Goal: Check status: Check status

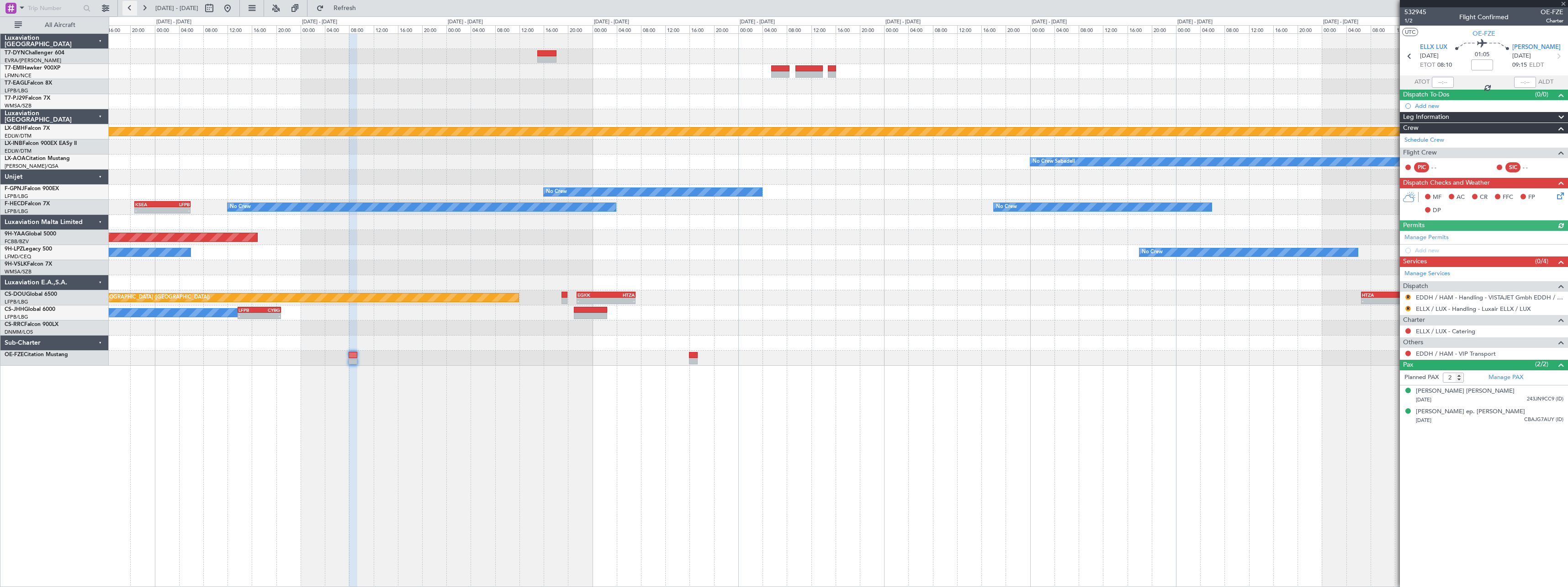
click at [129, 5] on button at bounding box center [130, 9] width 15 height 15
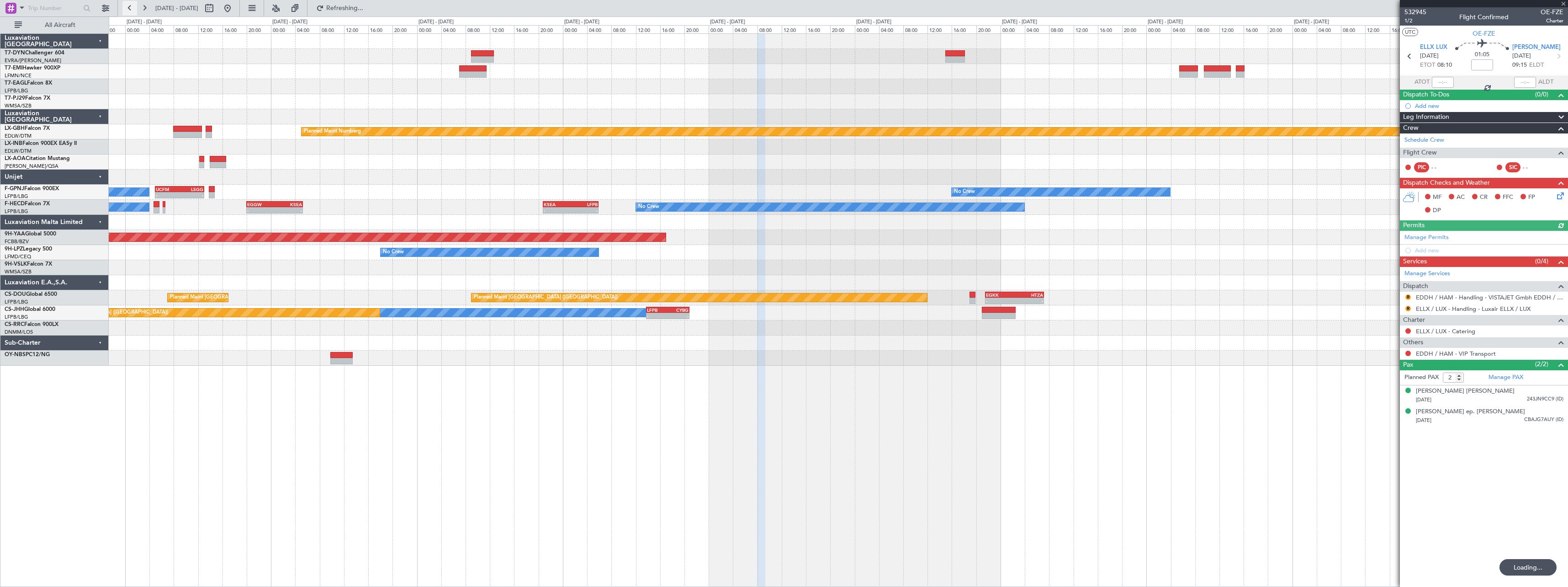
click at [129, 5] on button at bounding box center [130, 9] width 15 height 15
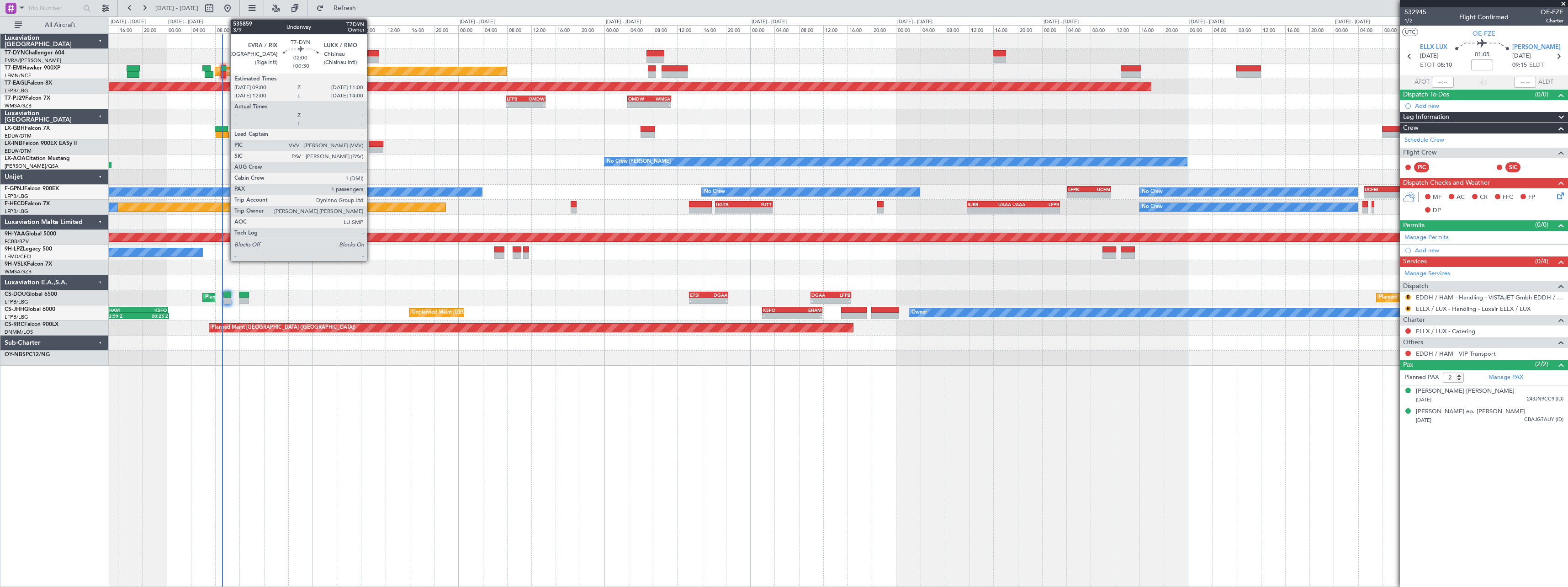
click at [371, 51] on div at bounding box center [373, 54] width 12 height 7
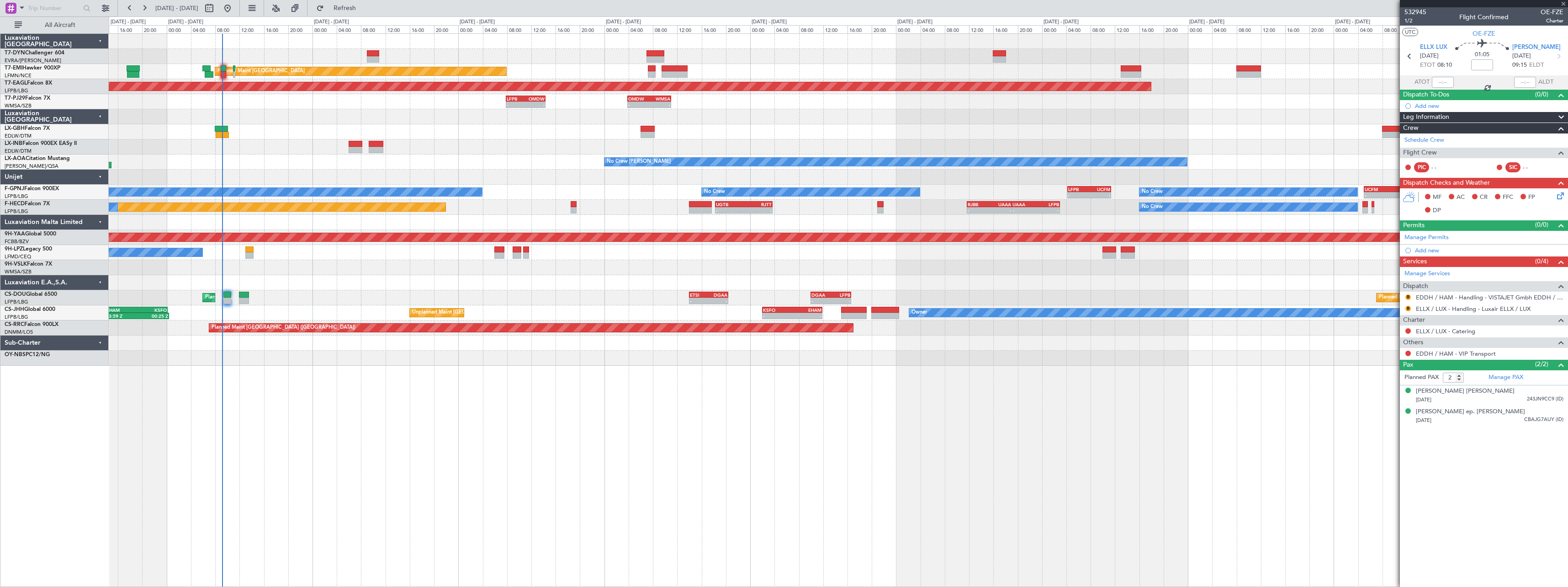
type input "+00:30"
type input "1"
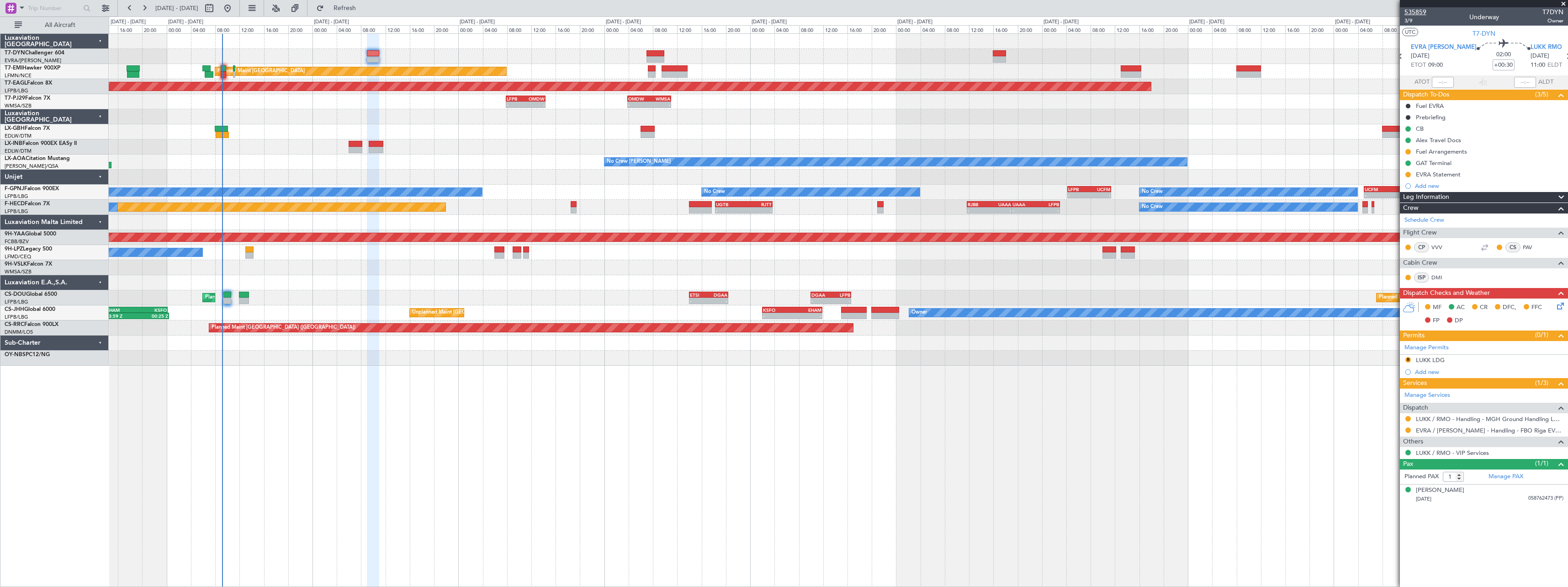
click at [1417, 9] on span "535859" at bounding box center [1415, 12] width 22 height 10
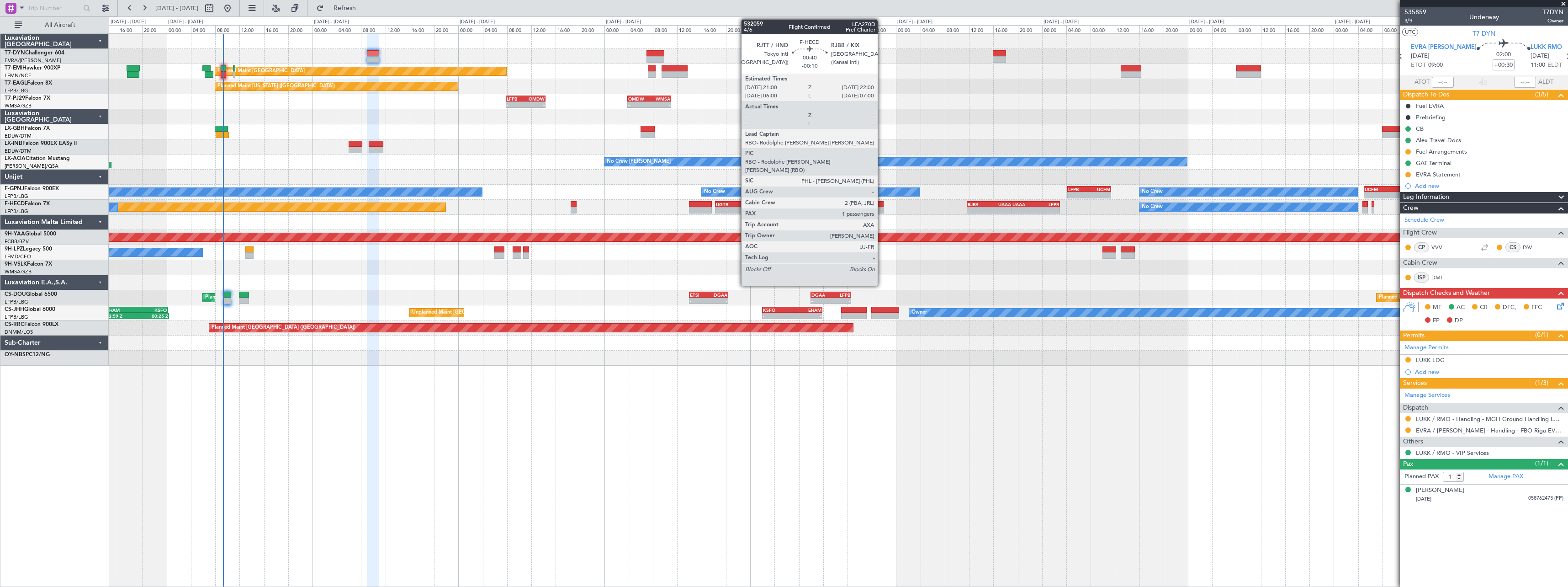
click at [882, 206] on div at bounding box center [880, 204] width 7 height 7
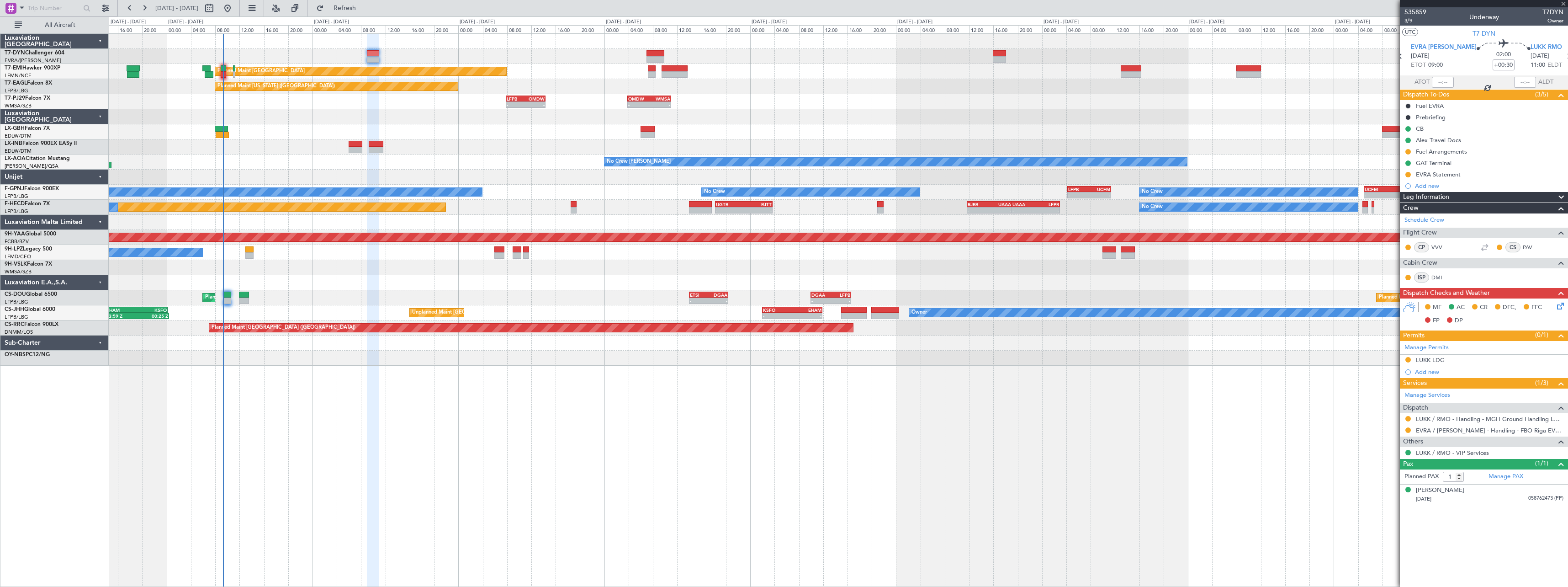
type input "-00:10"
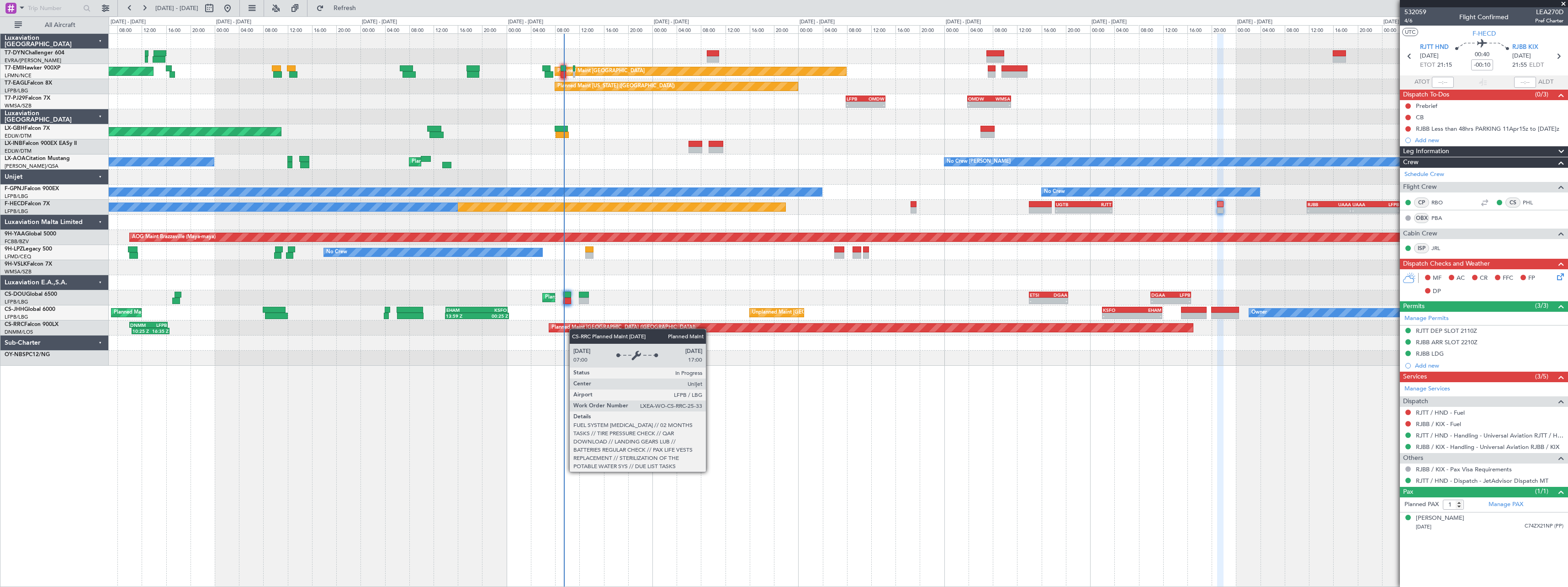
click at [578, 328] on div "AOG Maint Riga (Riga Intl) Planned Maint Zurich Planned Maint Zurich Planned Ma…" at bounding box center [838, 200] width 1459 height 332
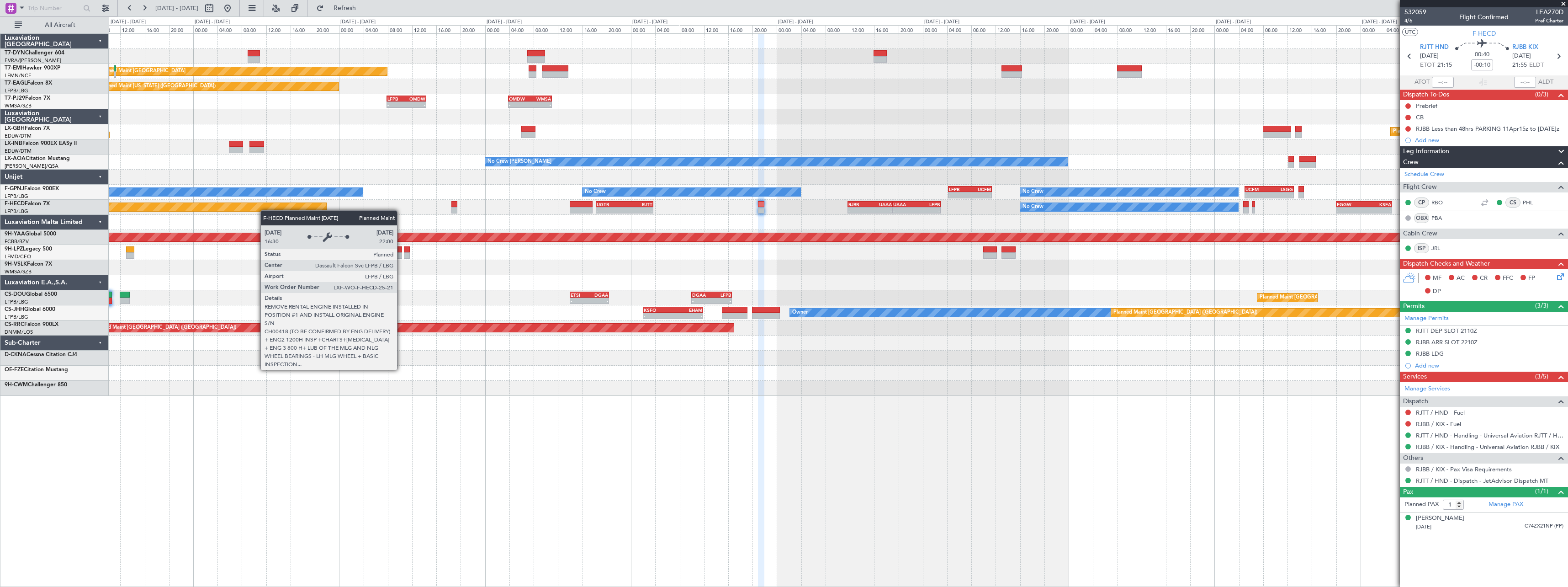
click at [259, 209] on div "Planned Maint Zurich Planned Maint New York (Teterboro) - - LFPB 07:50 Z OMDW 1…" at bounding box center [838, 215] width 1459 height 362
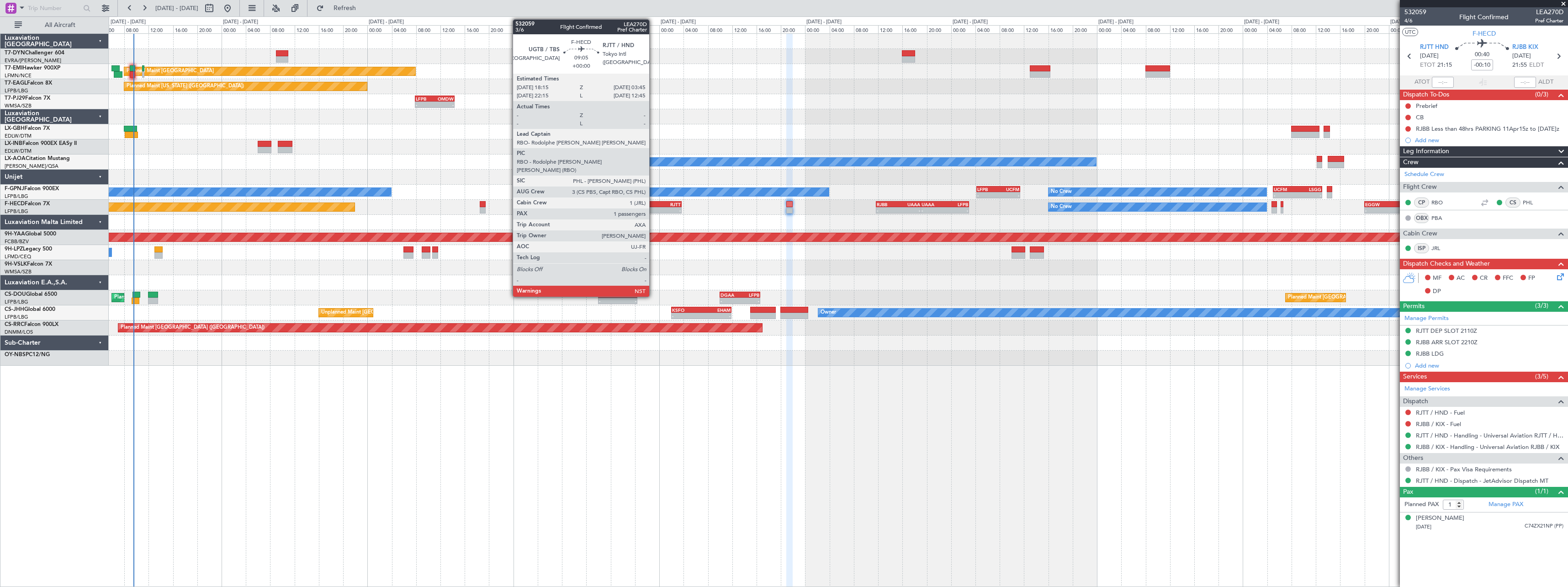
click at [653, 205] on div "RJTT" at bounding box center [667, 204] width 28 height 5
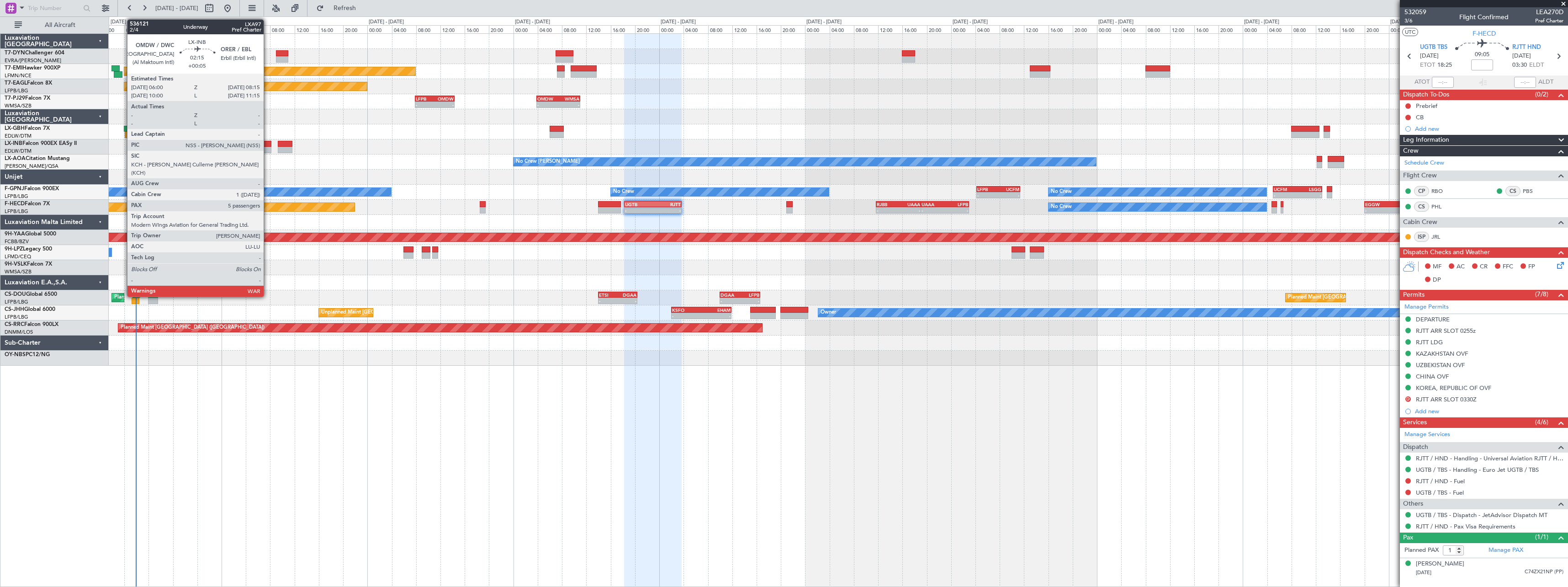
click at [268, 142] on div at bounding box center [264, 144] width 14 height 7
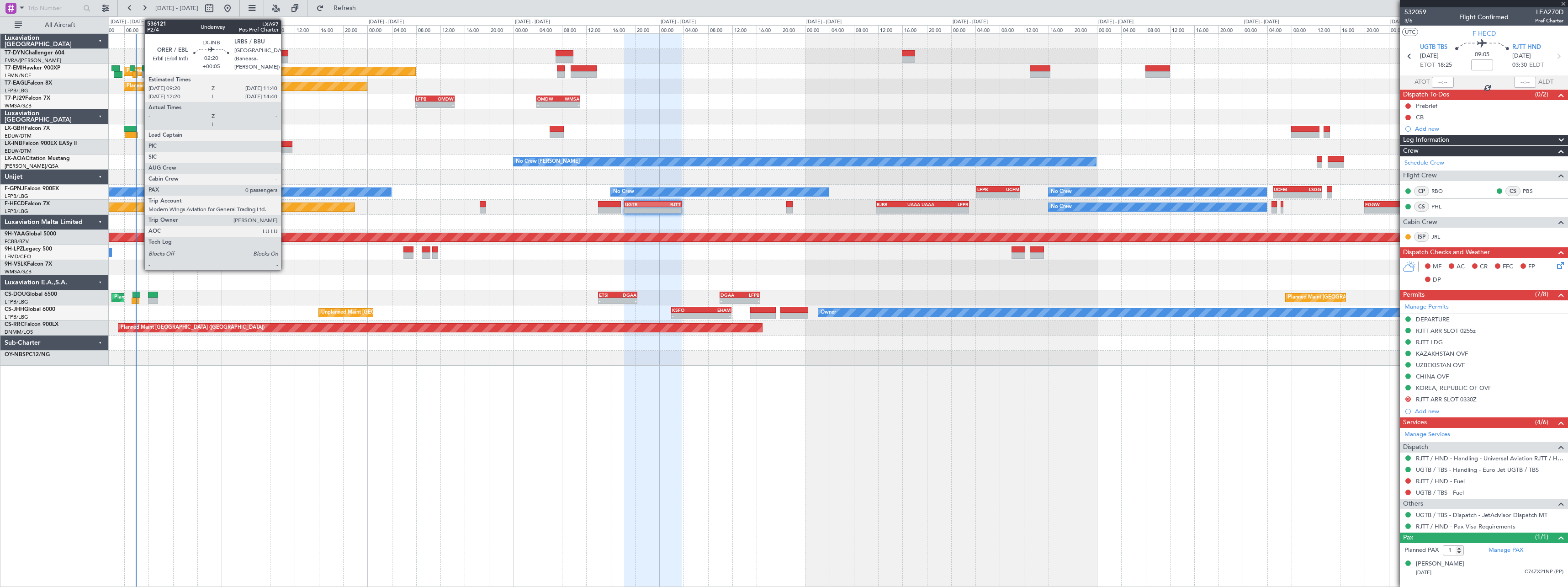
type input "+00:05"
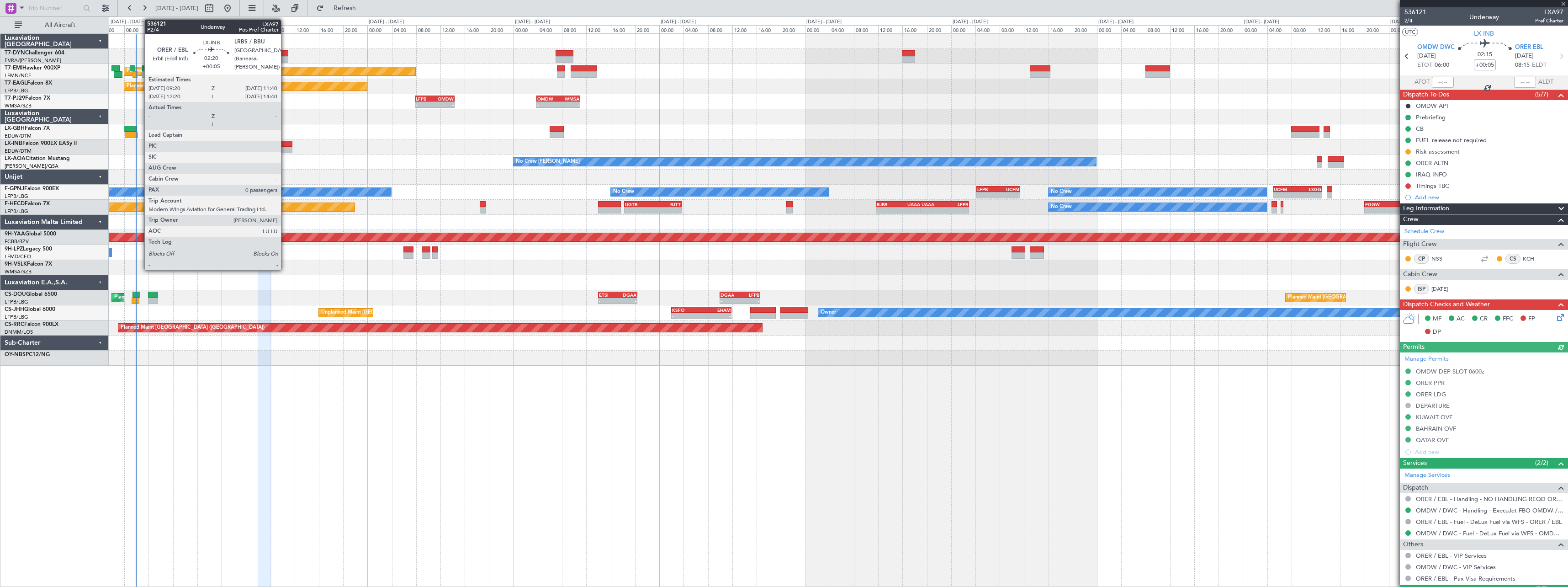
click at [285, 145] on div at bounding box center [285, 144] width 15 height 7
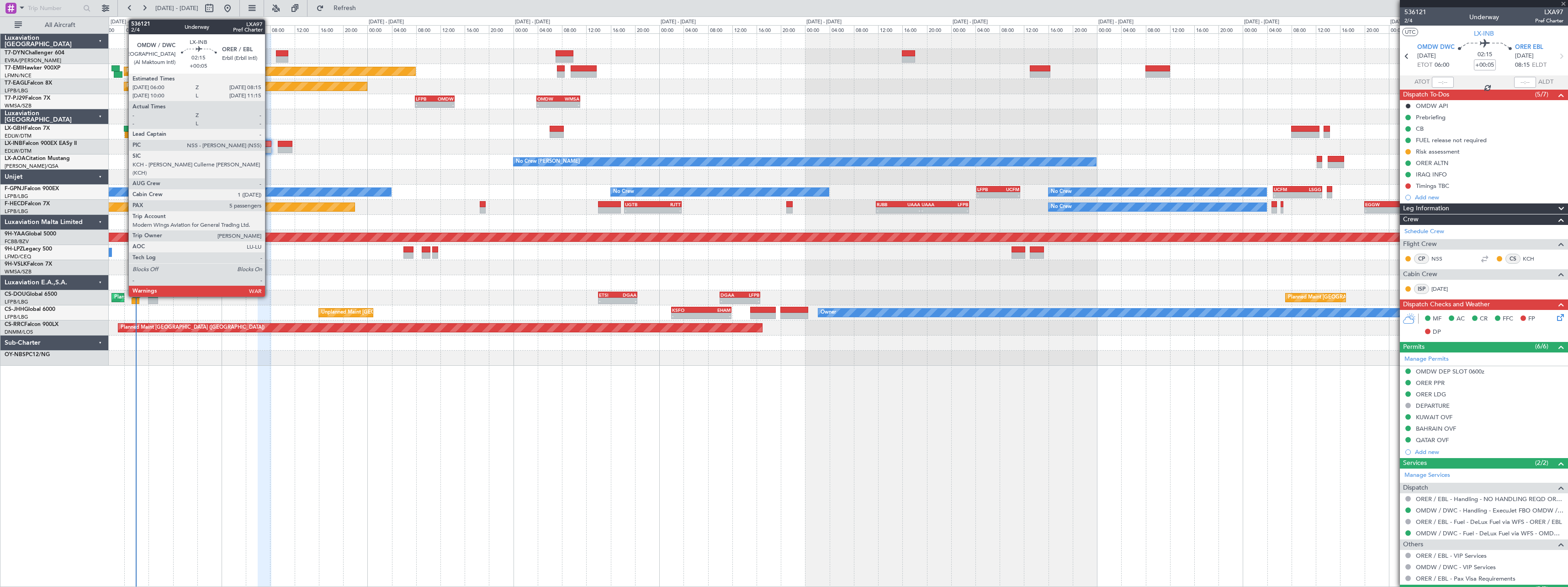
type input "0"
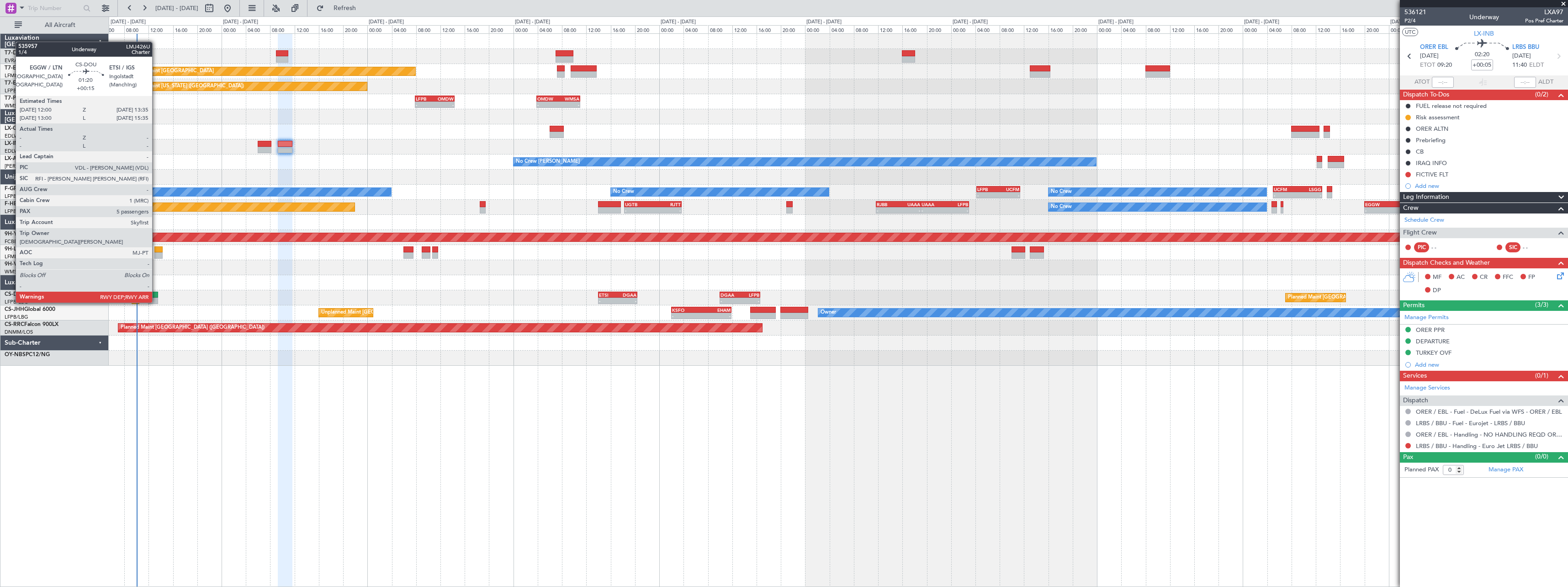
click at [155, 294] on div at bounding box center [153, 295] width 10 height 7
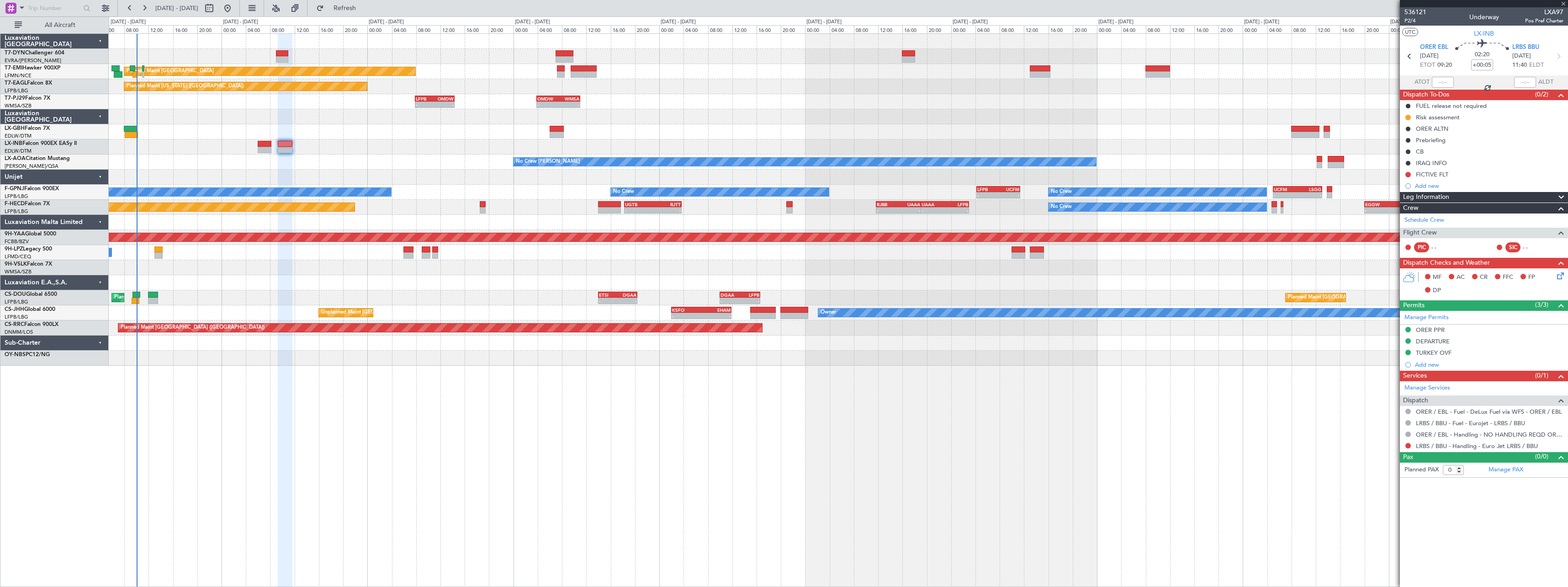
type input "+00:15"
type input "5"
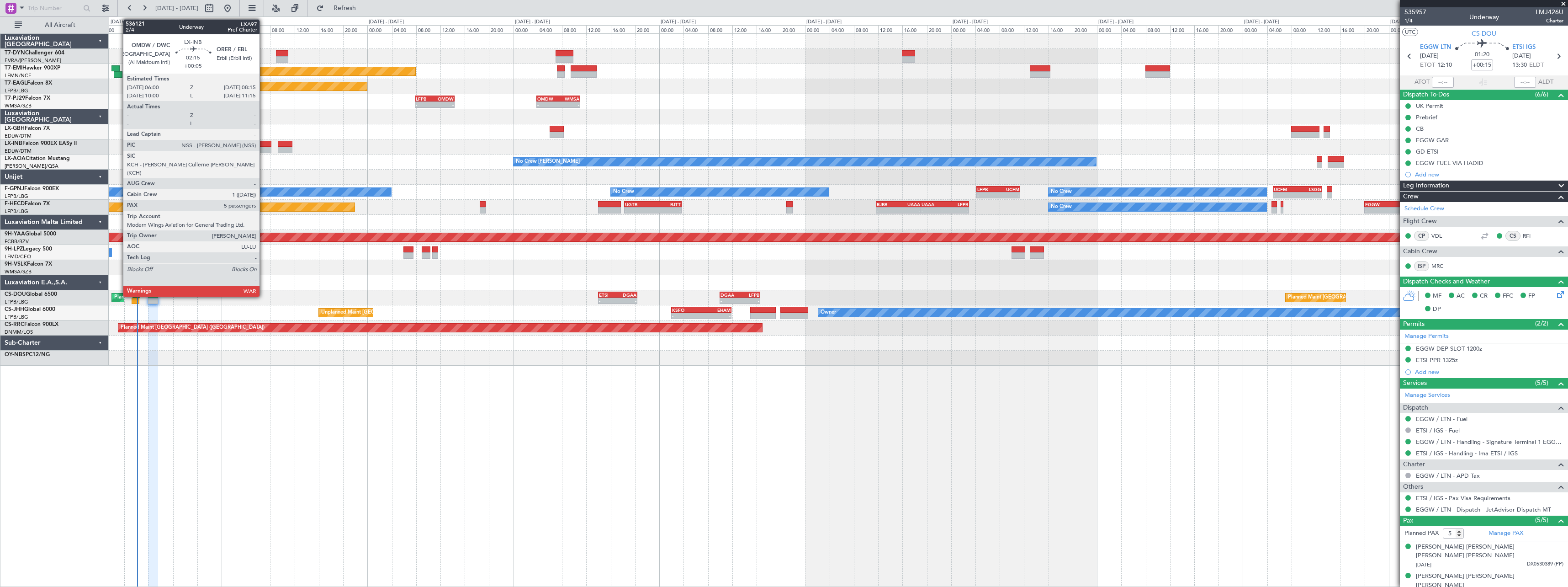
click at [264, 144] on div at bounding box center [264, 144] width 14 height 7
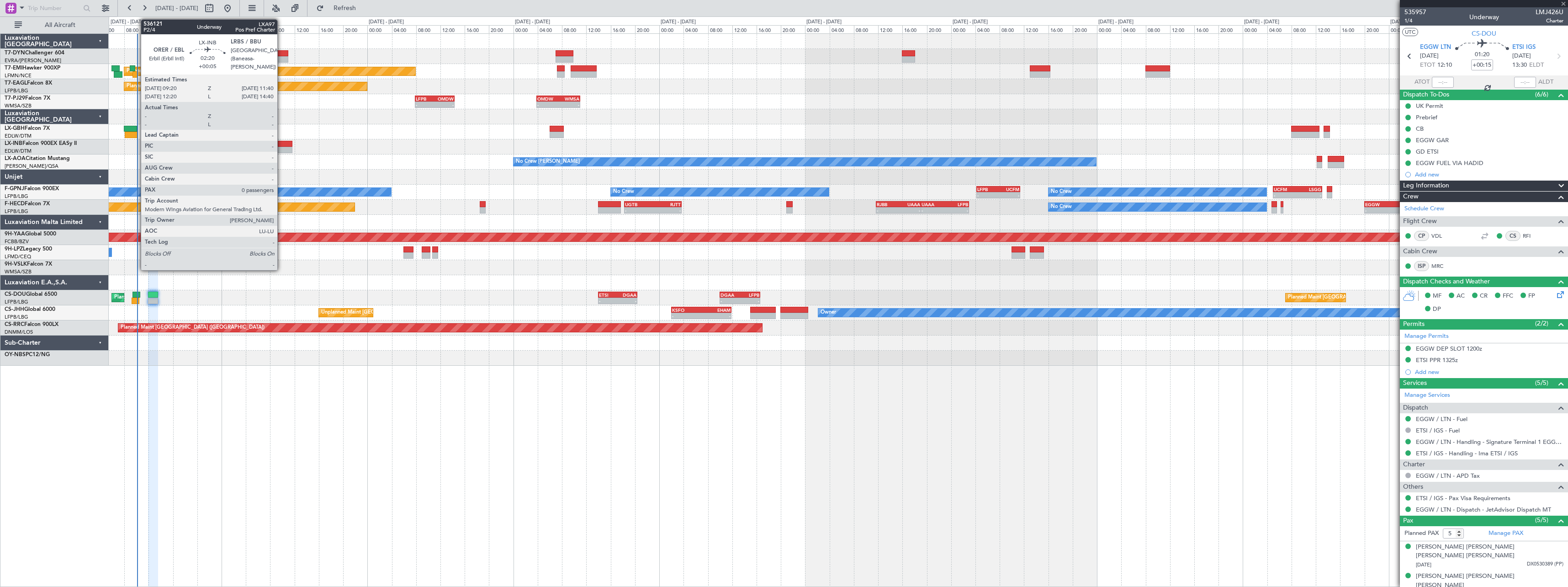
type input "+00:05"
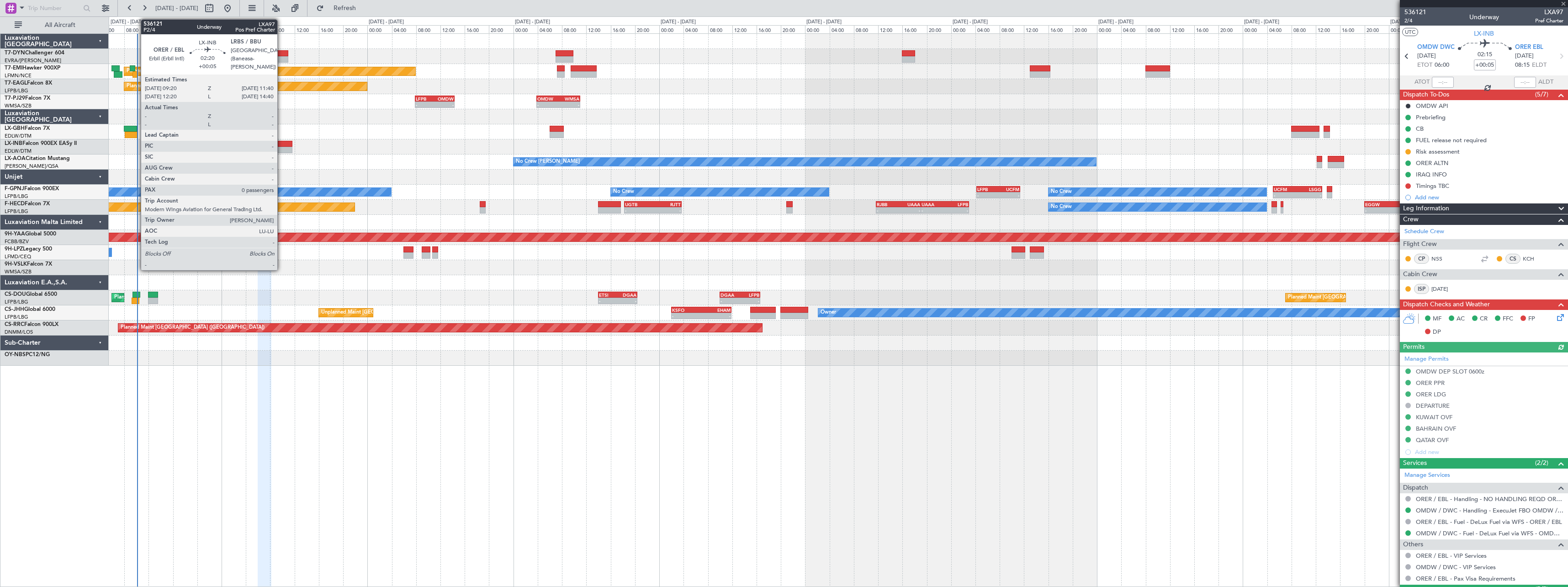
click at [281, 143] on div at bounding box center [285, 144] width 15 height 7
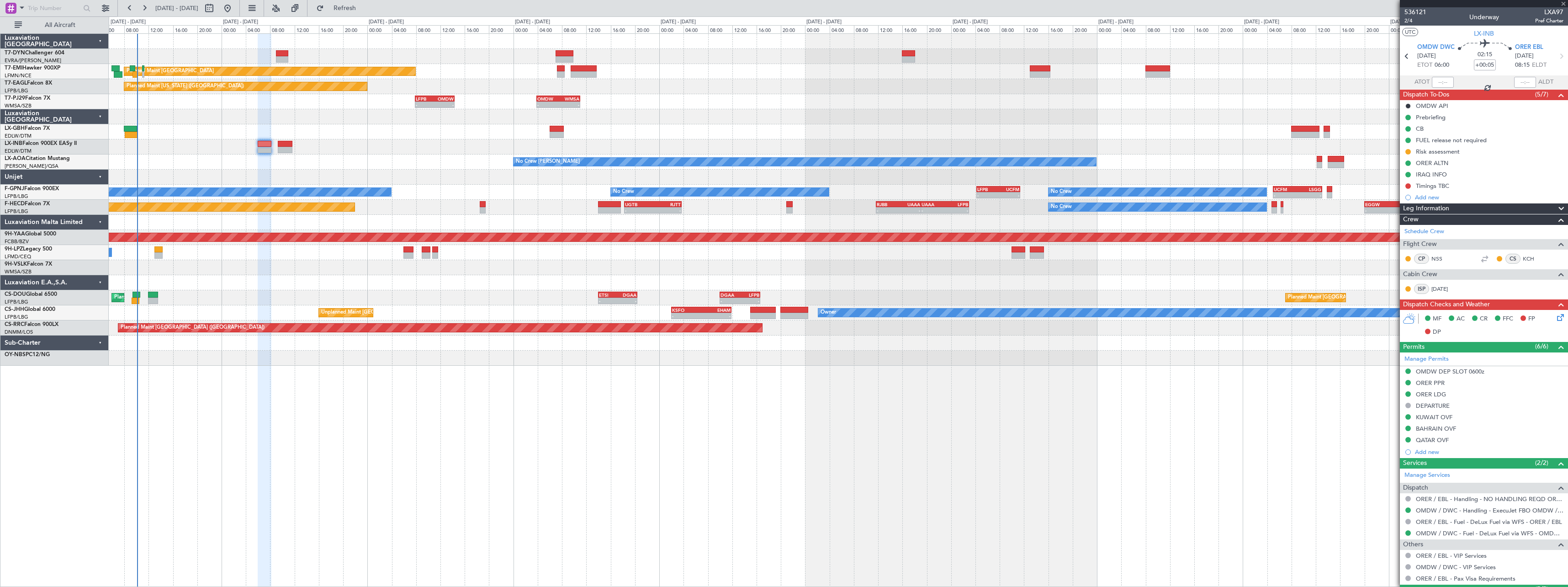
type input "0"
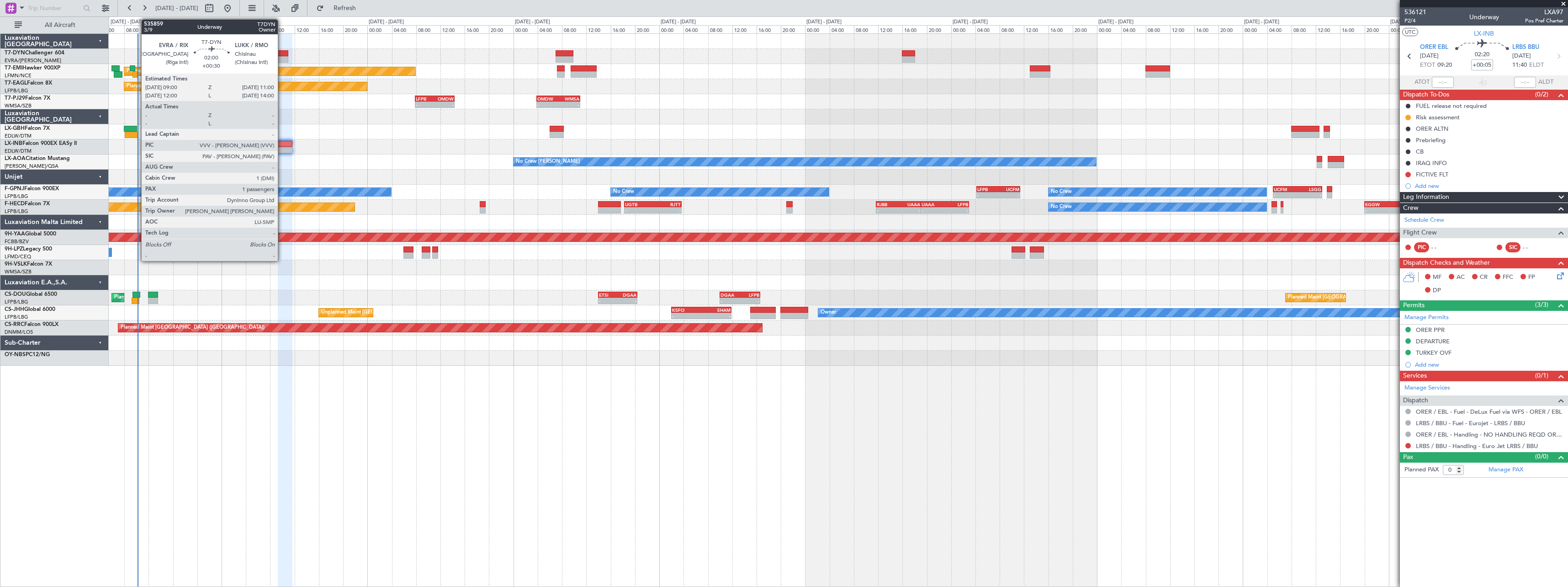
click at [282, 52] on div at bounding box center [282, 54] width 12 height 7
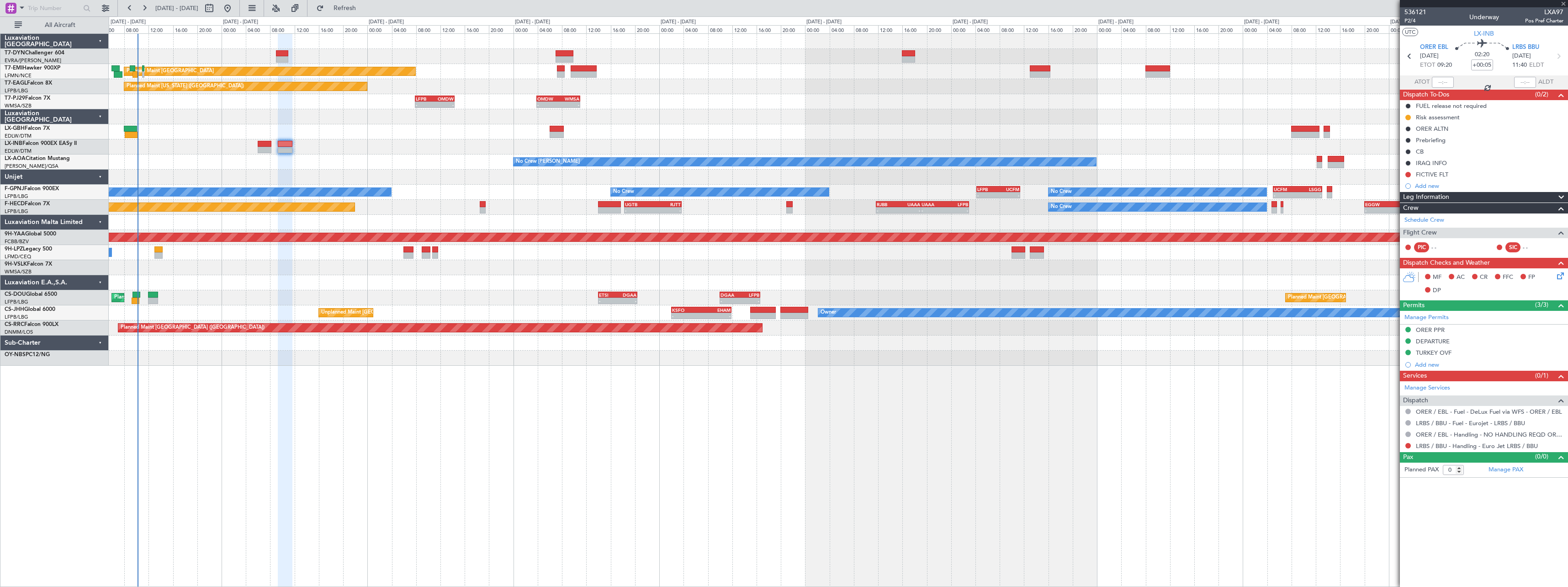
type input "+00:30"
type input "1"
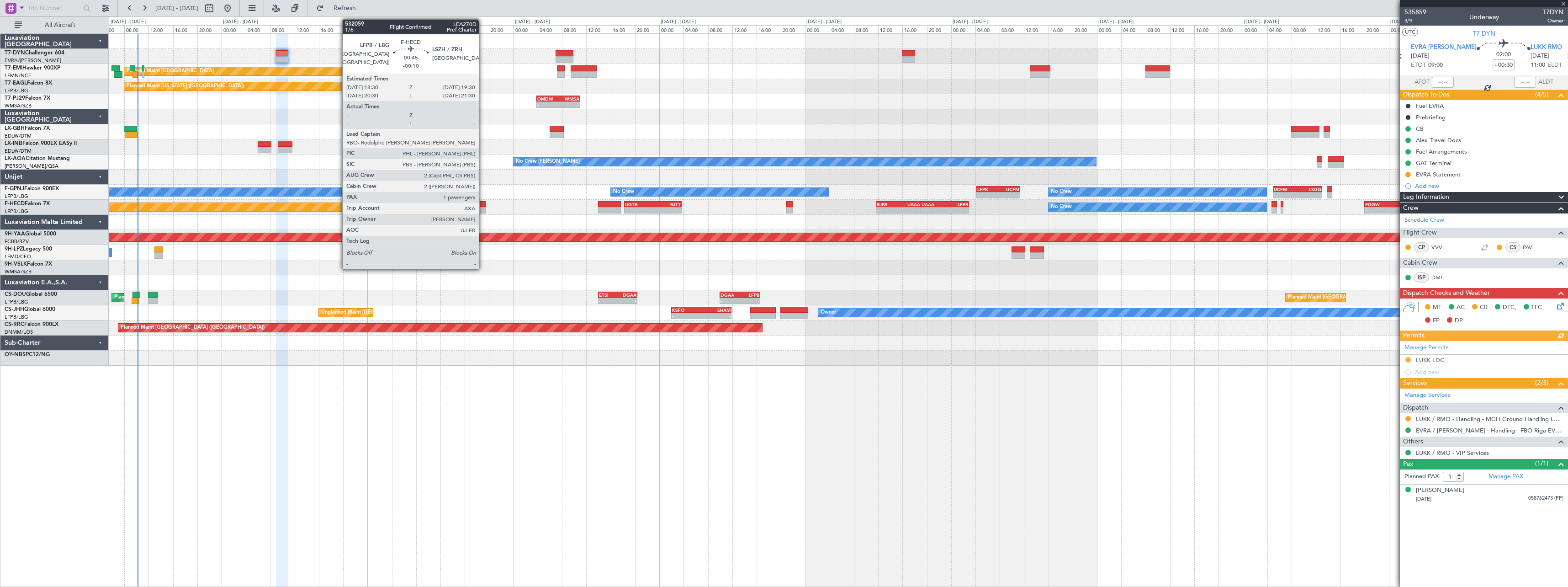
click at [483, 203] on div at bounding box center [483, 204] width 7 height 7
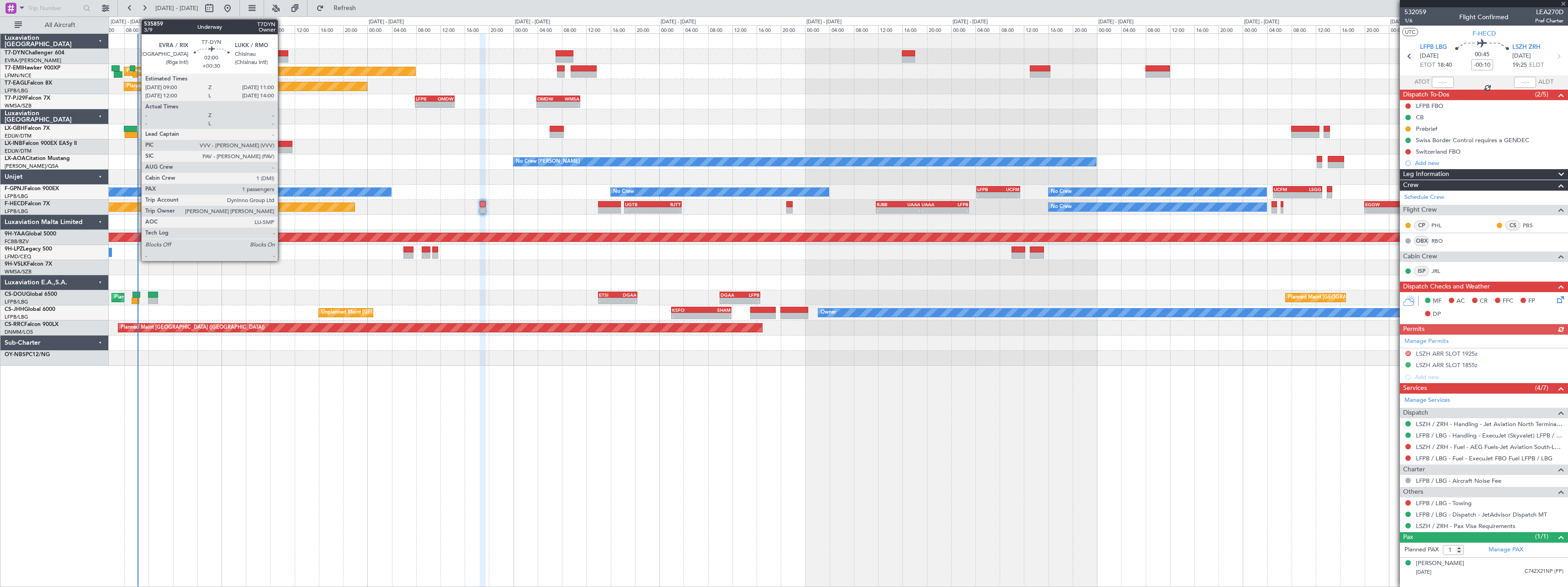
click at [282, 52] on div at bounding box center [282, 54] width 12 height 7
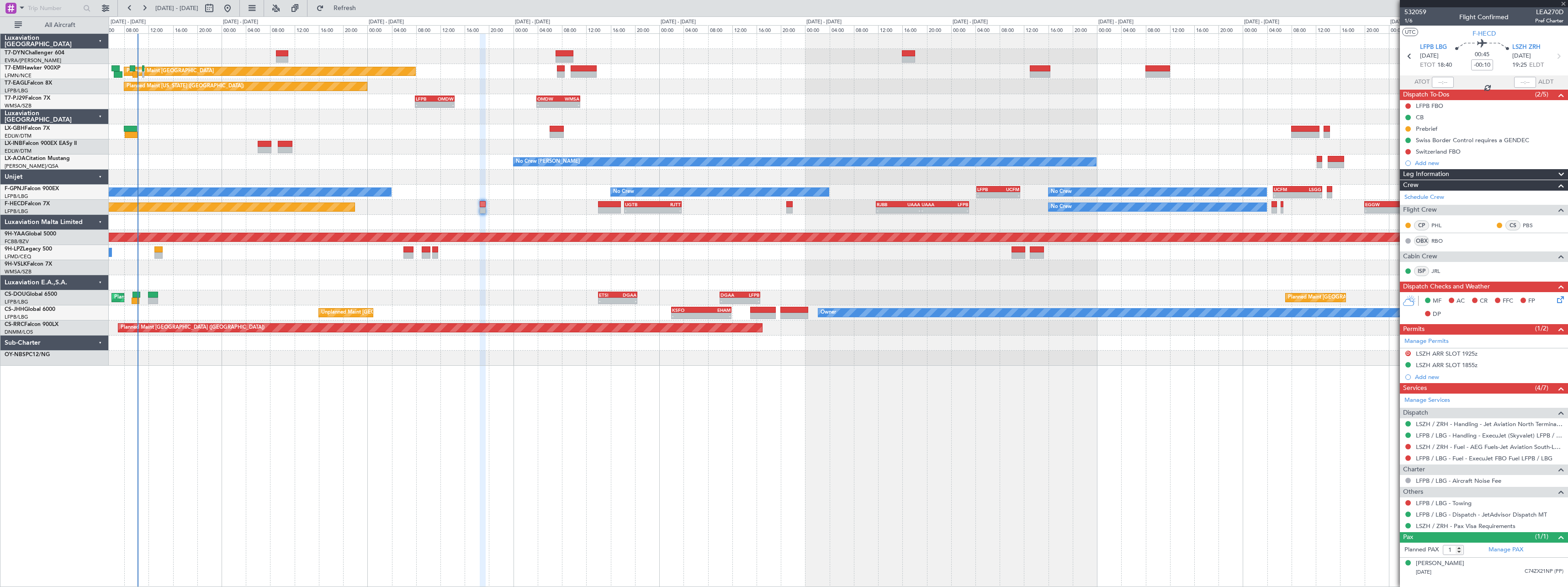
type input "+00:30"
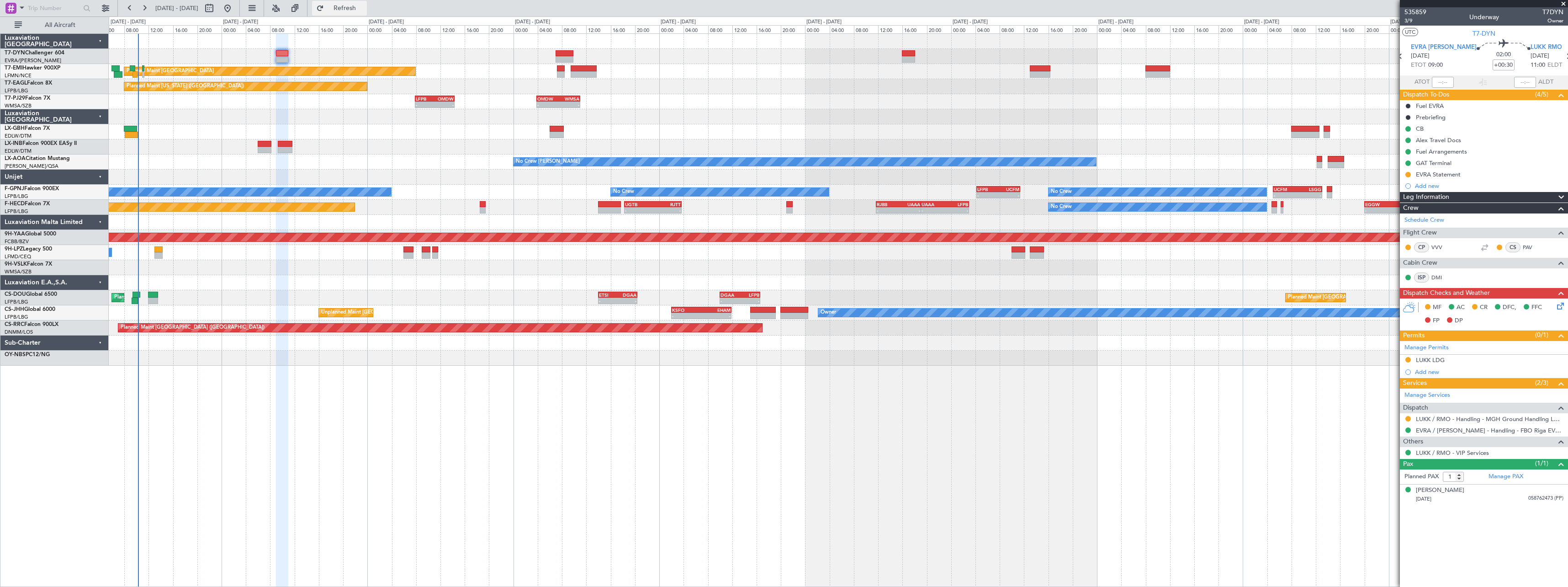
click at [367, 14] on button "Refresh" at bounding box center [340, 9] width 55 height 15
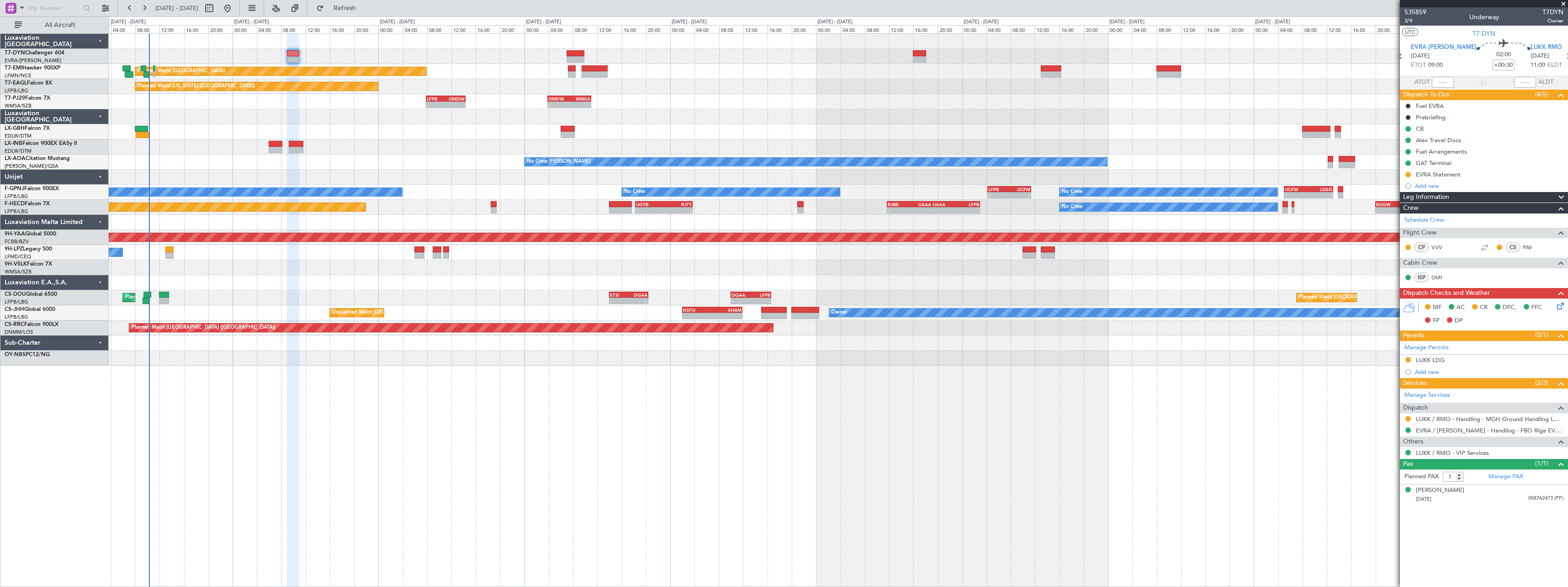
click at [239, 109] on div "- - LFPB 07:50 Z OMDW 14:20 Z - - OMDW 03:50 Z WMSA 11:00 Z" at bounding box center [838, 102] width 1459 height 15
click at [349, 10] on button "Refresh" at bounding box center [340, 9] width 55 height 15
click at [364, 5] on span "Refresh" at bounding box center [345, 8] width 38 height 7
click at [166, 130] on div "Planned Maint Nurnberg Planned Maint Dubai (Dubai Intl)" at bounding box center [838, 132] width 1459 height 15
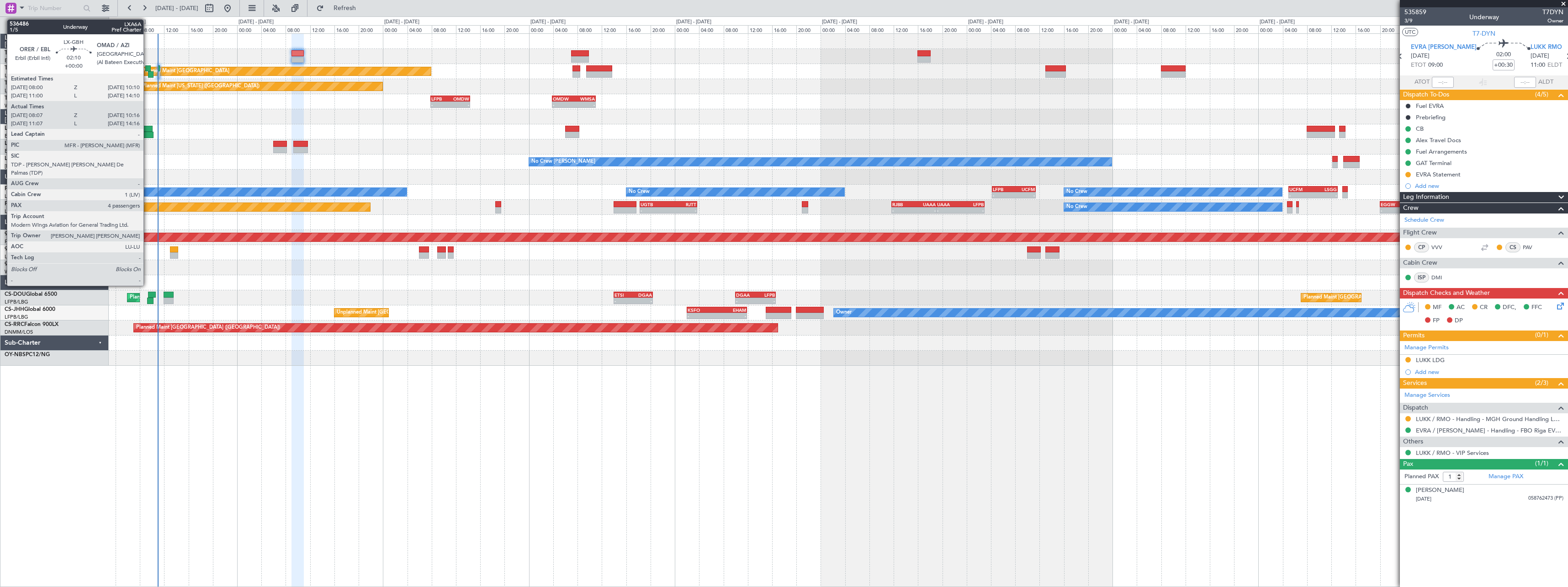
click at [147, 126] on div at bounding box center [146, 128] width 13 height 7
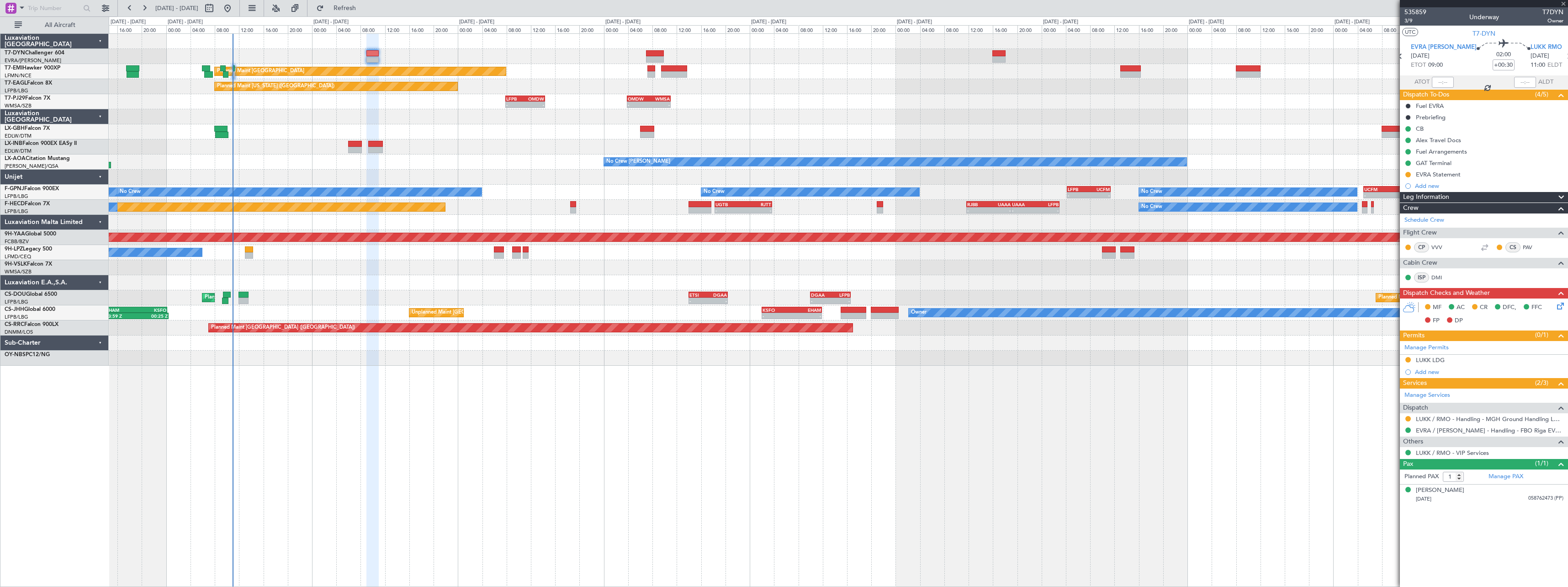
click at [279, 160] on div "No Crew Chester Planned Maint Paris (Le Bourget) No Crew Dublin (Dublin Intl)" at bounding box center [838, 162] width 1459 height 15
type input "08:07"
type input "10:16"
type input "4"
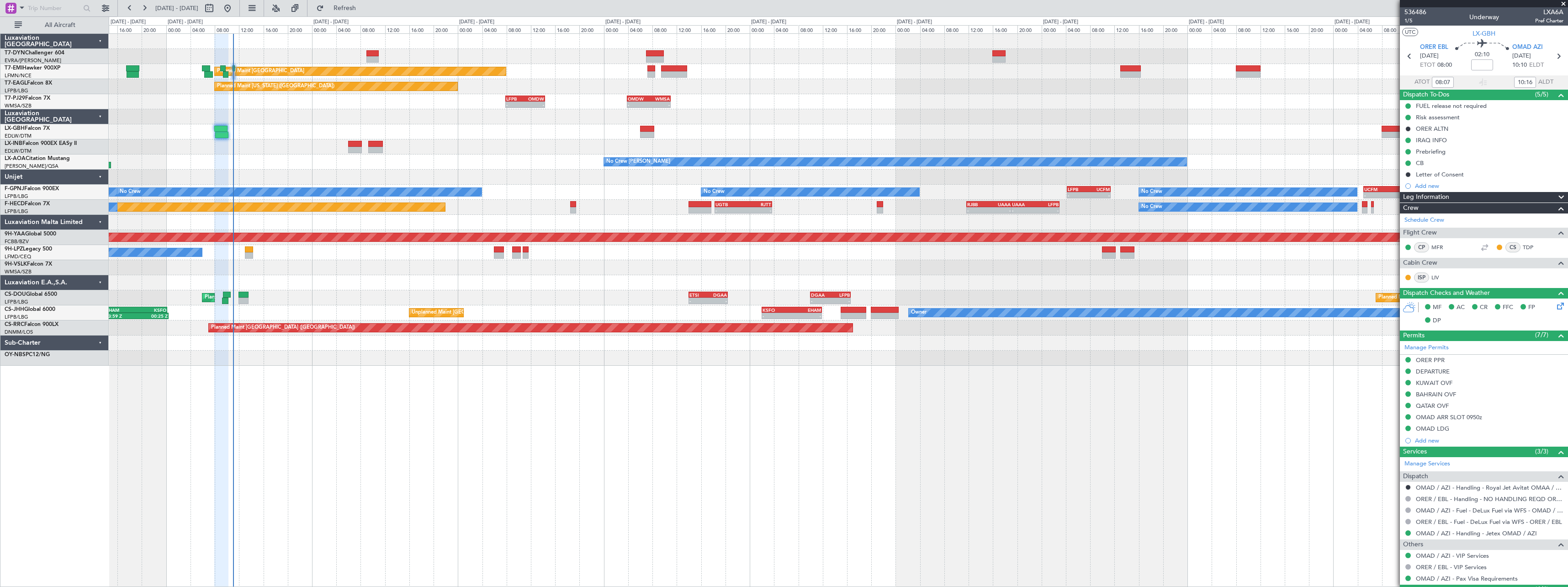
click at [254, 250] on div "No Crew No Crew" at bounding box center [838, 252] width 1459 height 15
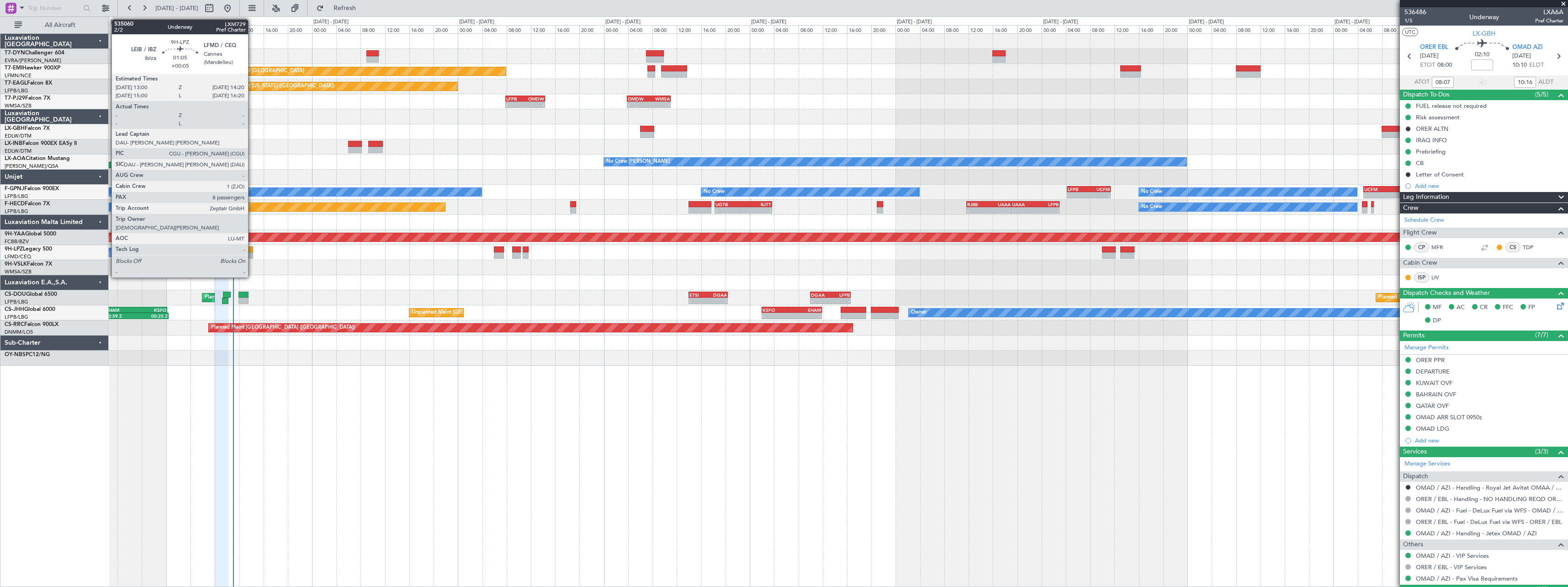
click at [252, 250] on div at bounding box center [249, 250] width 9 height 7
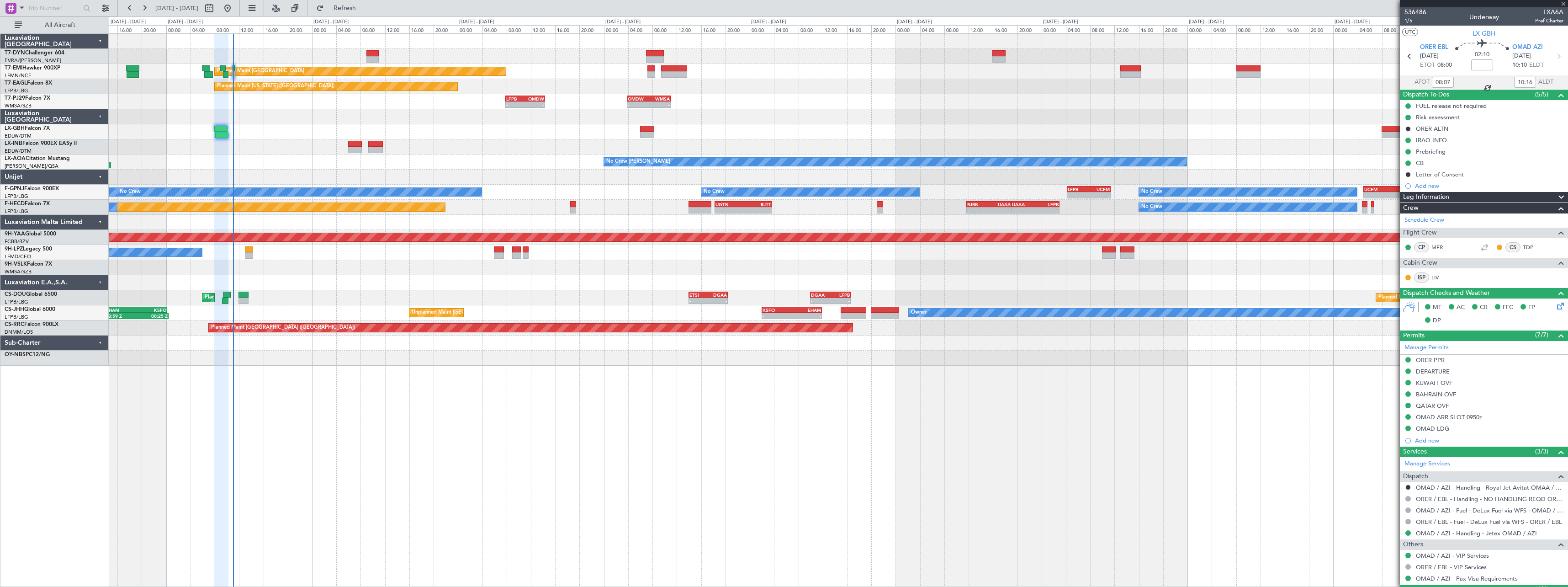
type input "+00:05"
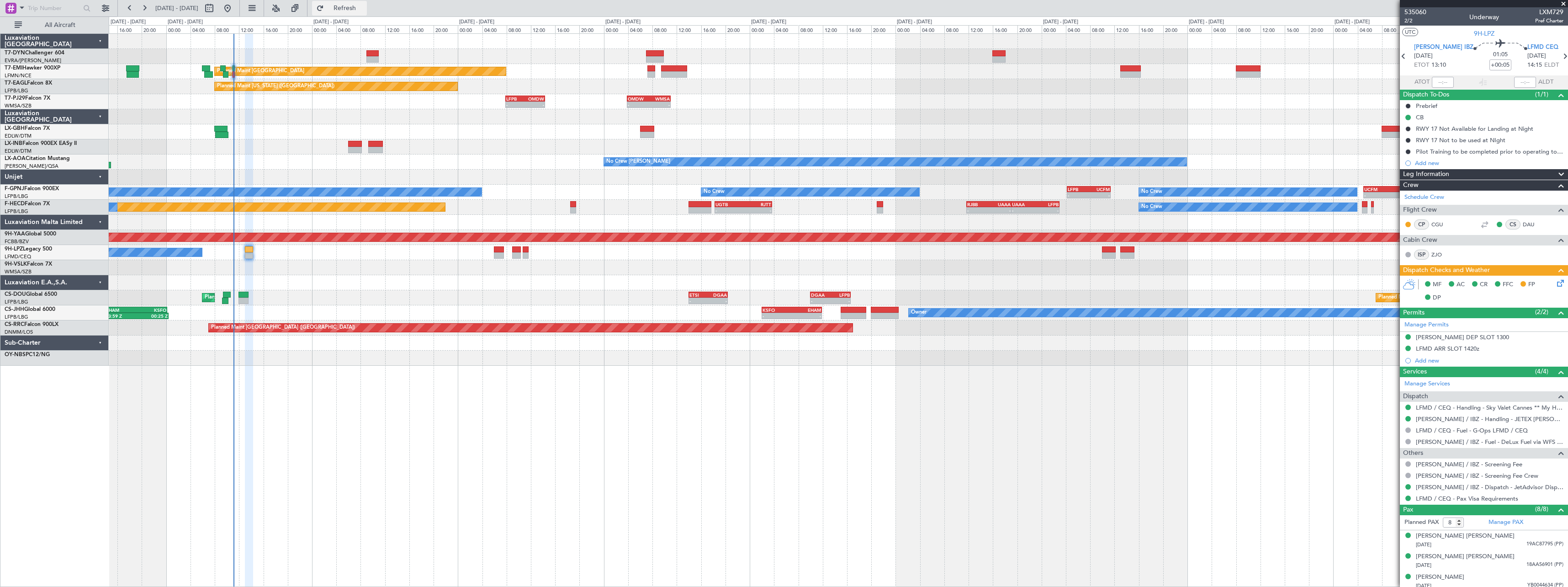
click at [362, 14] on button "Refresh" at bounding box center [340, 9] width 55 height 15
click at [346, 404] on div "Planned Maint Zurich Planned Maint Zurich Planned Maint New York (Teterboro) - …" at bounding box center [838, 310] width 1459 height 554
click at [364, 10] on span "Refresh" at bounding box center [345, 8] width 38 height 7
click at [358, 9] on span "Refresh" at bounding box center [345, 8] width 38 height 7
click at [362, 5] on span "Refresh" at bounding box center [345, 8] width 38 height 7
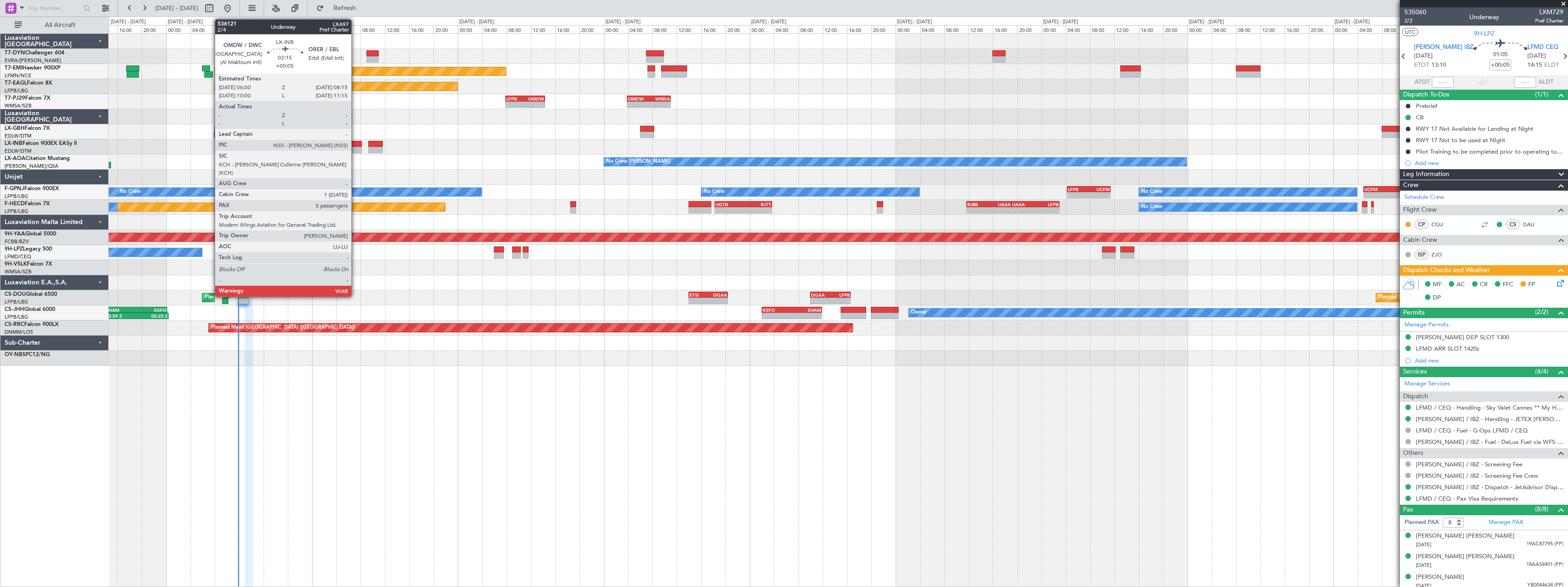
click at [355, 144] on div at bounding box center [355, 144] width 14 height 7
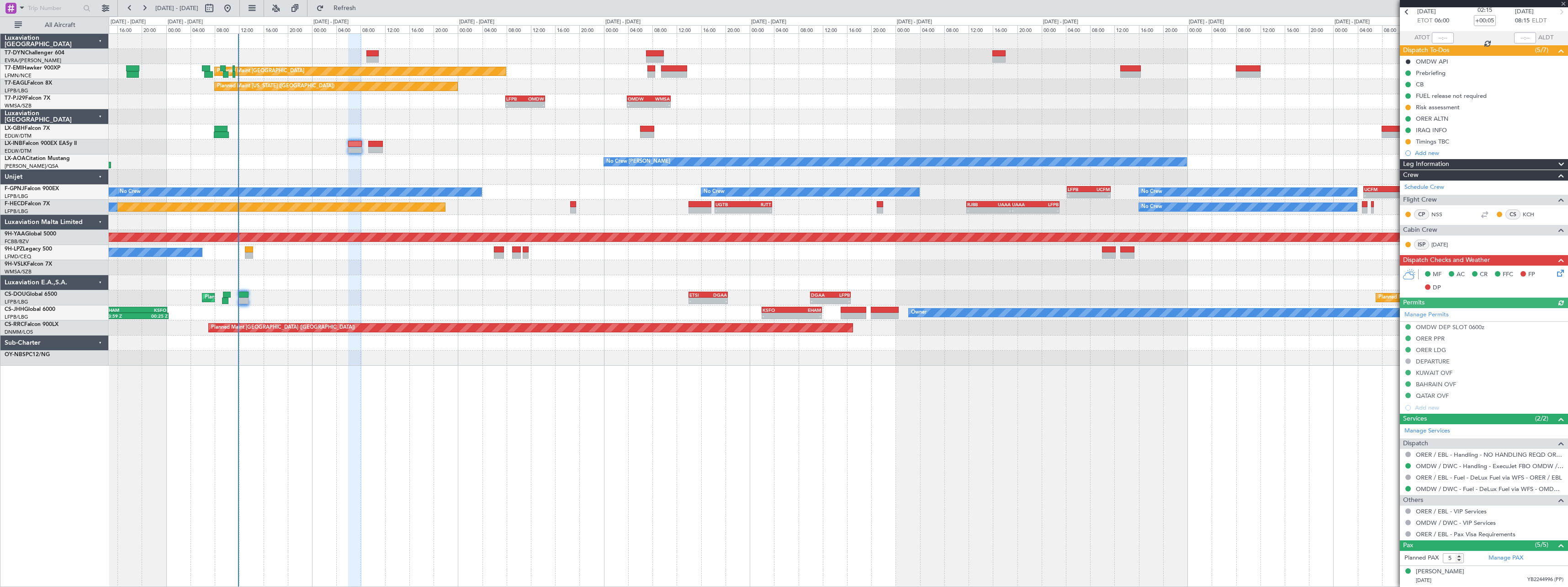
scroll to position [125, 0]
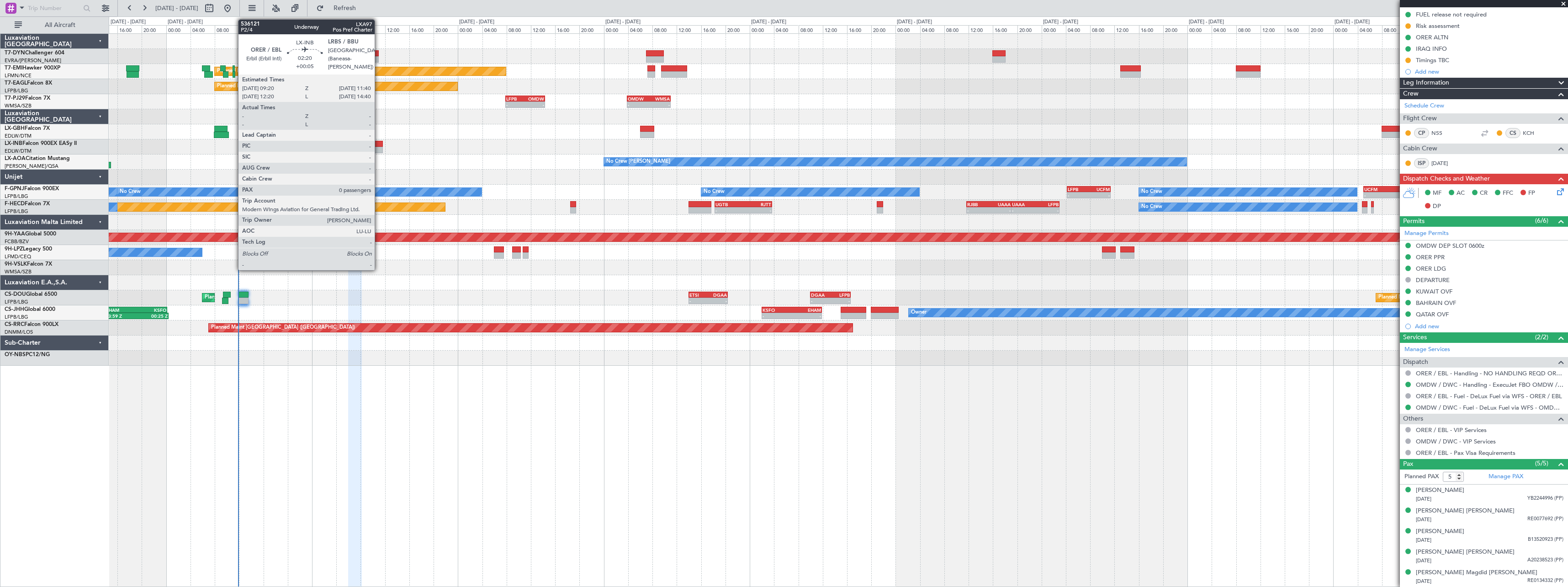
click at [379, 144] on div at bounding box center [376, 144] width 15 height 7
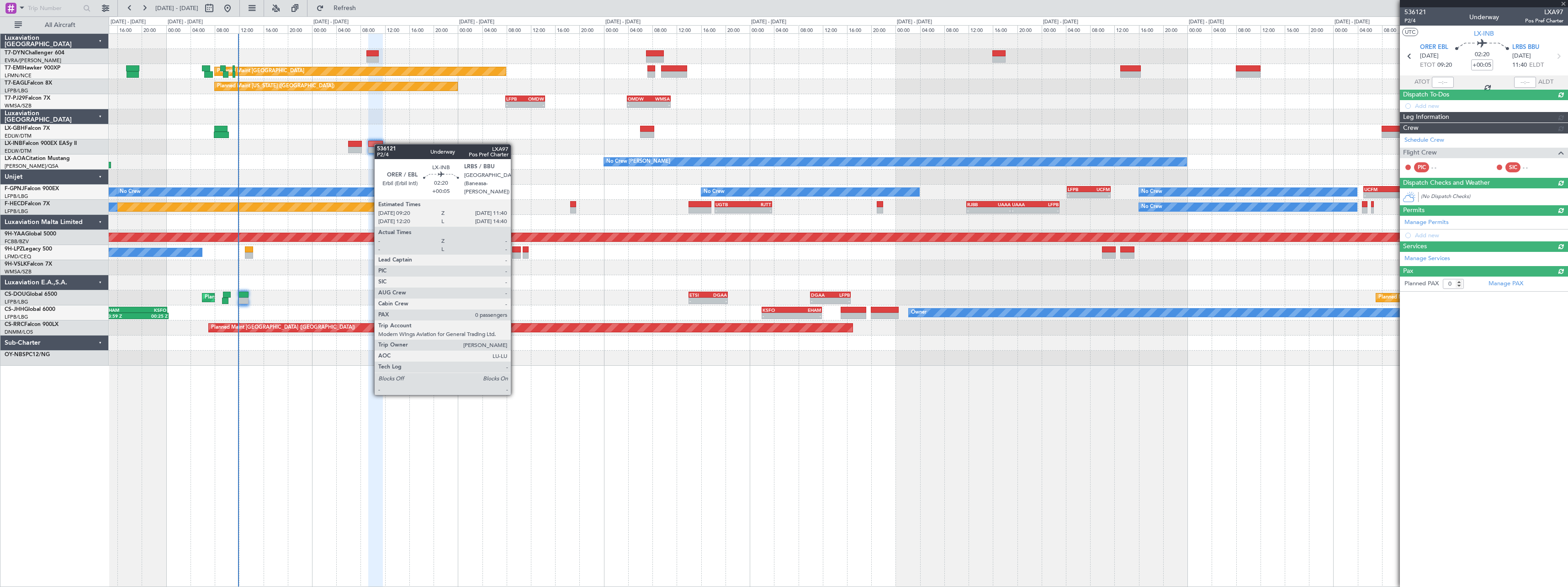
scroll to position [0, 0]
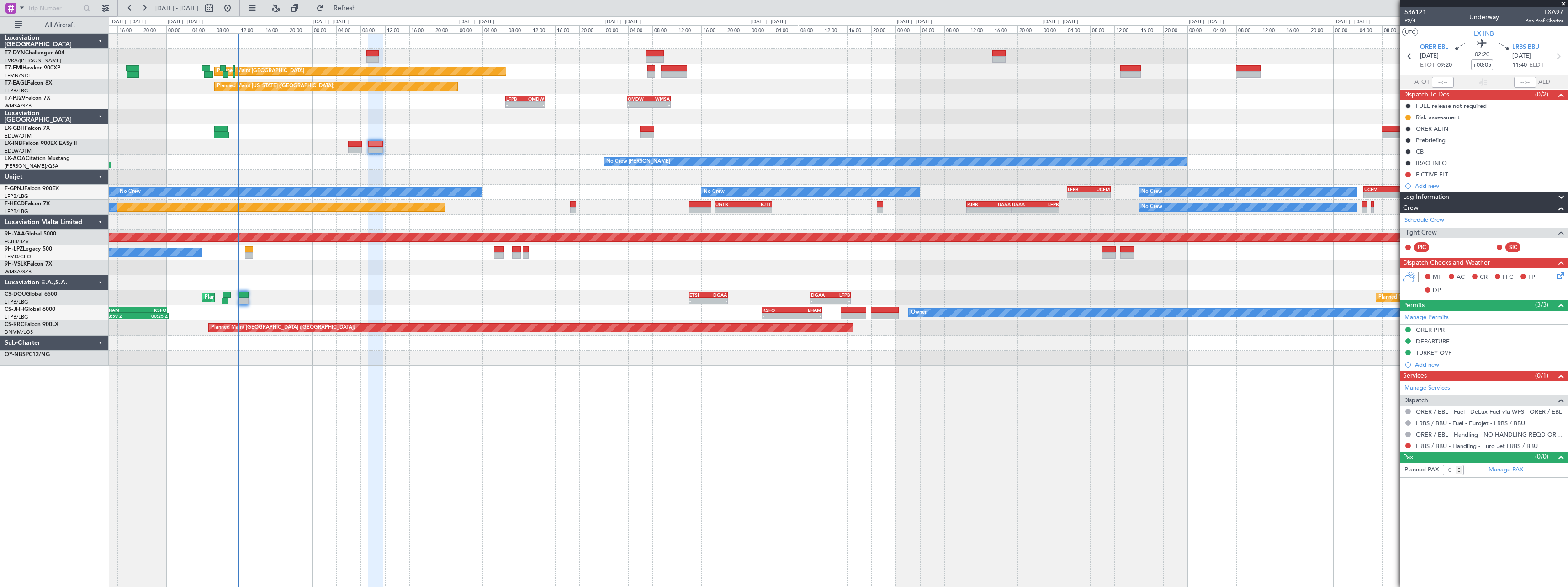
click at [254, 249] on div "No Crew No Crew" at bounding box center [838, 252] width 1459 height 15
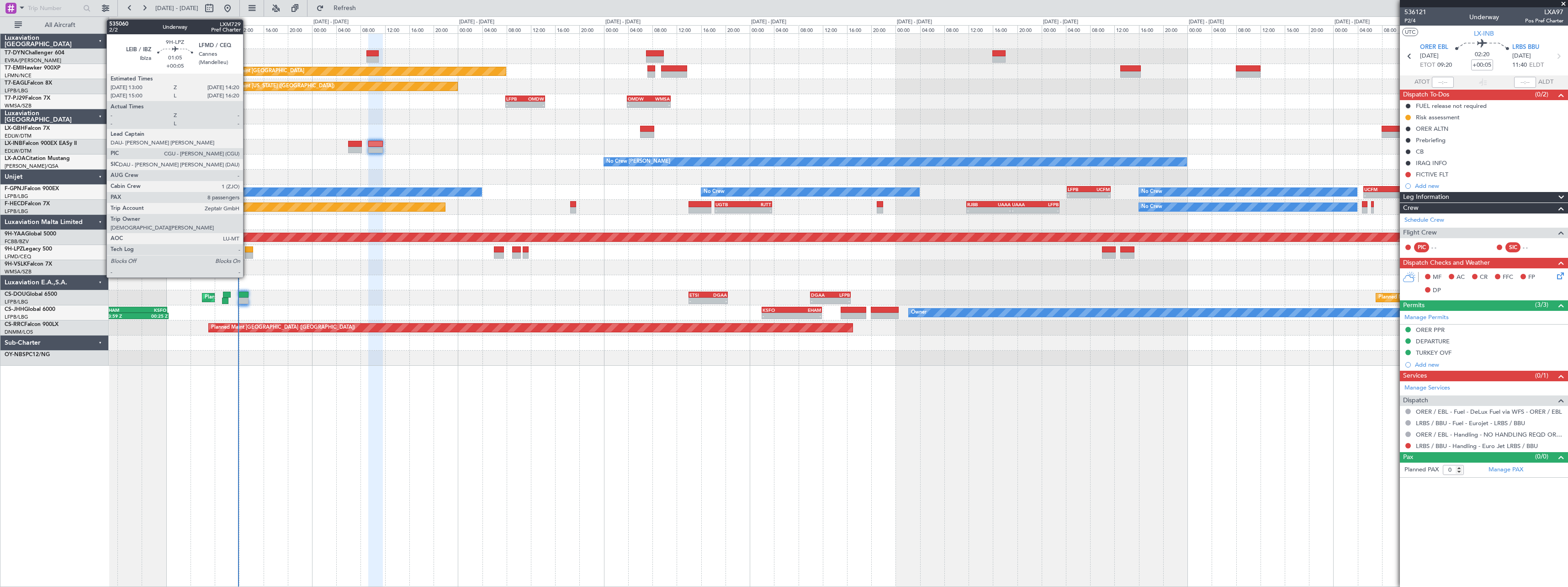
click at [247, 251] on div at bounding box center [249, 250] width 9 height 7
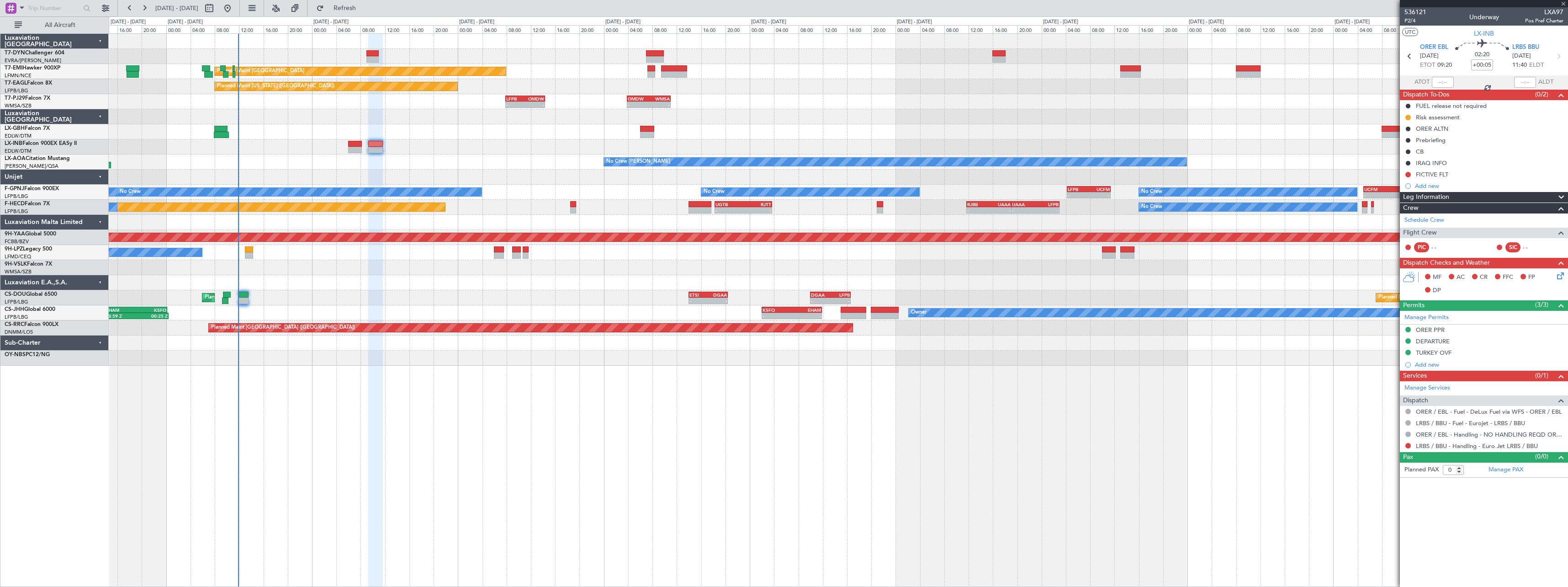
type input "8"
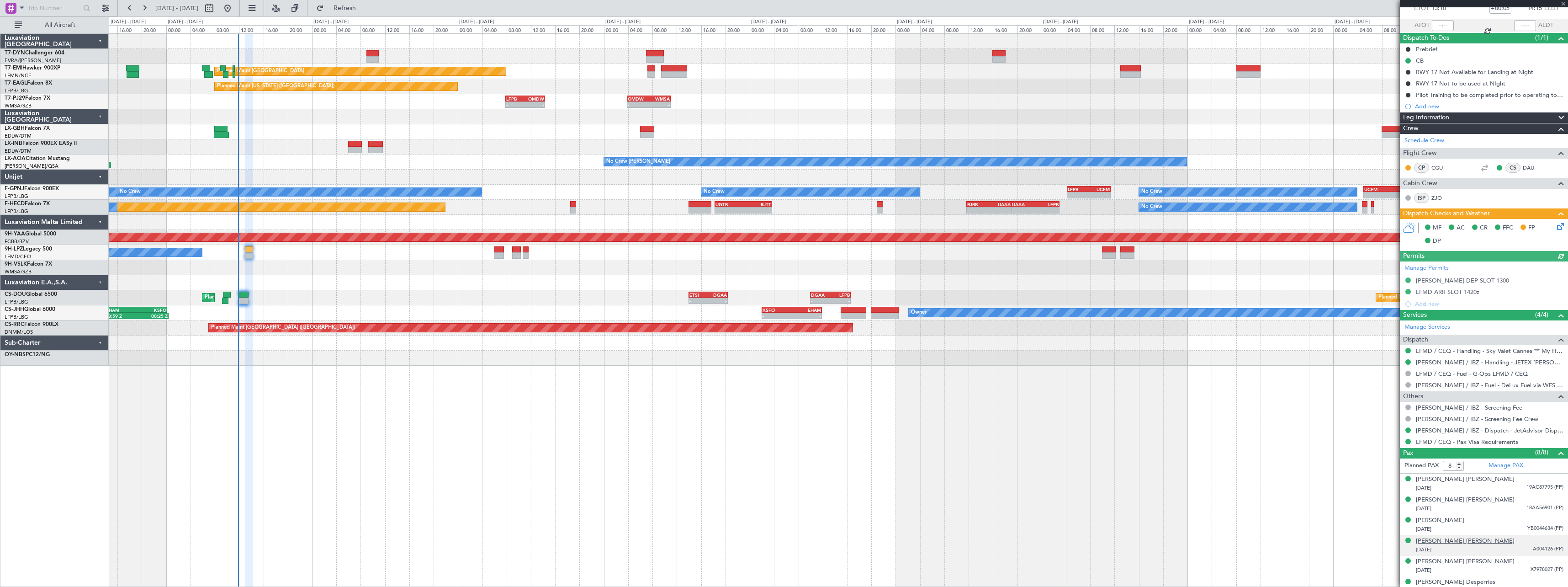
scroll to position [107, 0]
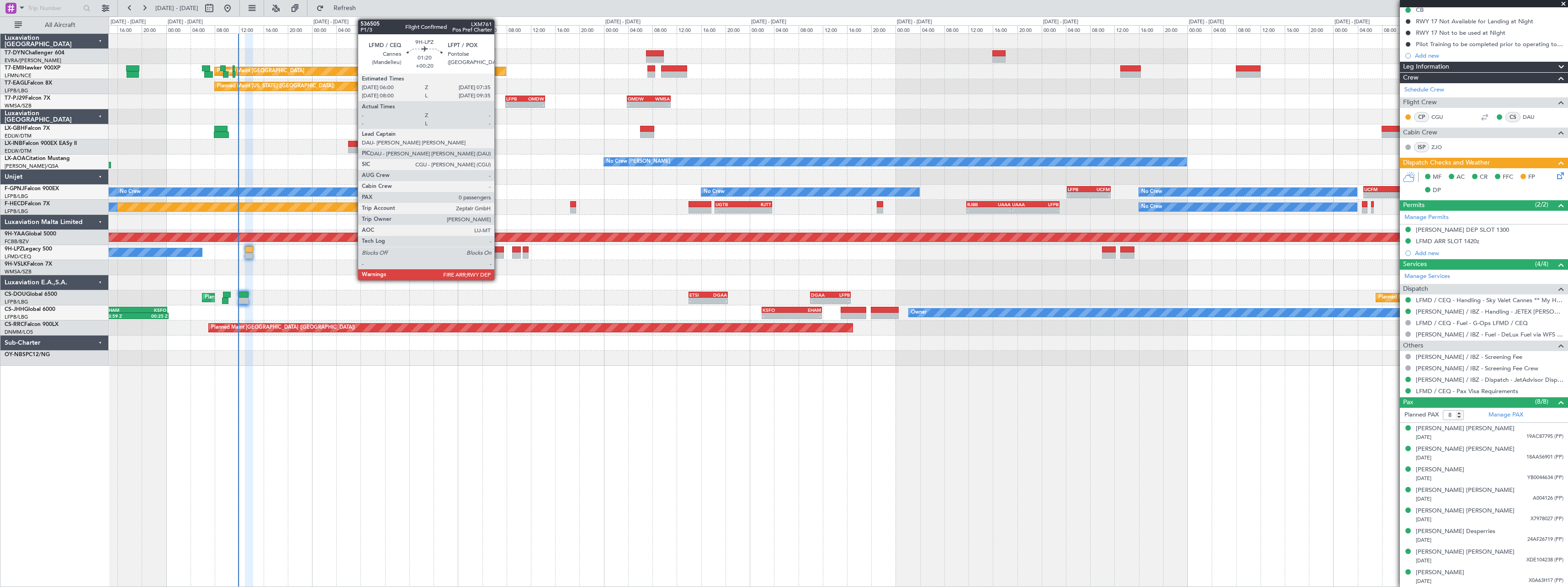
click at [499, 248] on div at bounding box center [499, 250] width 10 height 7
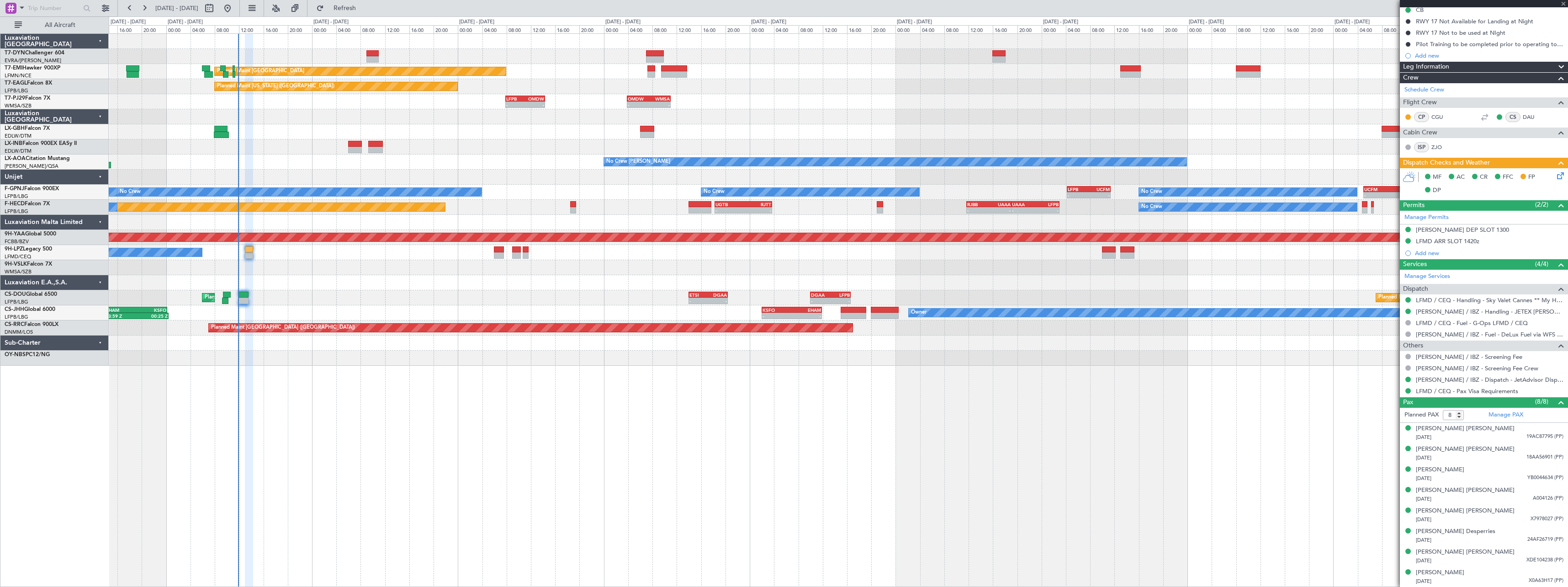
type input "+00:20"
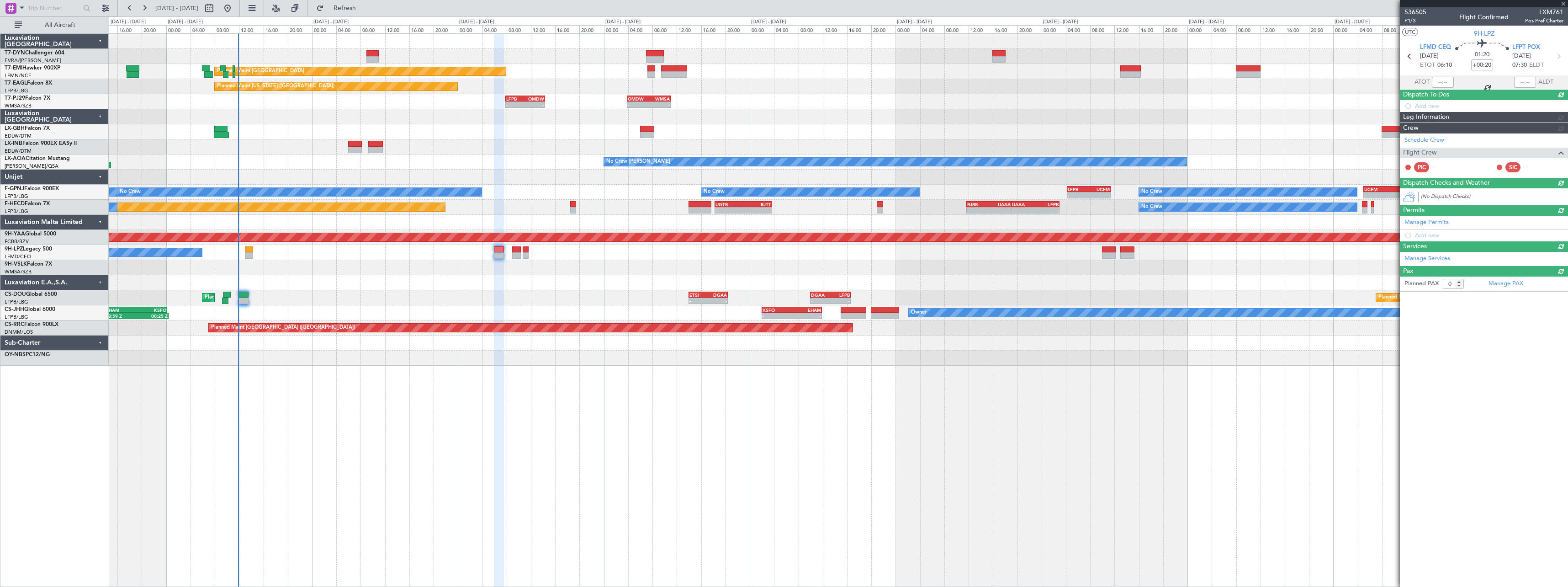
scroll to position [0, 0]
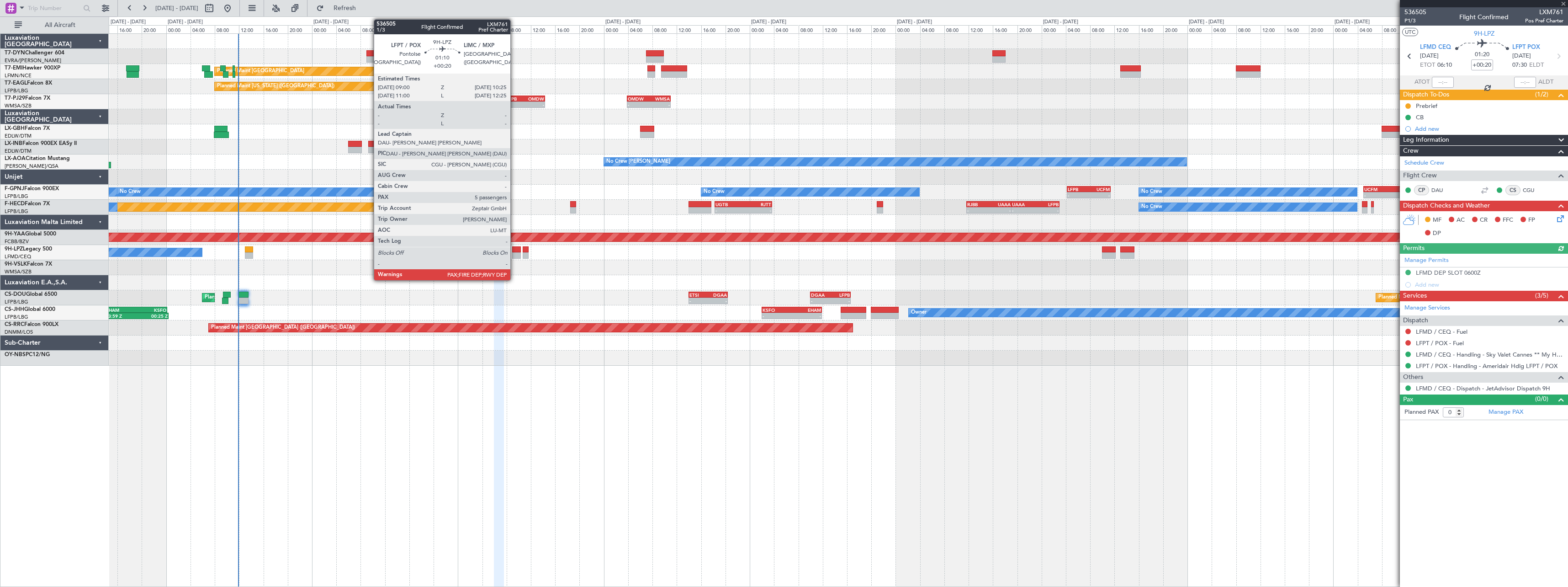
click at [514, 250] on div at bounding box center [516, 250] width 9 height 7
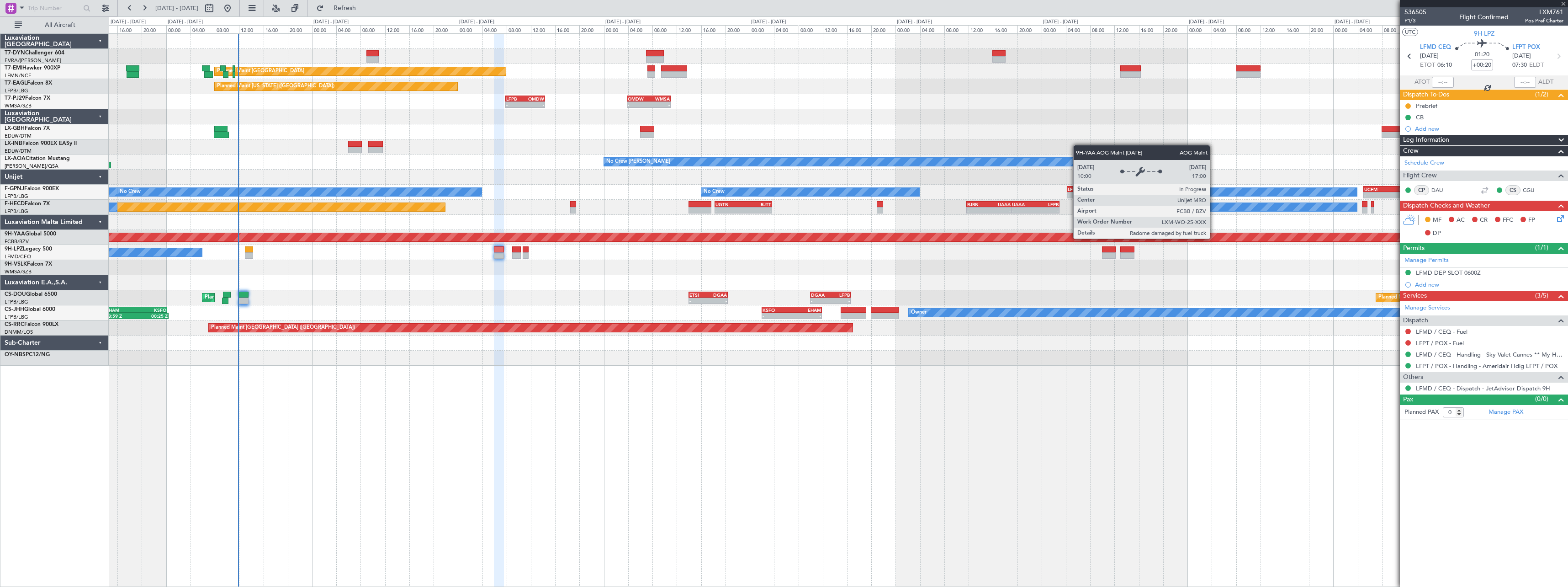
type input "5"
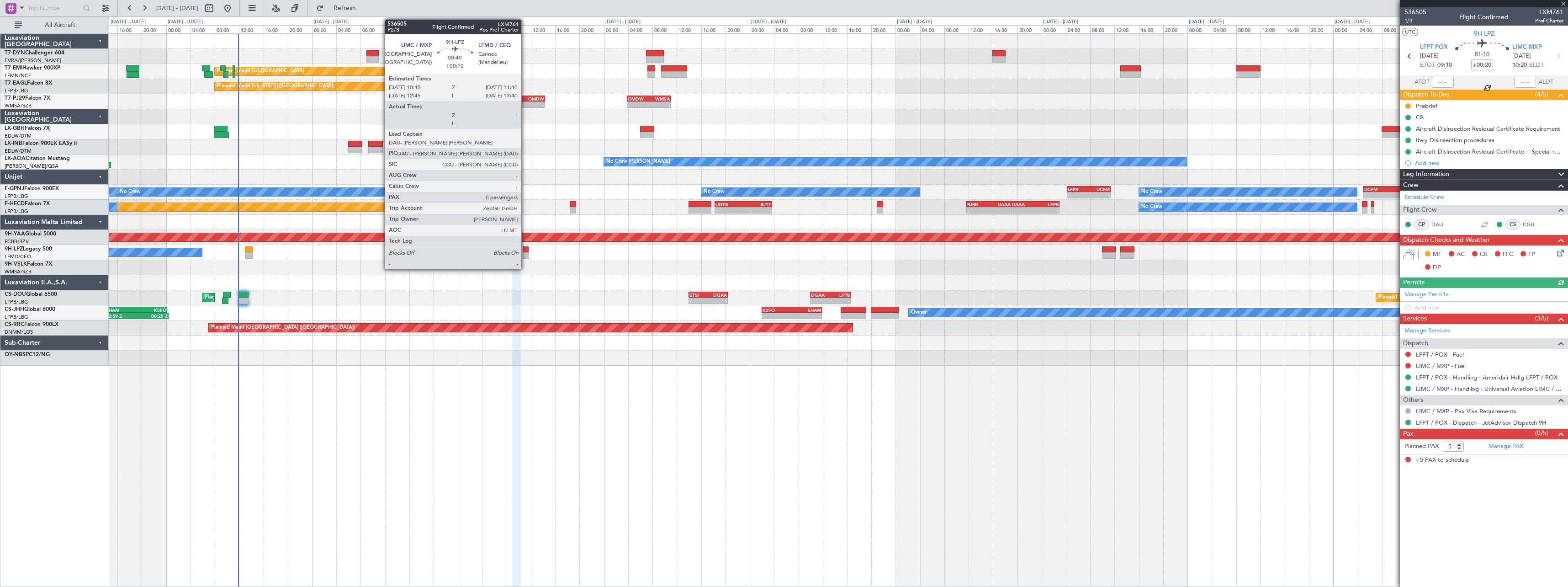
click at [525, 250] on div at bounding box center [526, 250] width 6 height 7
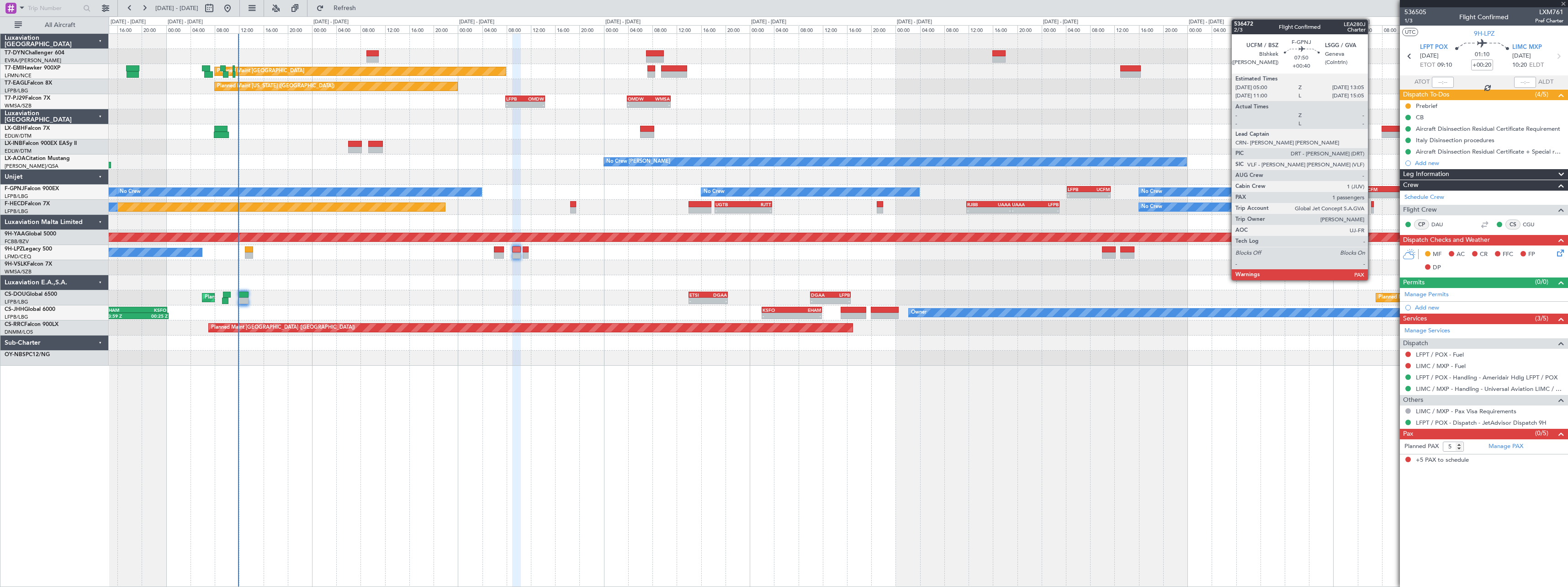
type input "+00:10"
type input "0"
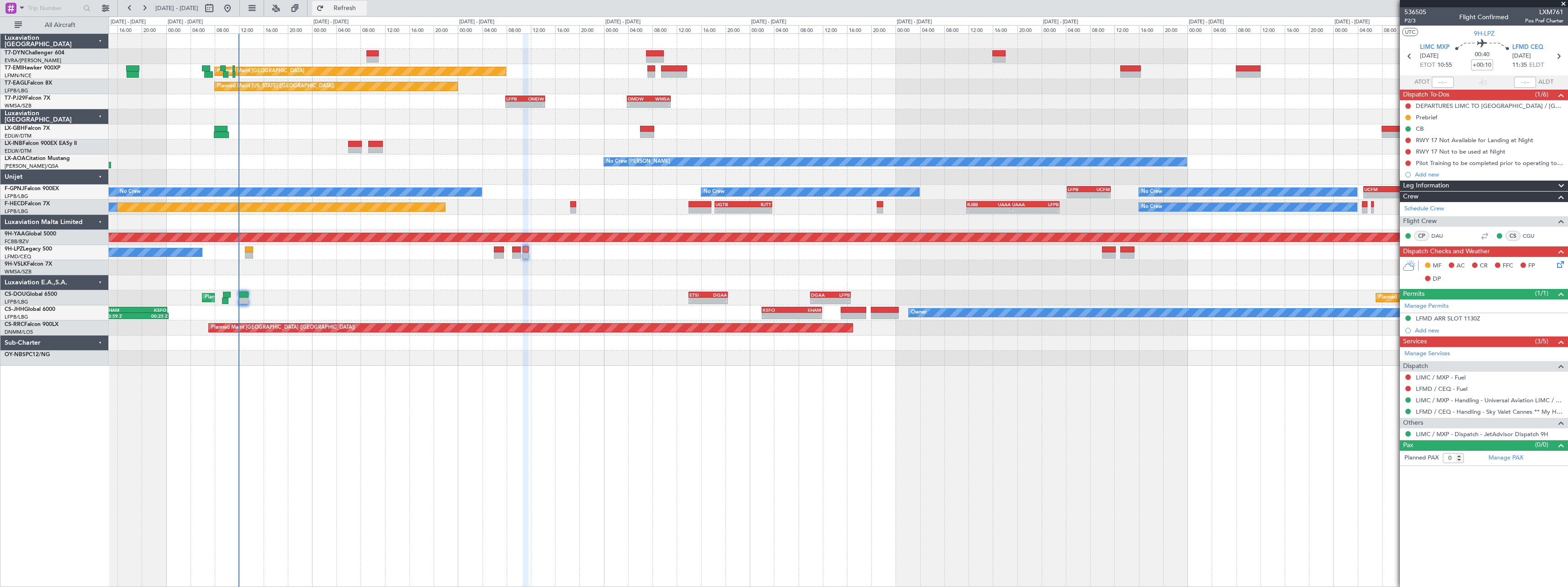
click at [352, 7] on button "Refresh" at bounding box center [340, 9] width 55 height 15
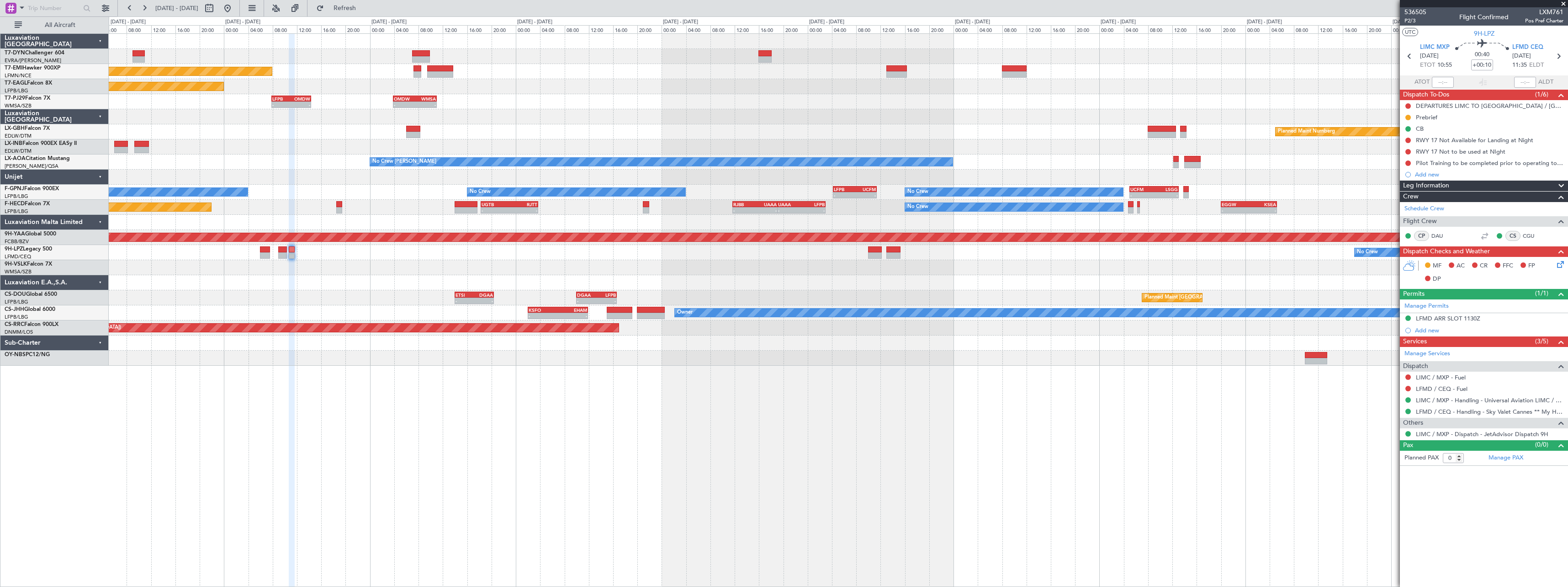
click at [238, 276] on div at bounding box center [838, 283] width 1459 height 15
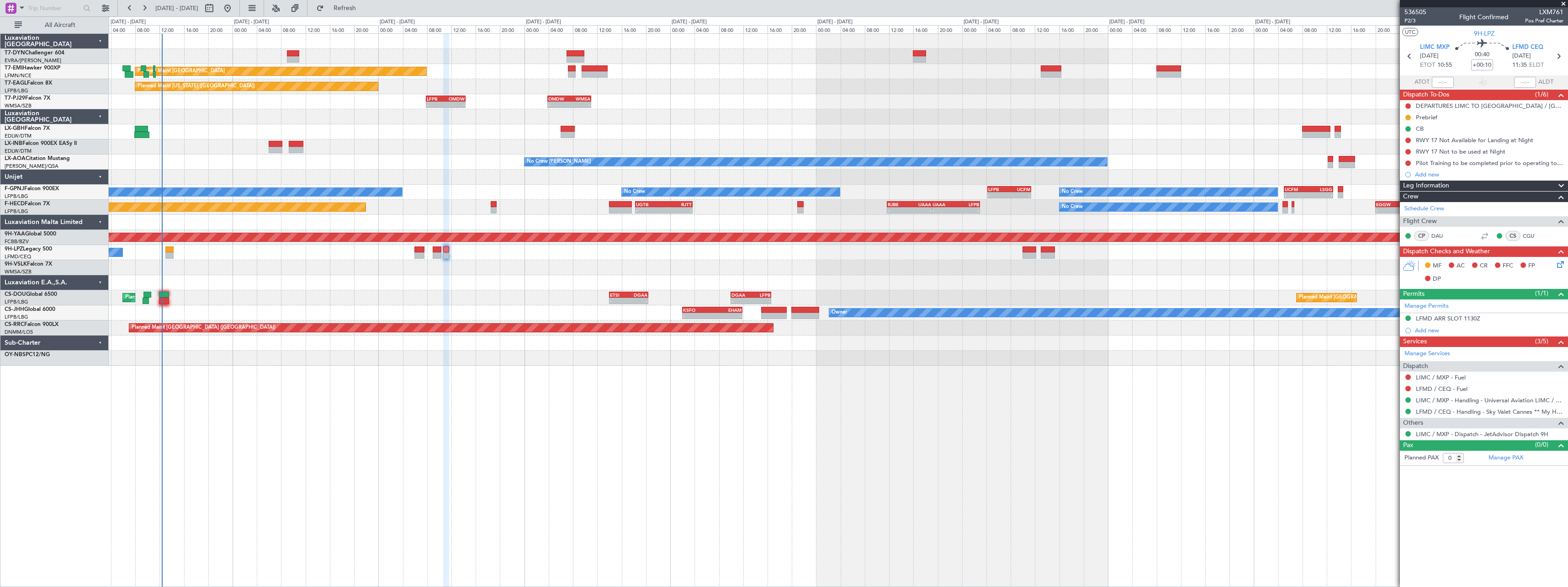
click at [467, 271] on div at bounding box center [838, 267] width 1459 height 15
click at [1564, 4] on span at bounding box center [1563, 4] width 9 height 9
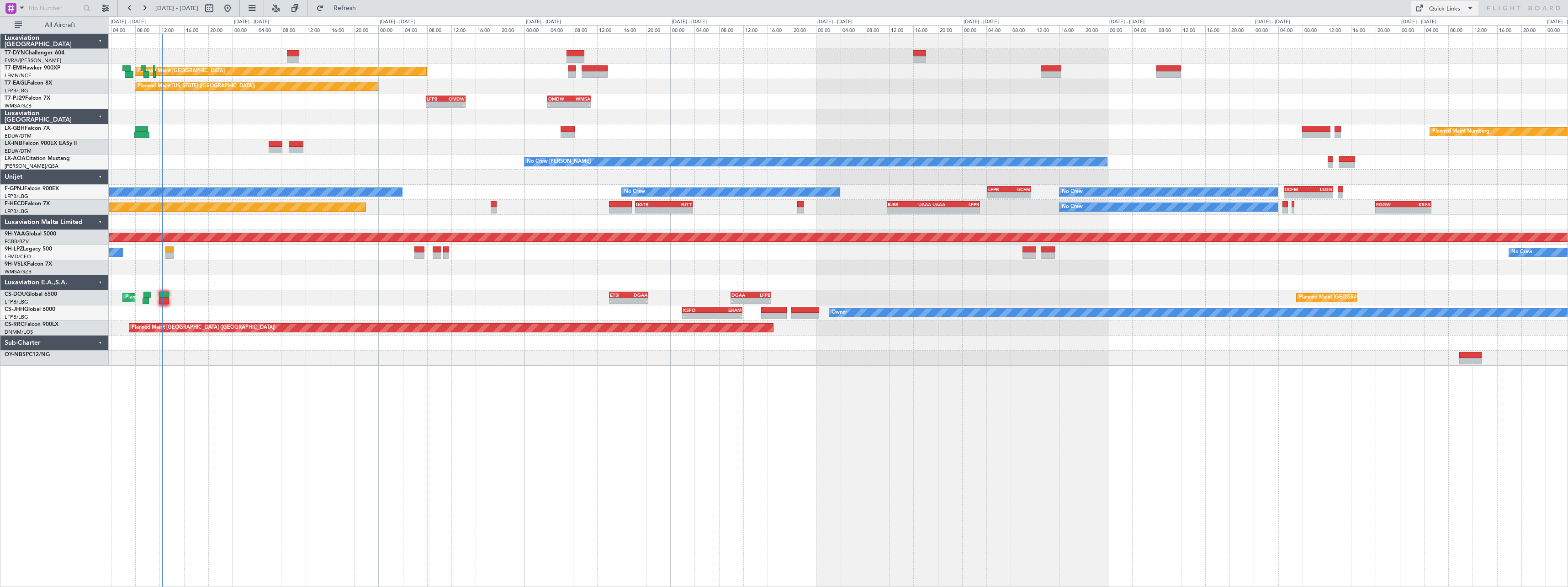
click at [1462, 12] on button "Quick Links" at bounding box center [1444, 9] width 68 height 15
click at [1457, 25] on button "Trip Builder" at bounding box center [1445, 30] width 69 height 22
click at [5, 248] on div "9H-LPZ Legacy 500" at bounding box center [57, 249] width 103 height 9
click at [93, 236] on div "9H-YAA Global 5000" at bounding box center [57, 234] width 103 height 9
click at [49, 254] on div "9H-LPZ Legacy 500 LFMD/CEQ Cannes (Mandelieu)" at bounding box center [54, 257] width 108 height 24
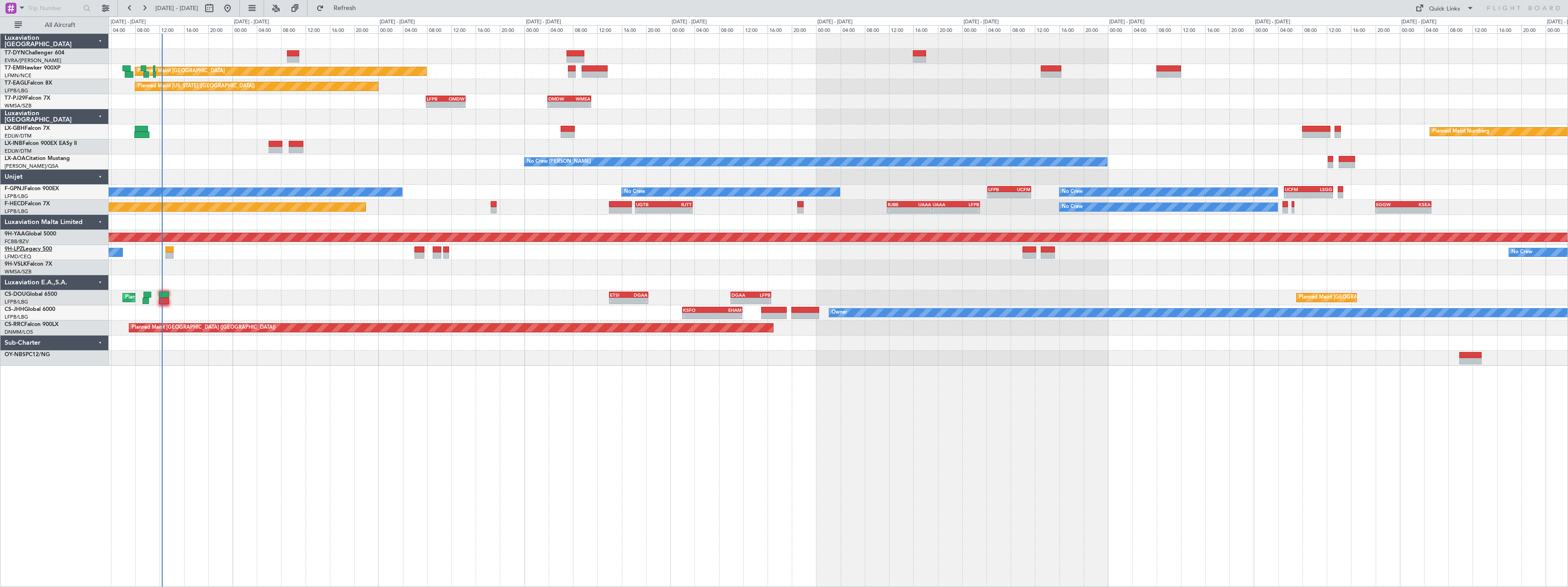
click at [47, 247] on link "9H-LPZ Legacy 500" at bounding box center [29, 249] width 47 height 5
click at [358, 3] on button "Refresh" at bounding box center [340, 9] width 55 height 15
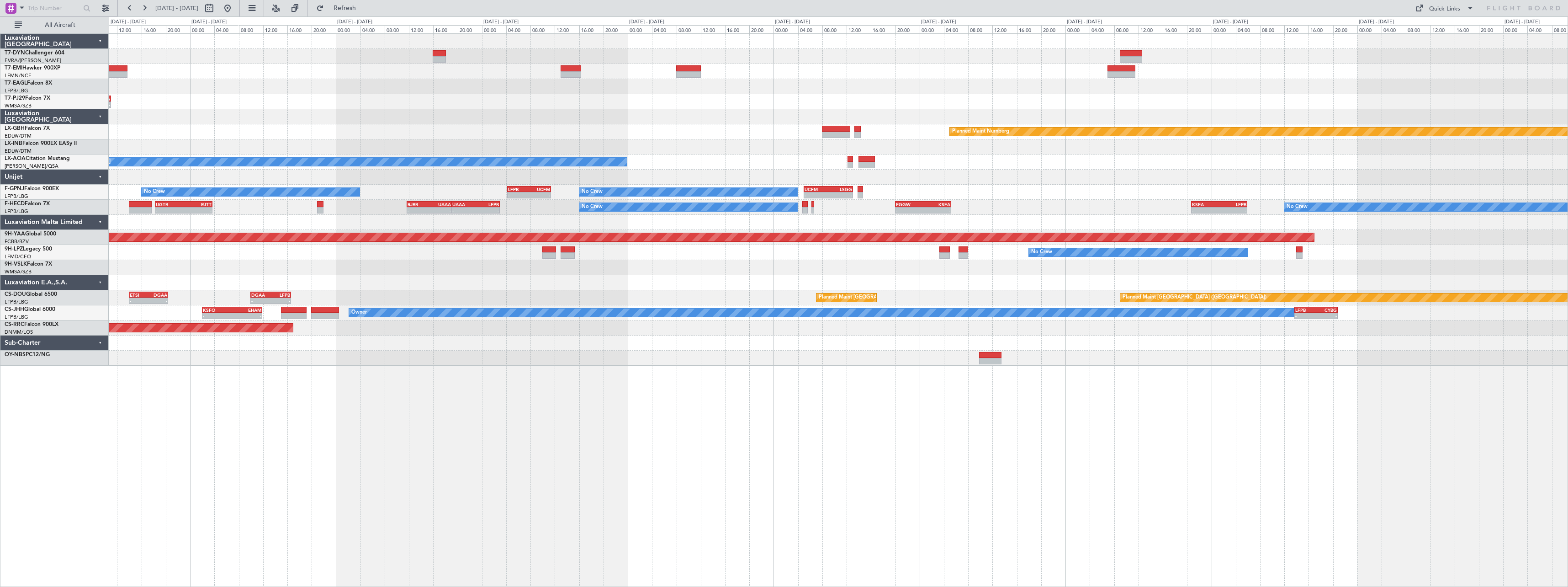
click at [413, 290] on div "Planned Maint [GEOGRAPHIC_DATA] Planned Maint [US_STATE] ([GEOGRAPHIC_DATA]) - …" at bounding box center [838, 200] width 1459 height 332
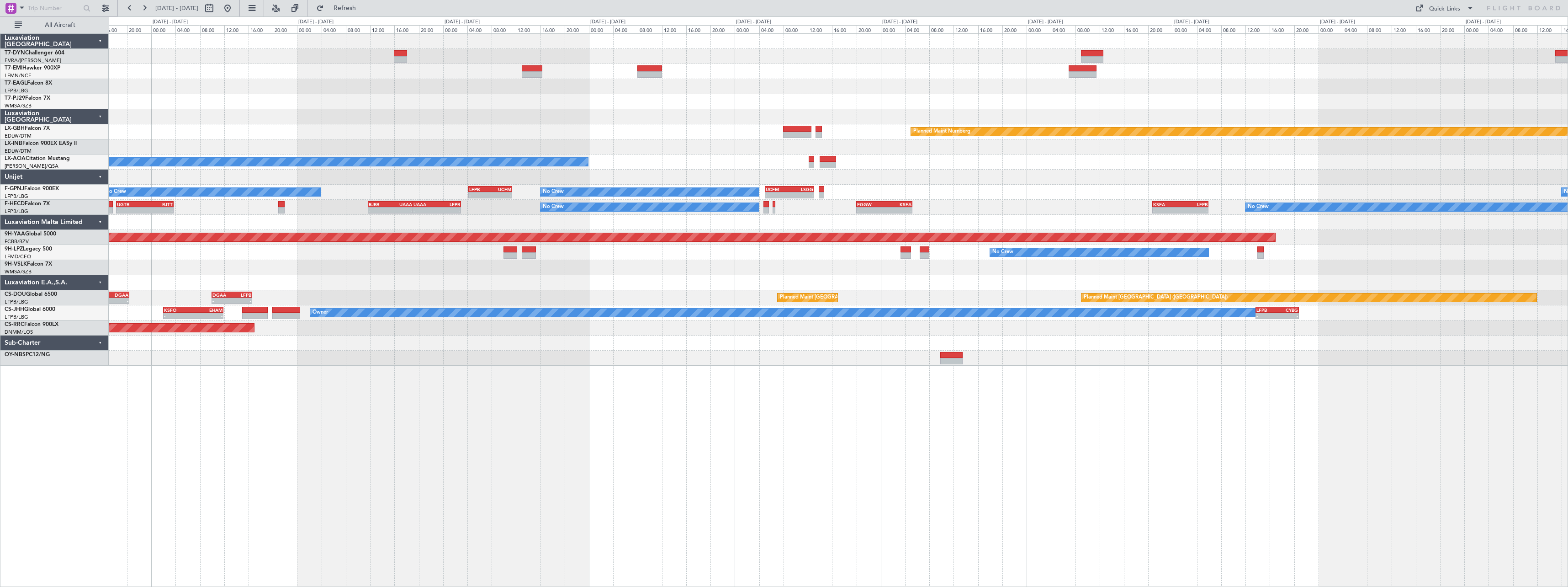
click at [638, 265] on div at bounding box center [838, 267] width 1459 height 15
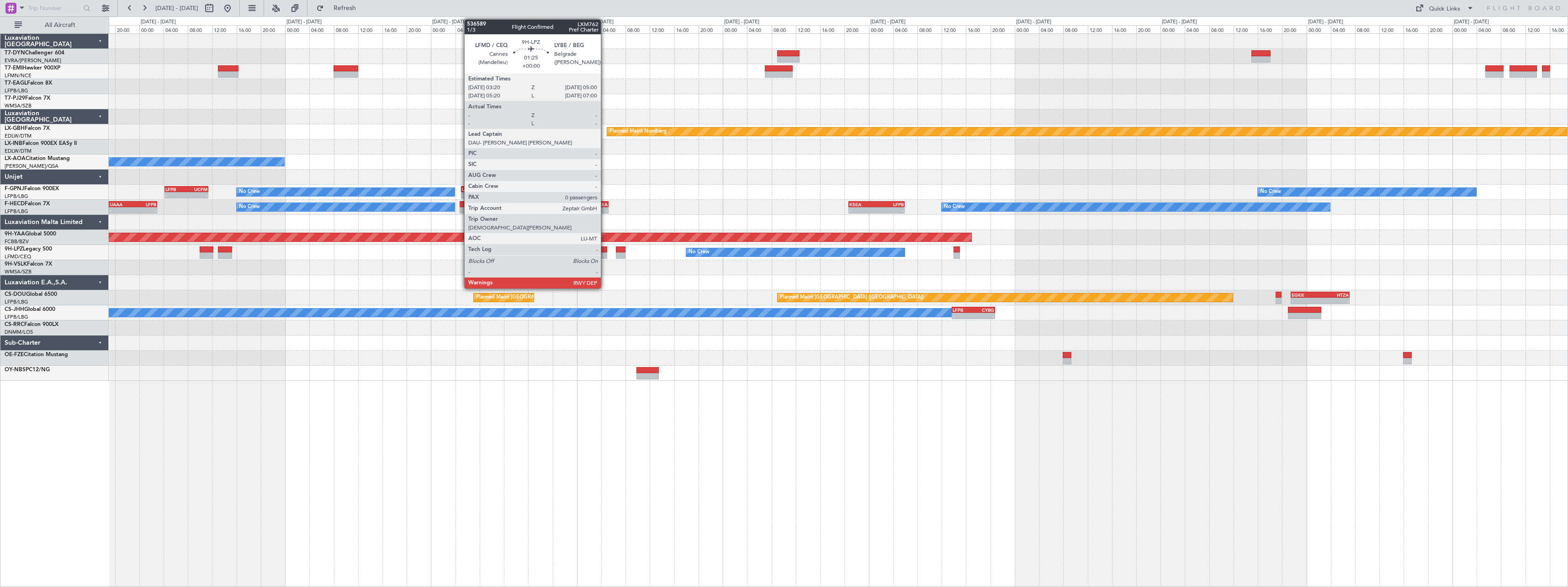
click at [605, 248] on div at bounding box center [601, 250] width 10 height 7
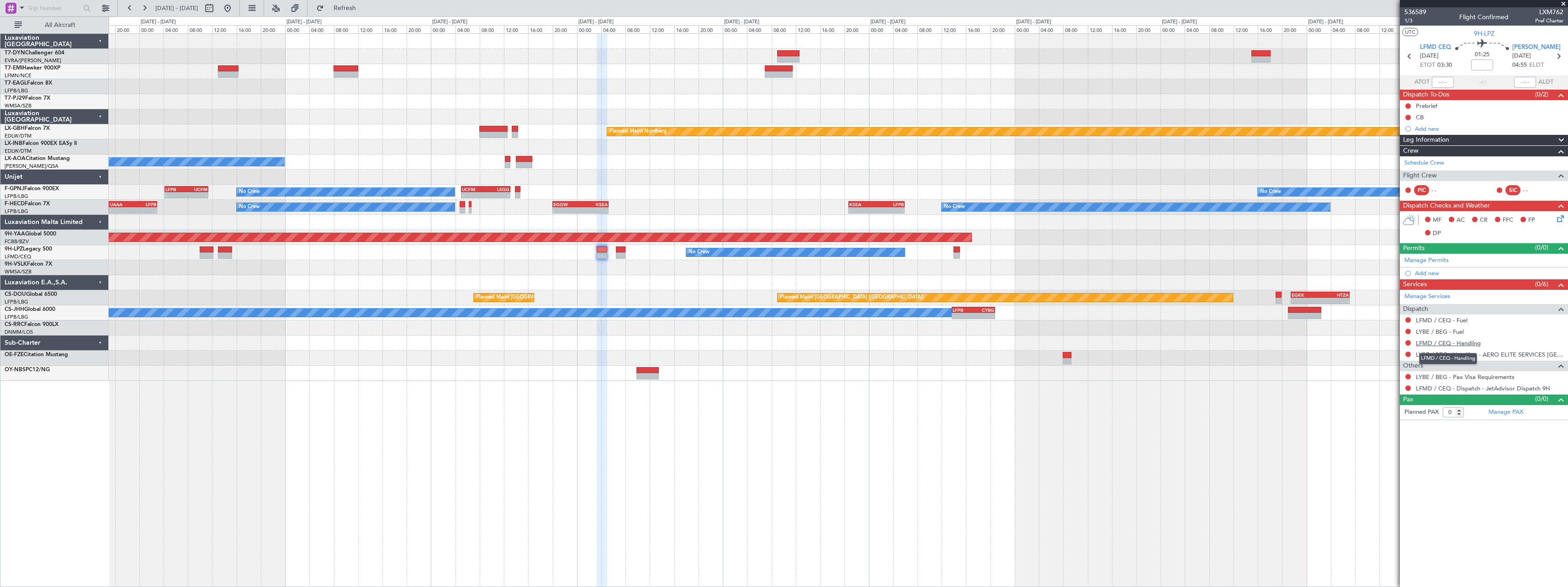
click at [1466, 342] on link "LFMD / CEQ - Handling" at bounding box center [1448, 343] width 65 height 8
click at [352, 9] on button "Refresh" at bounding box center [340, 9] width 55 height 15
click at [1527, 356] on link "LYBE / BEG - Handling - AERO ELITE SERVICES [GEOGRAPHIC_DATA]" at bounding box center [1489, 354] width 147 height 8
click at [1562, 52] on icon at bounding box center [1558, 57] width 12 height 12
type input "1"
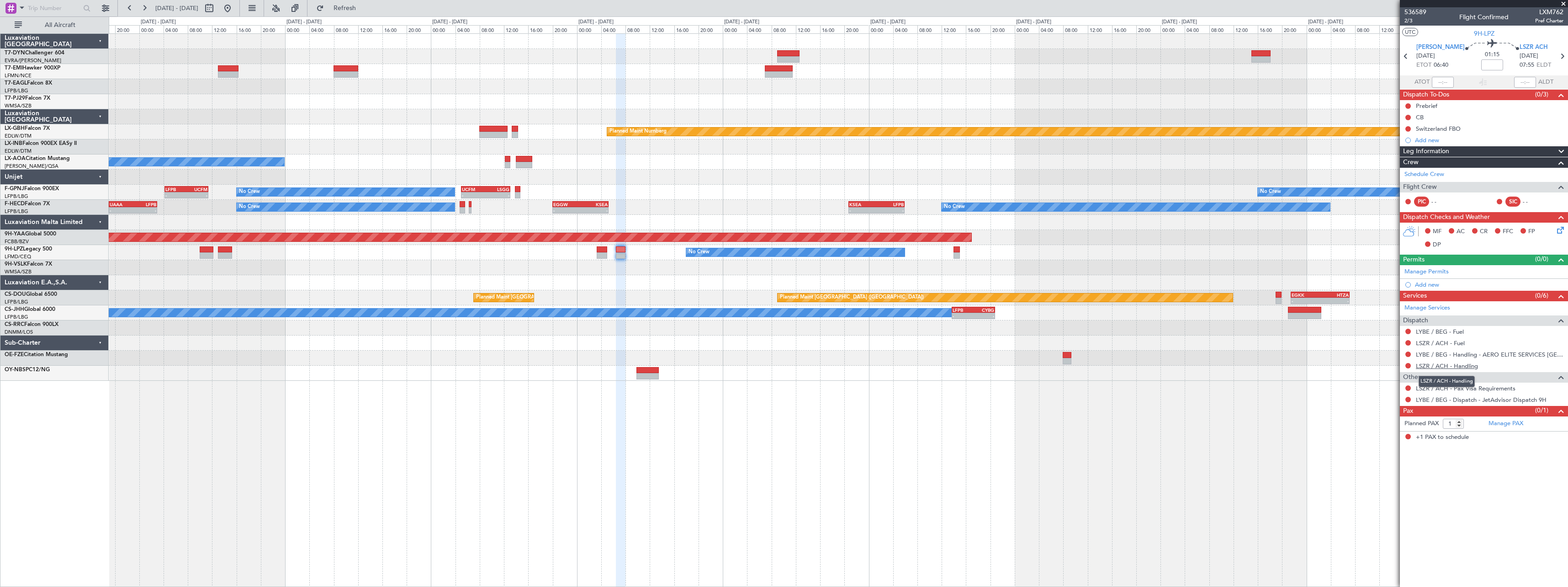
click at [1460, 364] on link "LSZR / ACH - Handling" at bounding box center [1447, 365] width 62 height 8
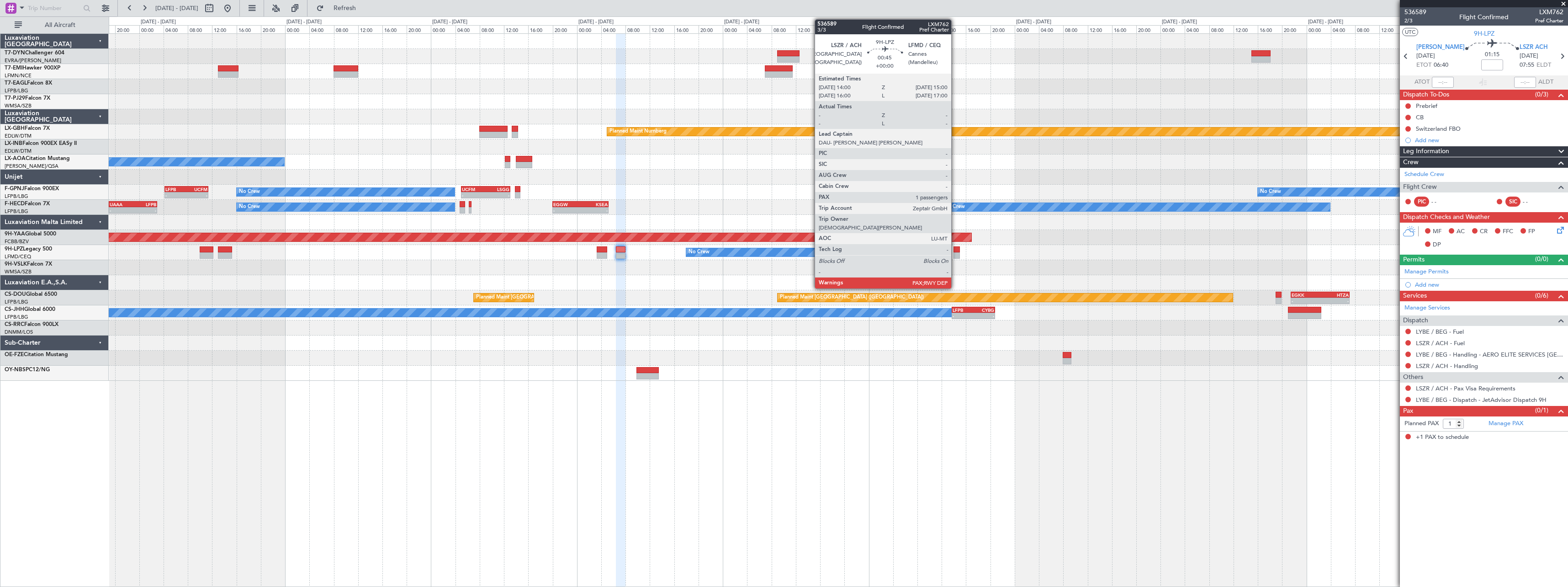
click at [955, 250] on div at bounding box center [956, 250] width 7 height 7
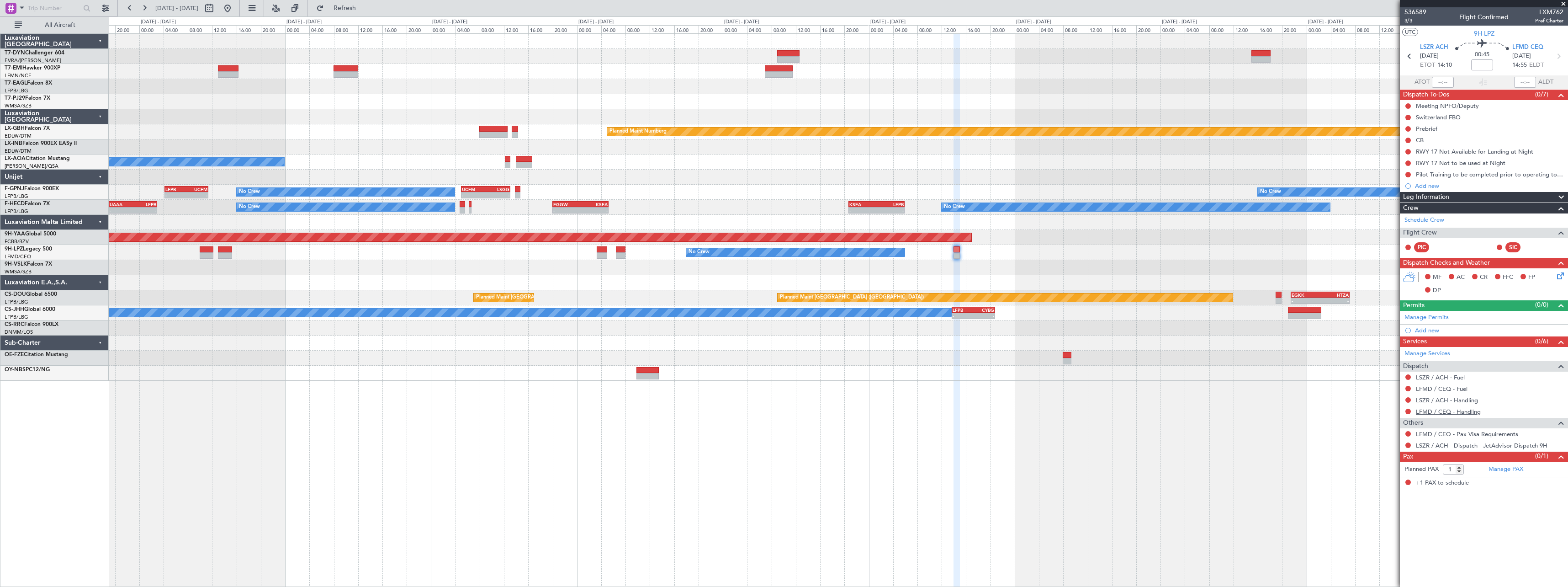
click at [1471, 411] on link "LFMD / CEQ - Handling" at bounding box center [1448, 412] width 65 height 8
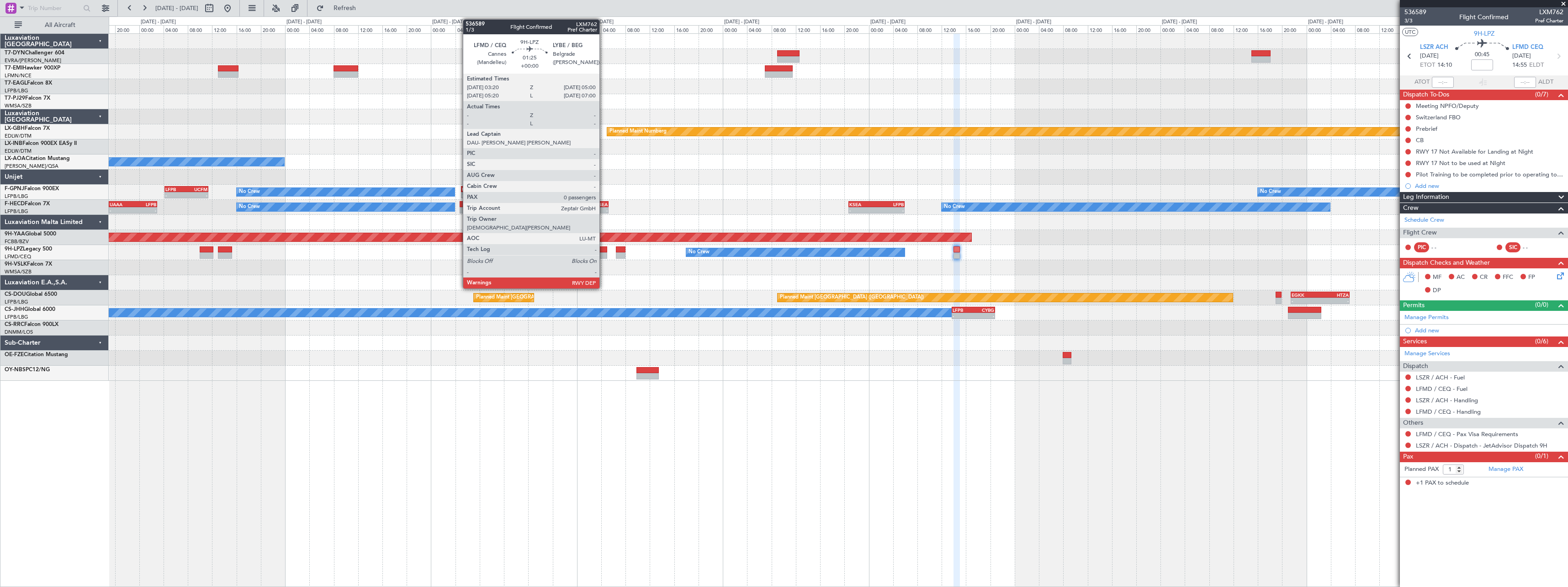
click at [604, 252] on div at bounding box center [601, 255] width 10 height 7
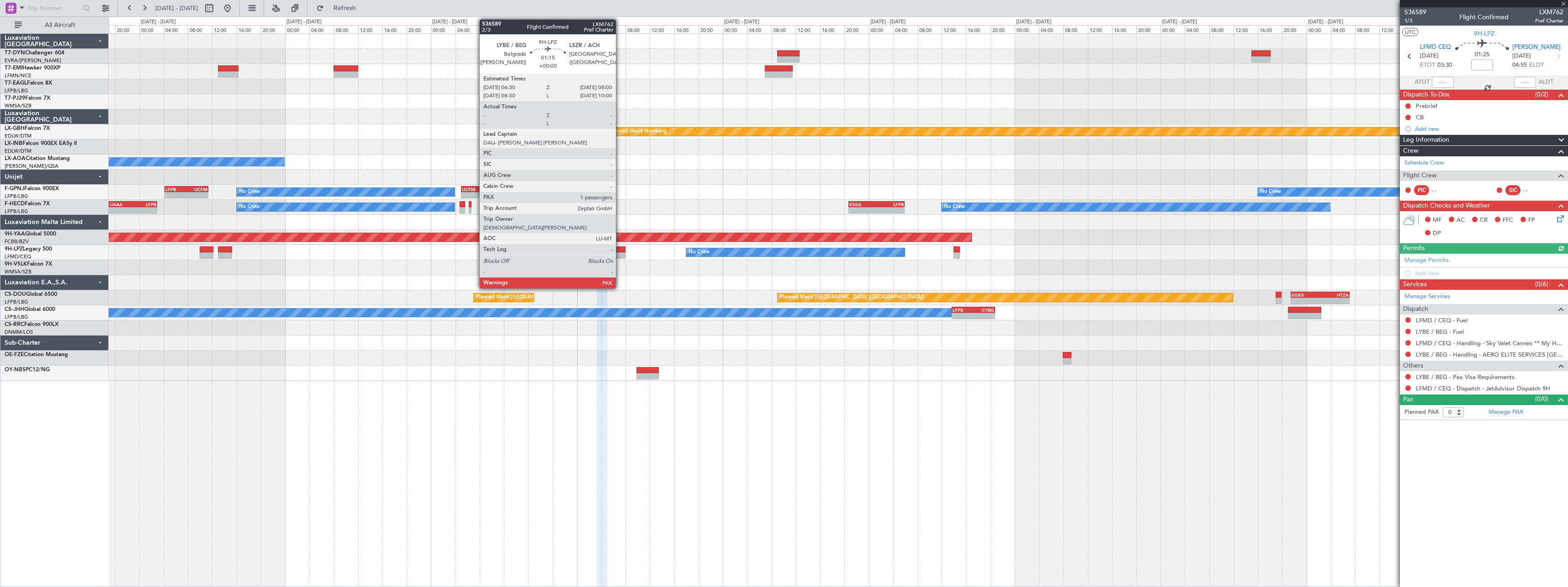
click at [620, 254] on div at bounding box center [620, 255] width 9 height 7
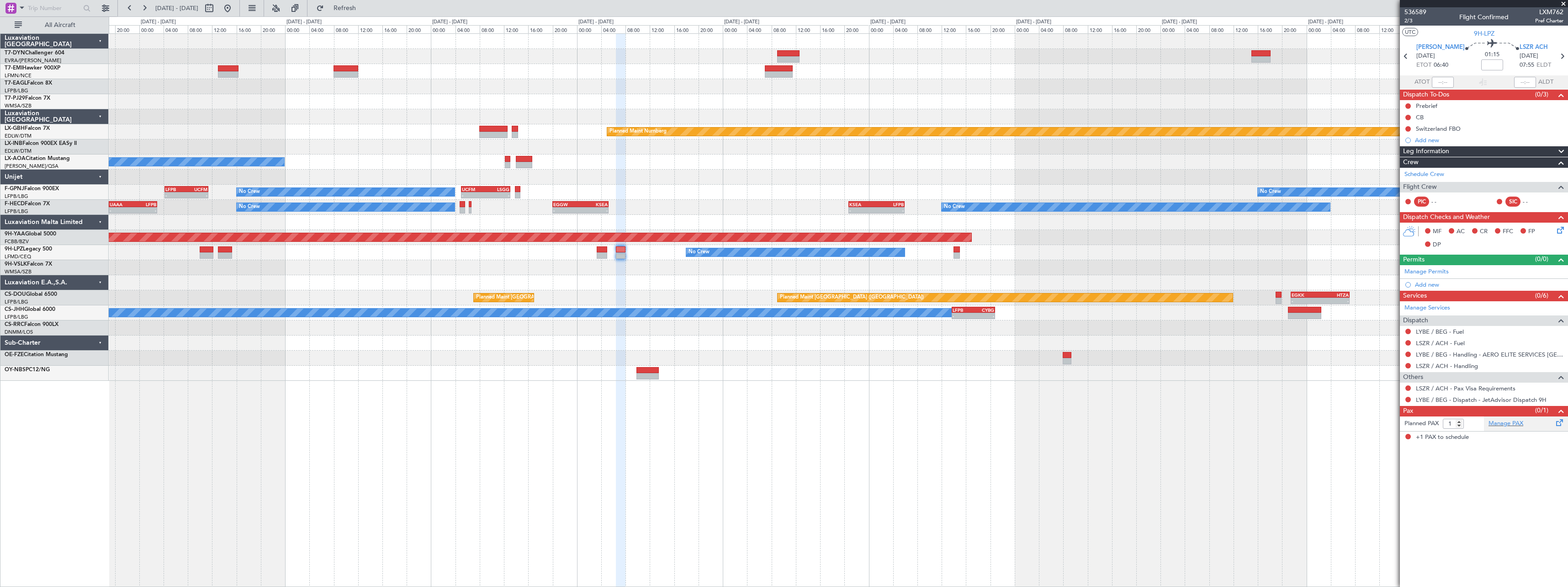
click at [1534, 428] on div "Manage PAX" at bounding box center [1526, 424] width 84 height 15
click at [364, 7] on span "Refresh" at bounding box center [345, 8] width 38 height 7
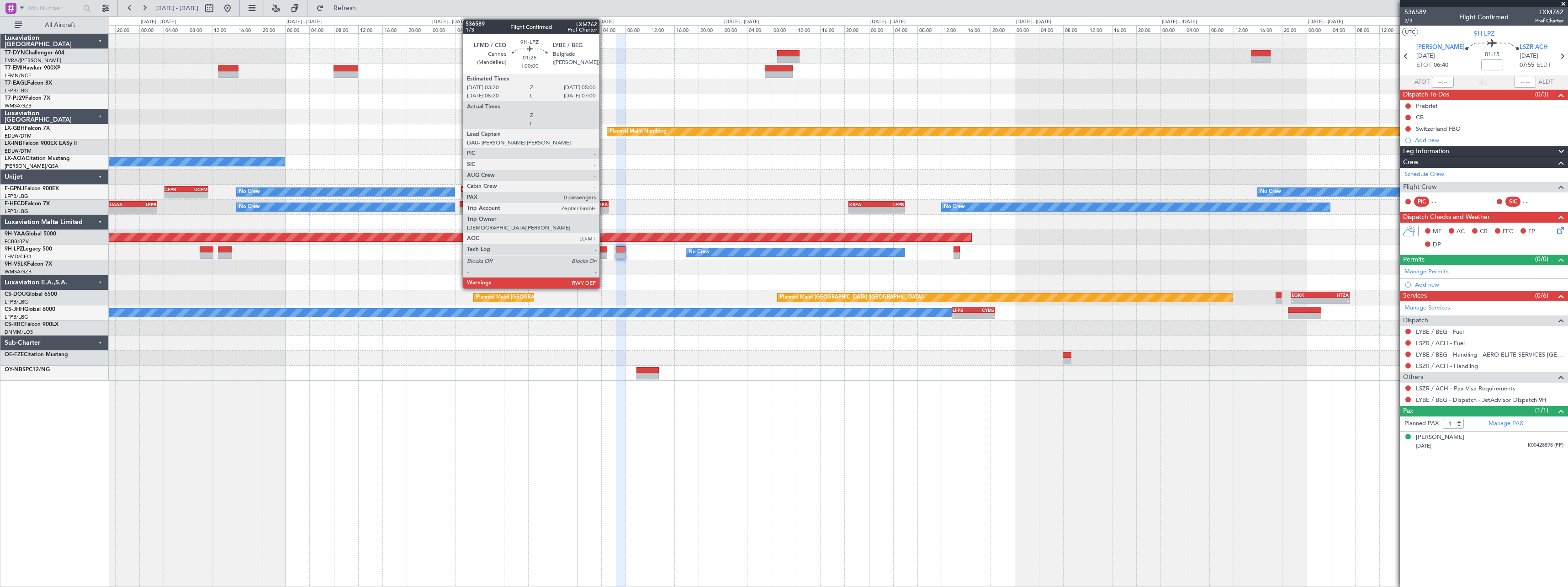
click at [604, 249] on div at bounding box center [601, 250] width 10 height 7
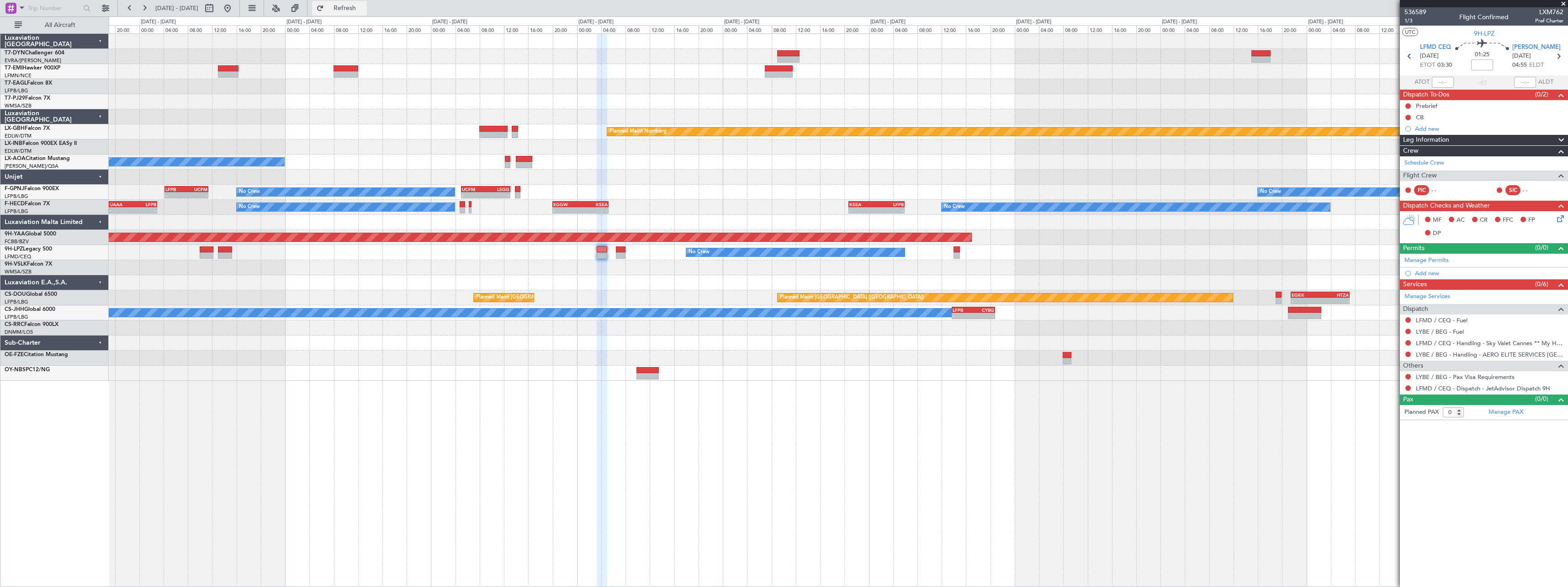
click at [367, 2] on button "Refresh" at bounding box center [340, 9] width 55 height 15
click at [1421, 11] on span "536589" at bounding box center [1415, 12] width 22 height 10
click at [1552, 22] on span "Pref Charter" at bounding box center [1549, 21] width 29 height 8
drag, startPoint x: 1552, startPoint y: 22, endPoint x: 1514, endPoint y: 10, distance: 39.8
click at [1514, 10] on div "536589 1/3 Flight Confirmed LXM762 Pref Charter" at bounding box center [1484, 16] width 168 height 18
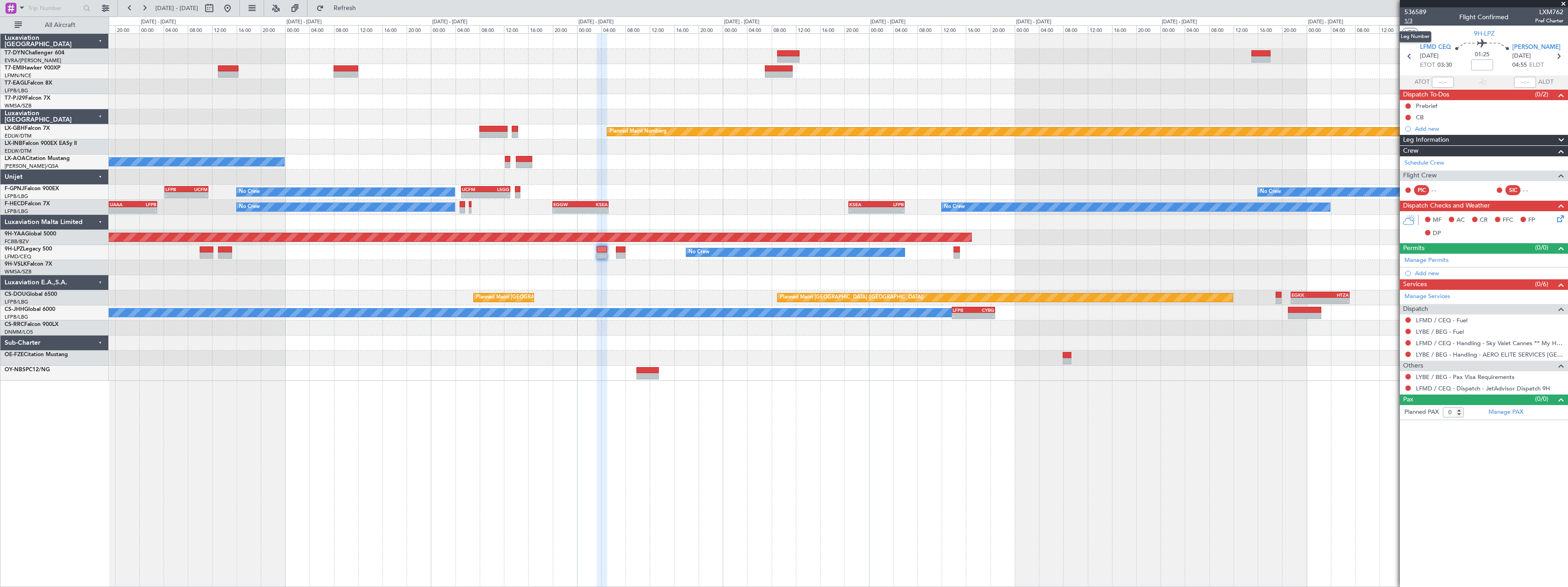
click at [1411, 21] on span "1/3" at bounding box center [1415, 21] width 22 height 8
click at [362, 8] on span "Refresh" at bounding box center [345, 8] width 38 height 7
click at [1416, 10] on span "536589" at bounding box center [1415, 12] width 22 height 10
click at [626, 247] on div "No Crew No Crew" at bounding box center [838, 252] width 1459 height 15
click at [623, 247] on div at bounding box center [620, 250] width 9 height 7
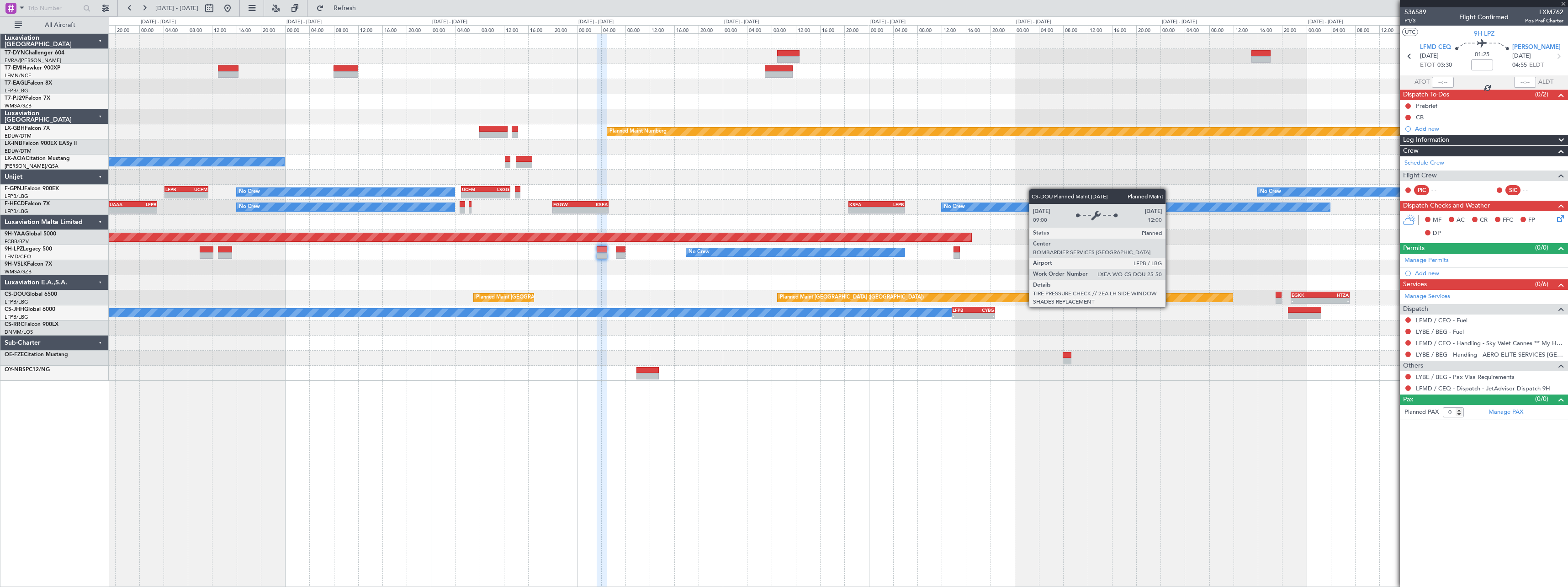
type input "1"
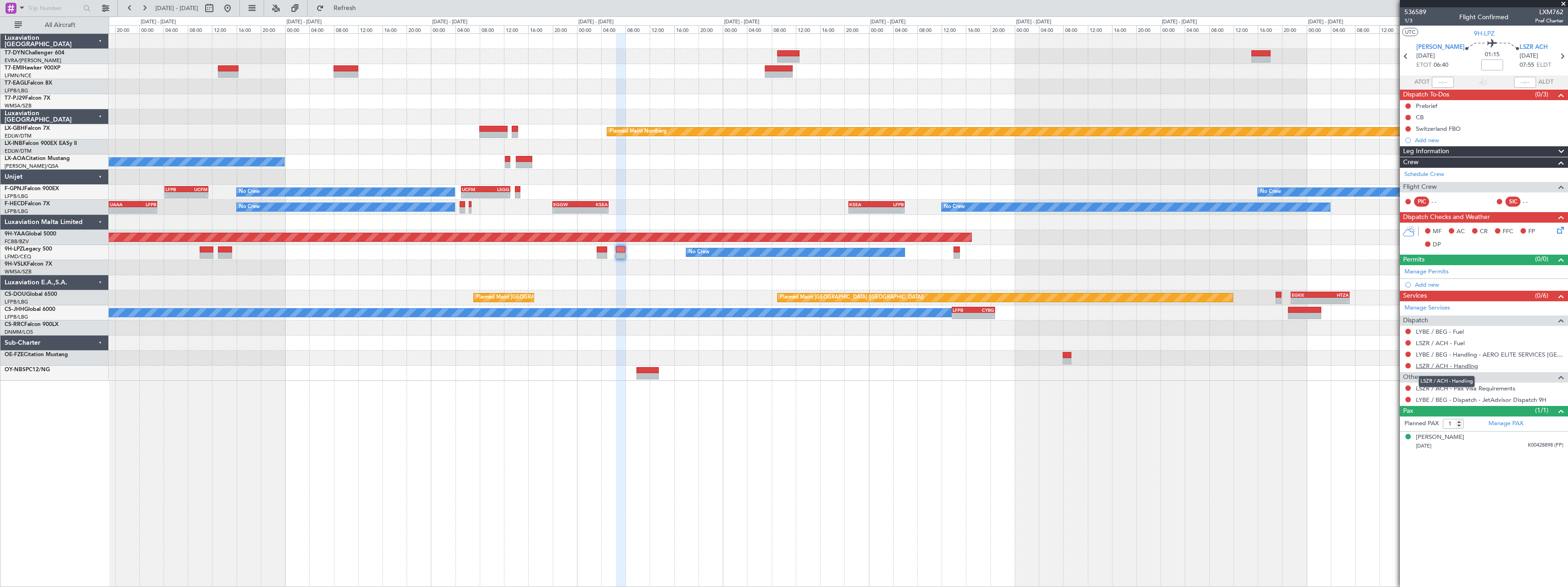
click at [1470, 364] on link "LSZR / ACH - Handling" at bounding box center [1447, 365] width 62 height 8
click at [1423, 10] on span "536589" at bounding box center [1415, 12] width 22 height 10
click at [1463, 367] on link "LSZR / ACH - Handling" at bounding box center [1447, 365] width 62 height 8
click at [1419, 12] on span "536589" at bounding box center [1415, 12] width 22 height 10
click at [367, 3] on button "Refresh" at bounding box center [340, 9] width 55 height 15
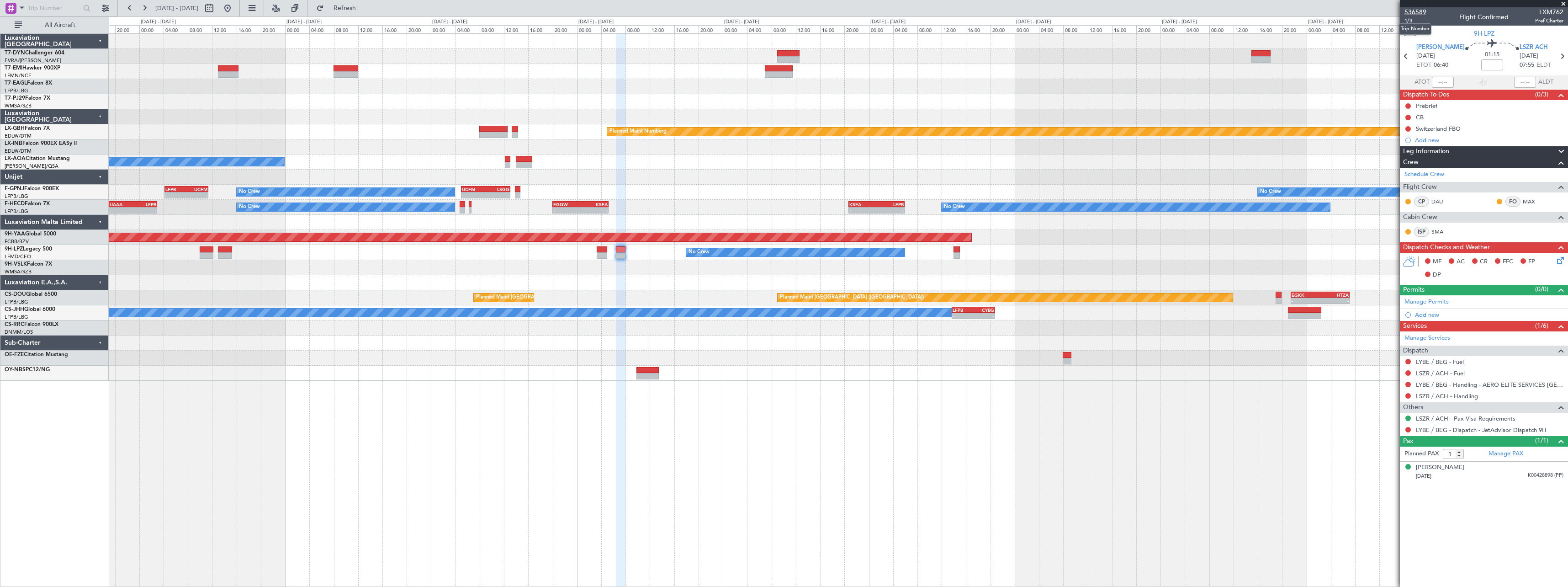
click at [1413, 13] on span "536589" at bounding box center [1415, 12] width 22 height 10
click at [1439, 394] on link "LSZR / ACH - Handling" at bounding box center [1447, 396] width 62 height 8
click at [354, 10] on button "Refresh" at bounding box center [340, 9] width 55 height 15
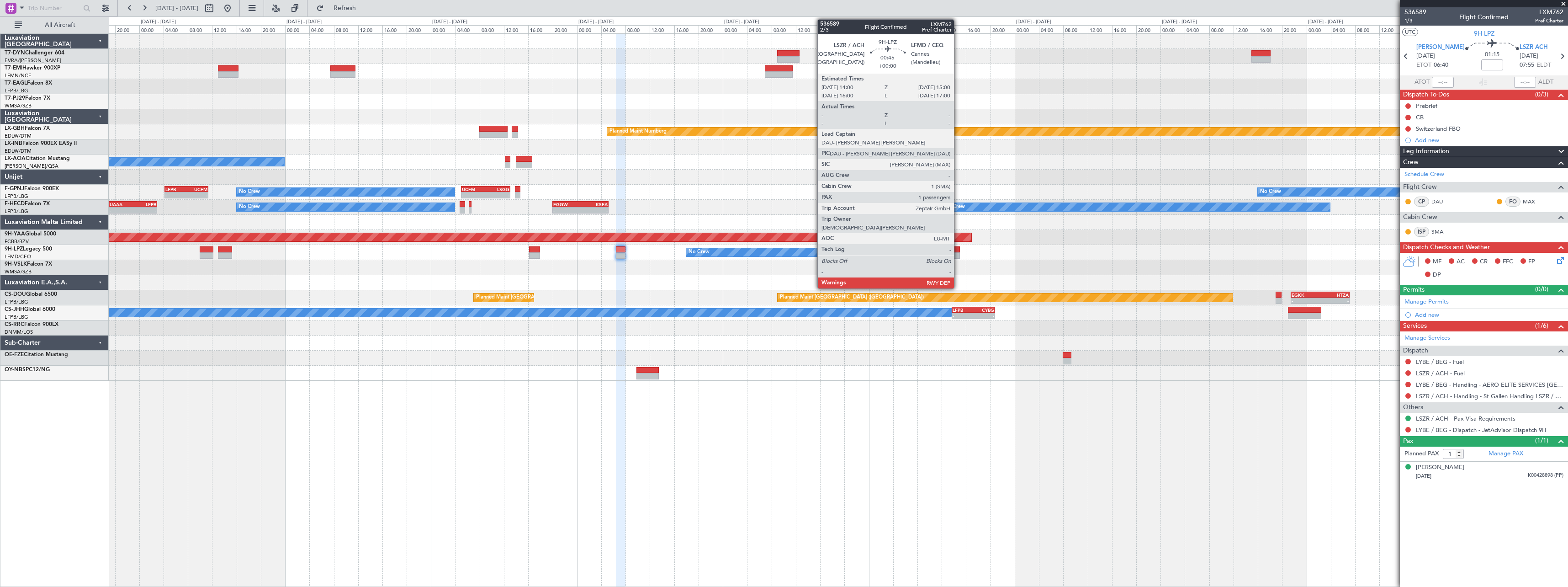
click at [958, 248] on div at bounding box center [956, 250] width 7 height 7
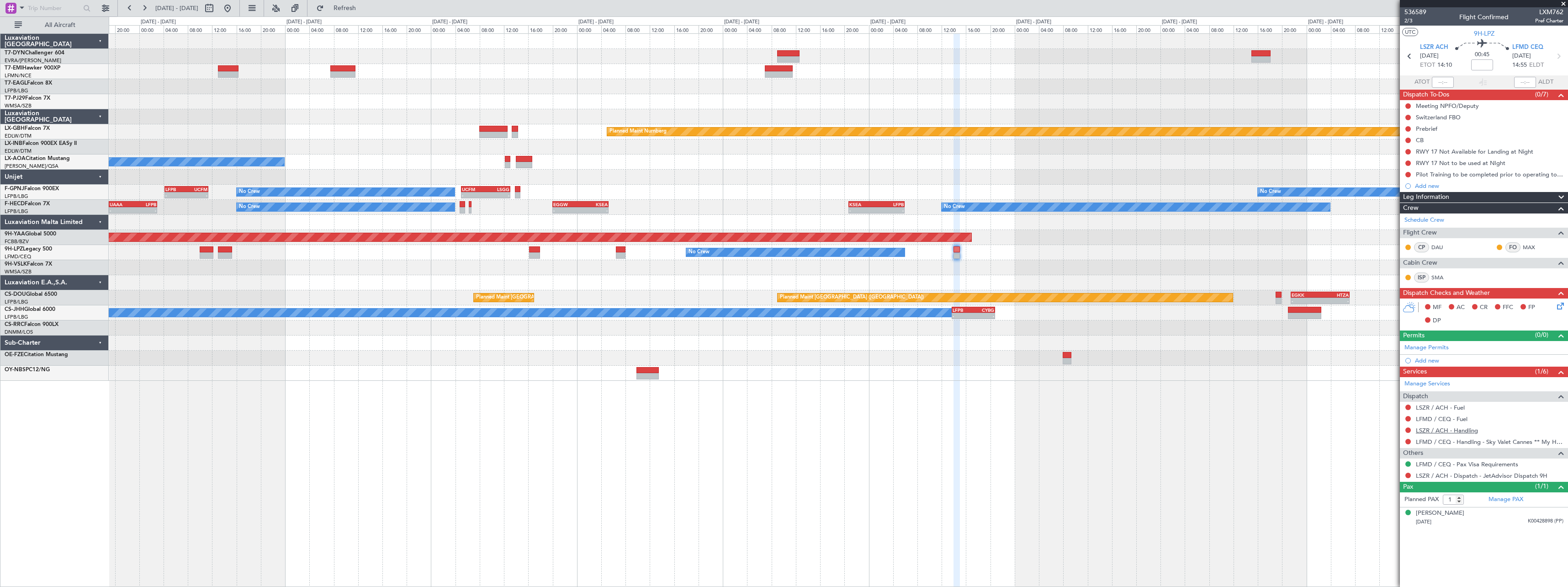
click at [1457, 430] on link "LSZR / ACH - Handling" at bounding box center [1447, 430] width 62 height 8
click at [357, 10] on span "Refresh" at bounding box center [345, 8] width 38 height 7
click at [364, 8] on span "Refresh" at bounding box center [345, 8] width 38 height 7
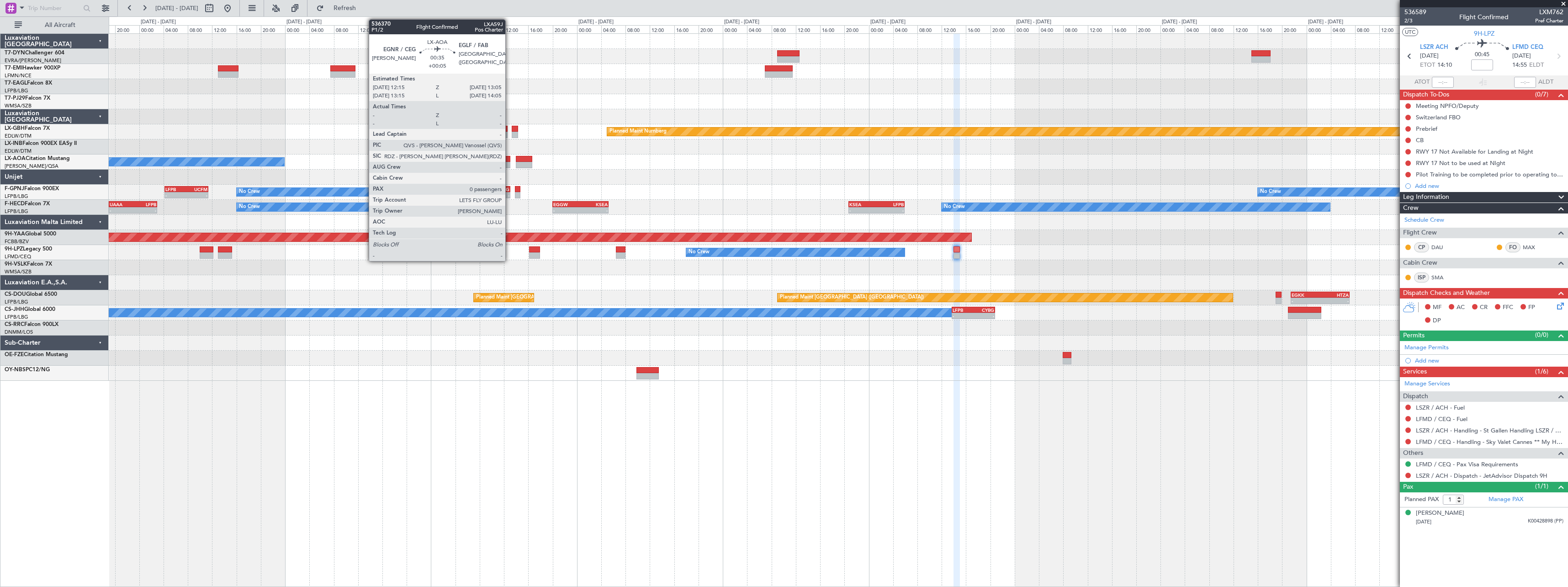
click at [509, 162] on div at bounding box center [507, 165] width 5 height 7
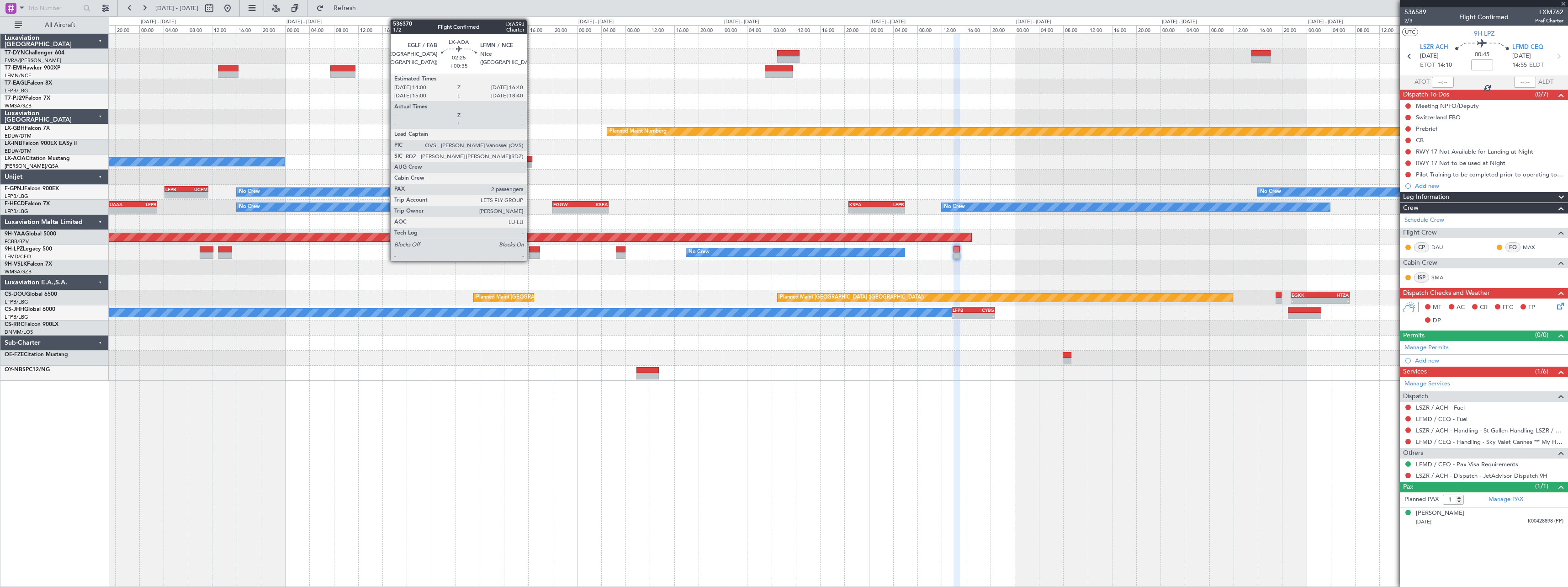
type input "+00:05"
type input "0"
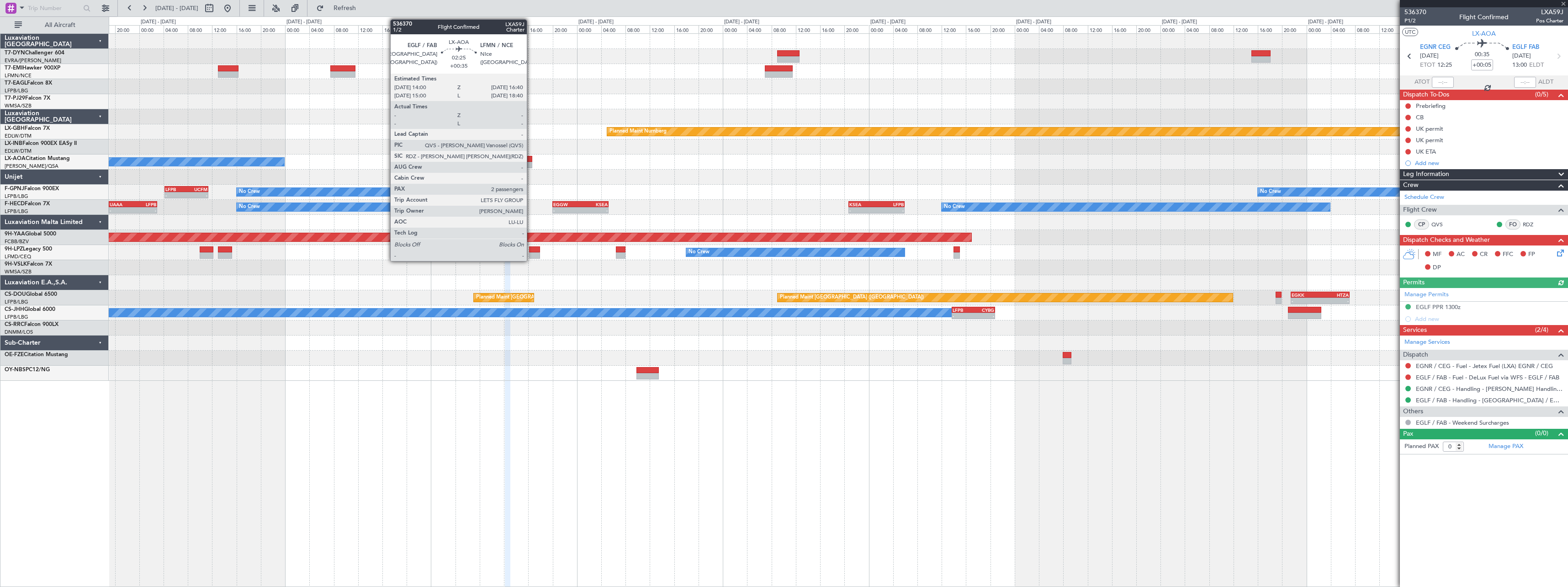
click at [531, 158] on div at bounding box center [523, 159] width 16 height 7
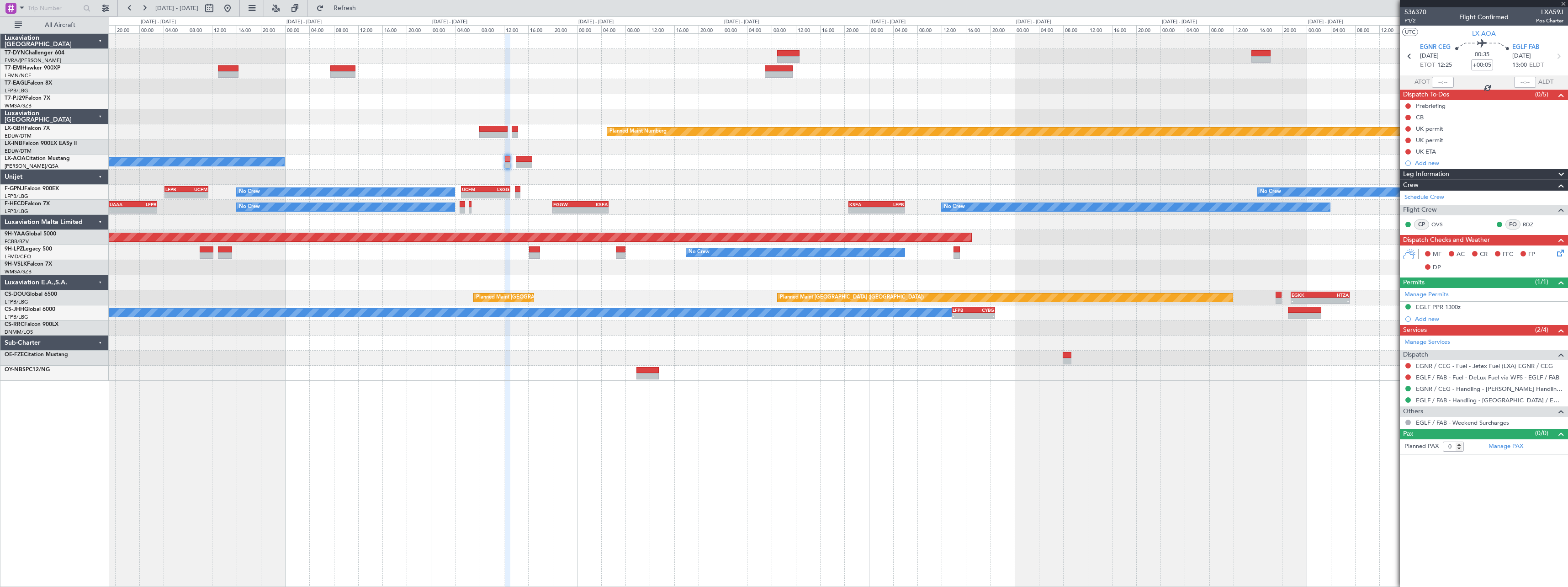
type input "+00:35"
type input "2"
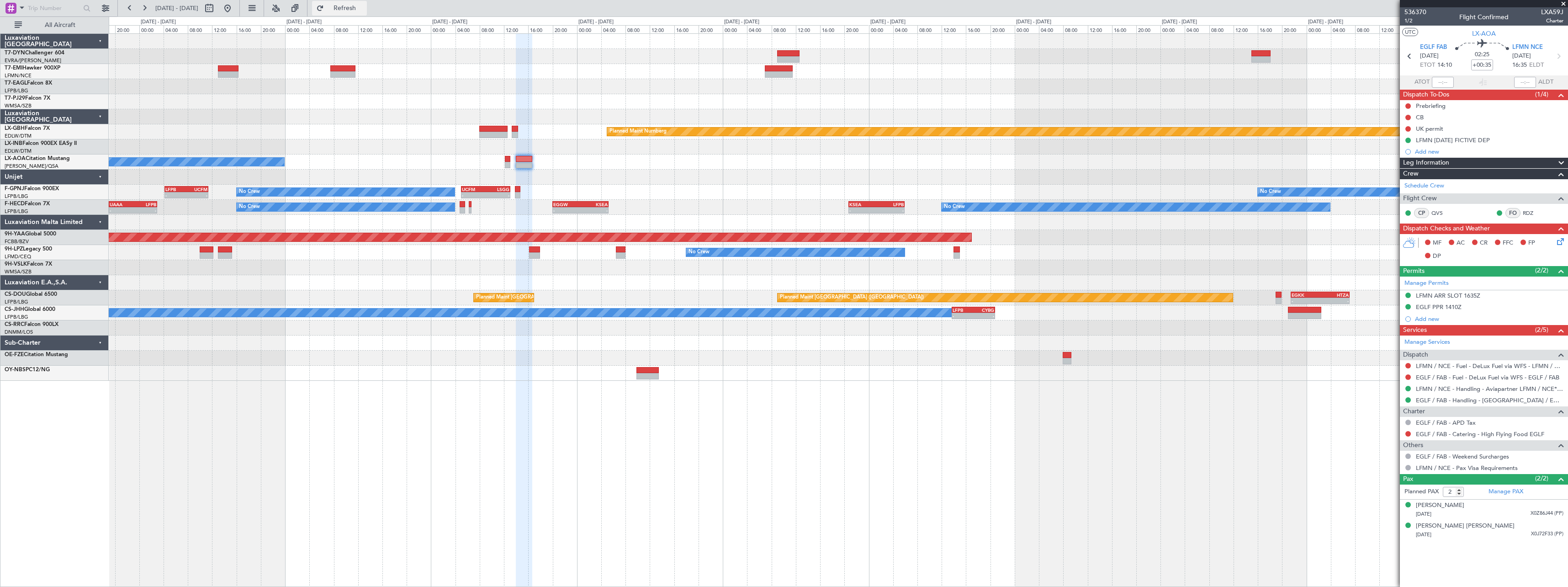
click at [359, 12] on button "Refresh" at bounding box center [340, 9] width 55 height 15
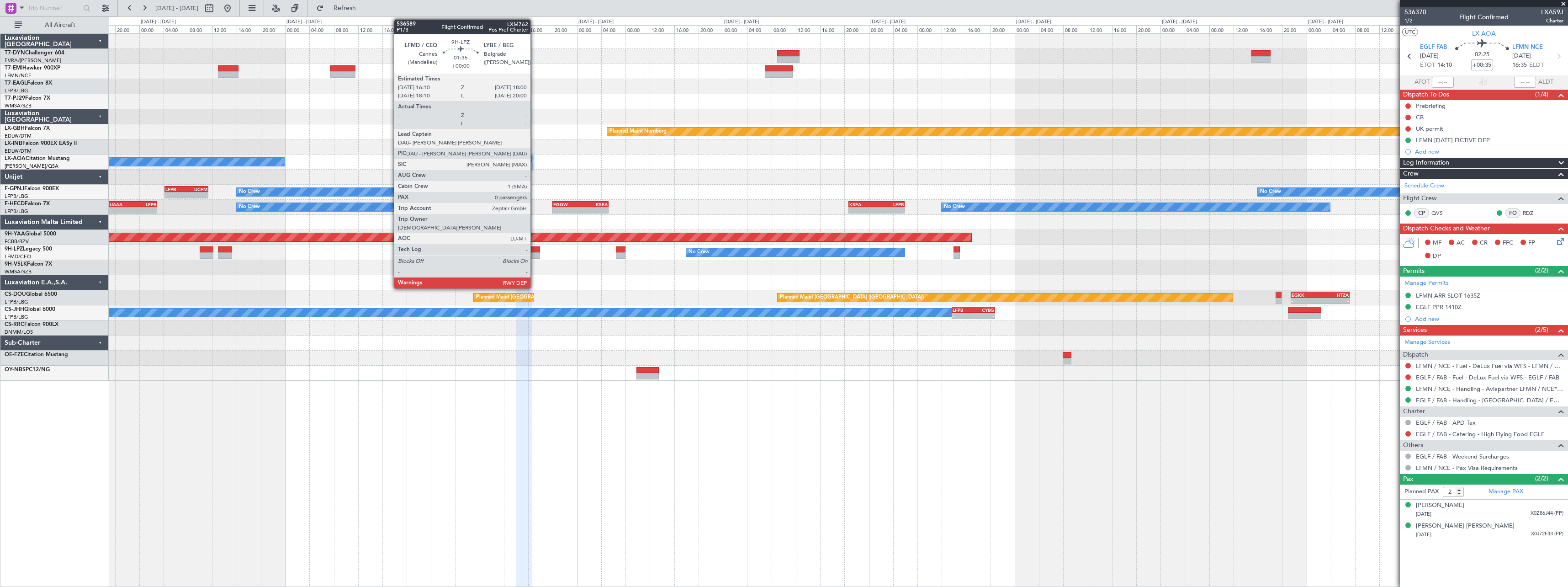
click at [534, 253] on div at bounding box center [534, 255] width 12 height 7
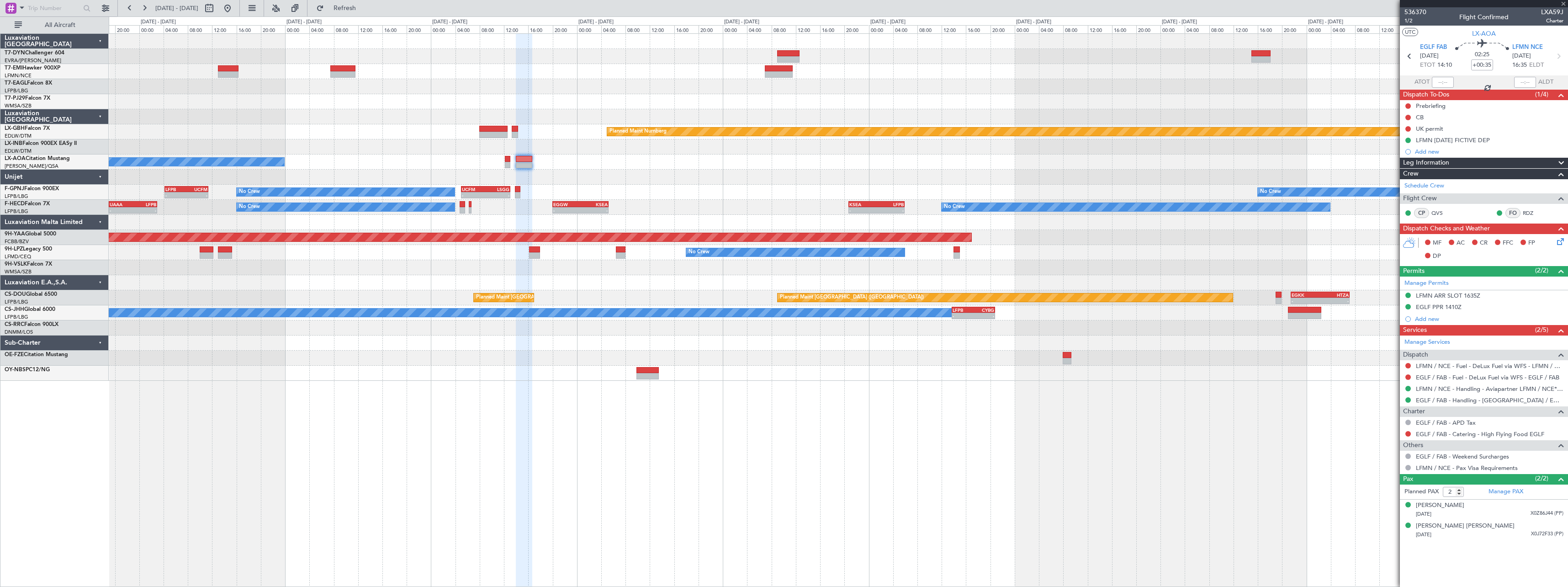
type input "0"
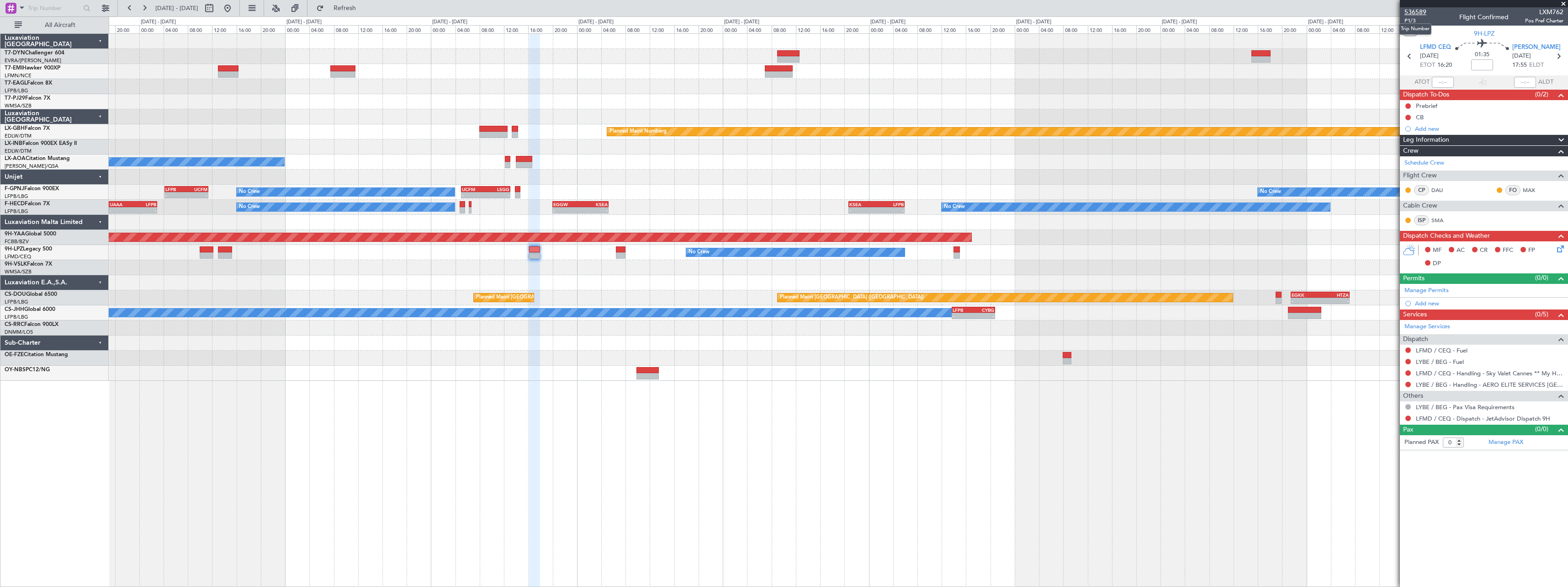
click at [1421, 12] on span "536589" at bounding box center [1415, 12] width 22 height 10
click at [365, 104] on div "- - OMDW 03:50 Z WMSA 11:00 Z Planned Maint Nurnberg No Crew [PERSON_NAME] No C…" at bounding box center [838, 208] width 1459 height 347
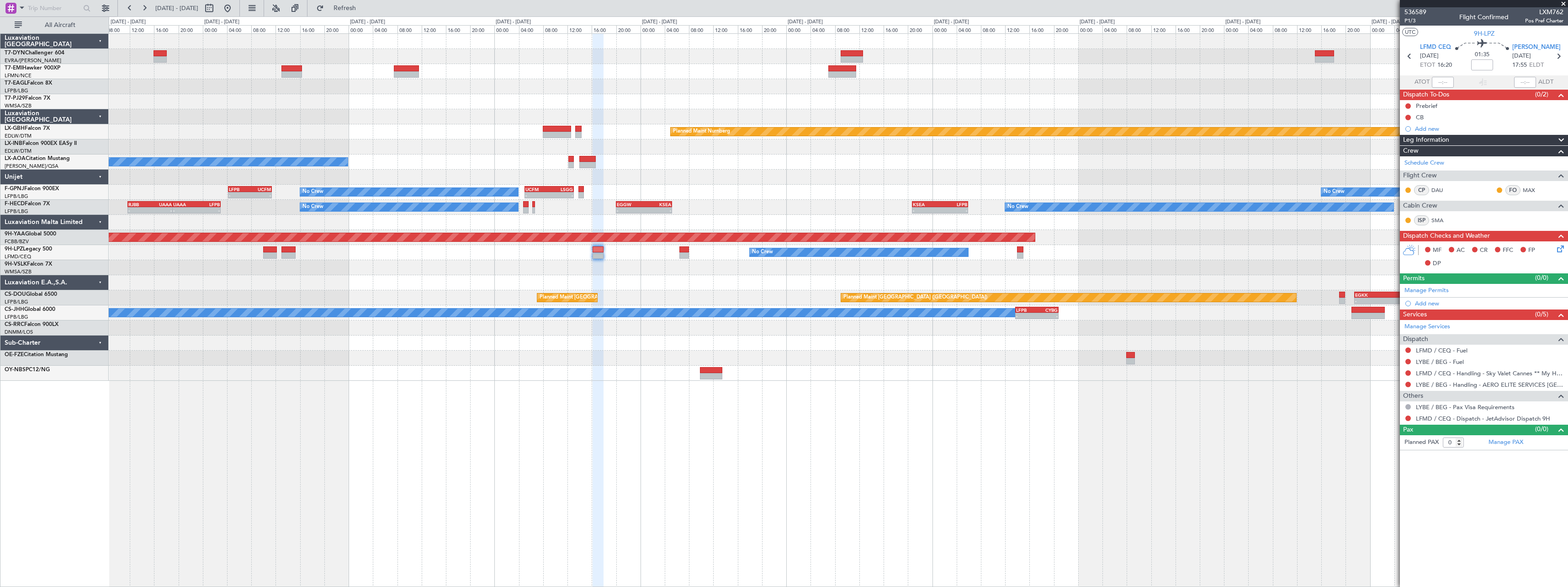
click at [582, 26] on div "- - OMDW 03:50 Z WMSA 11:00 Z Planned Maint Nurnberg No Crew [PERSON_NAME] No C…" at bounding box center [784, 301] width 1568 height 571
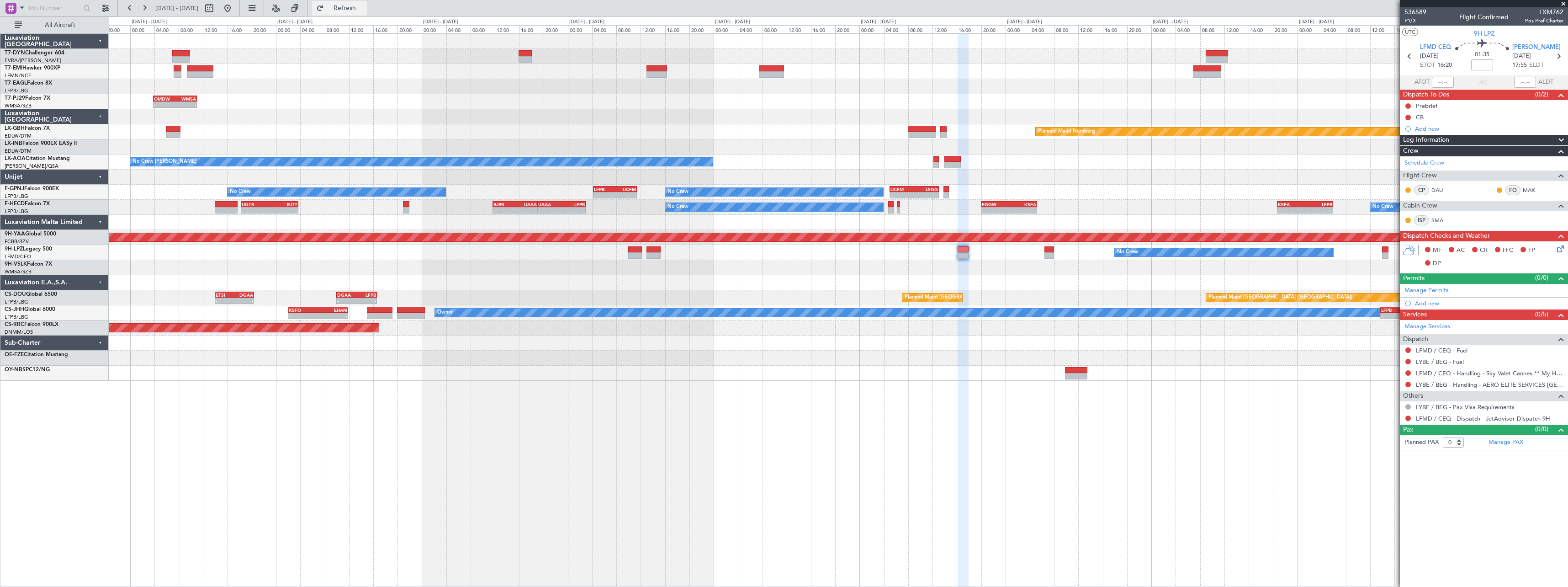
click at [359, 5] on span "Refresh" at bounding box center [345, 8] width 38 height 7
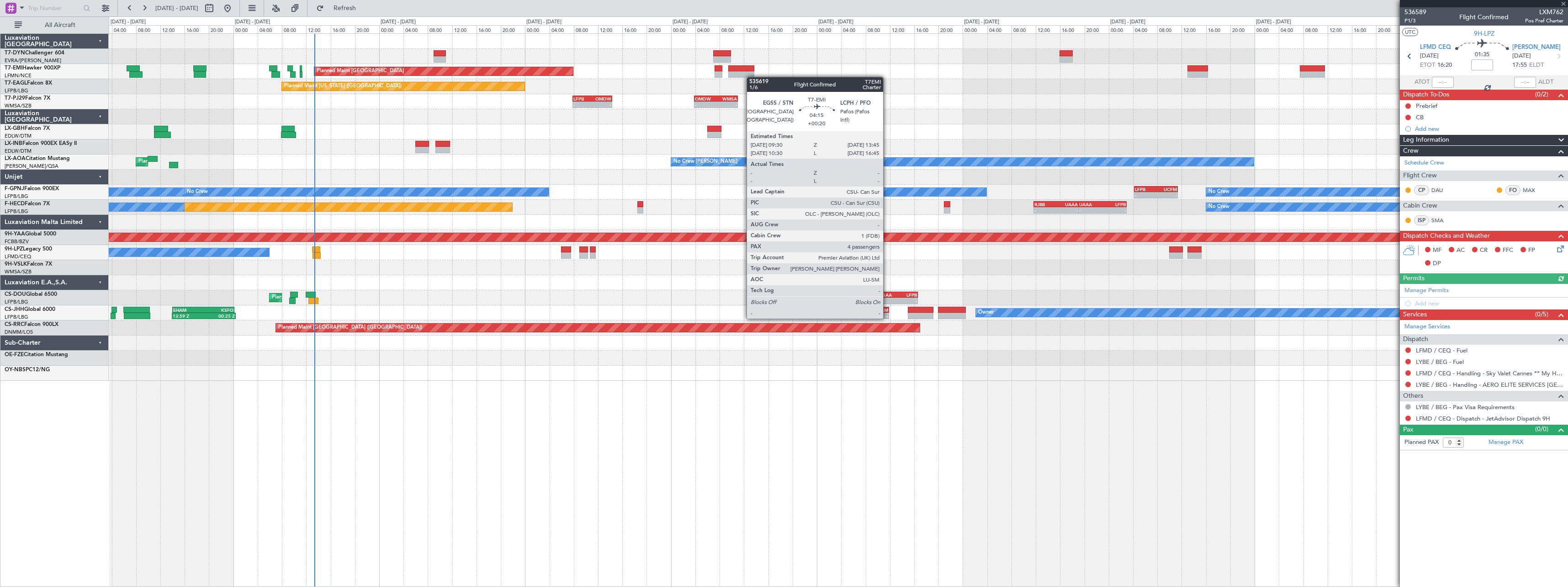
click at [751, 77] on div "Planned Maint [GEOGRAPHIC_DATA] Planned Maint [GEOGRAPHIC_DATA]" at bounding box center [838, 71] width 1459 height 15
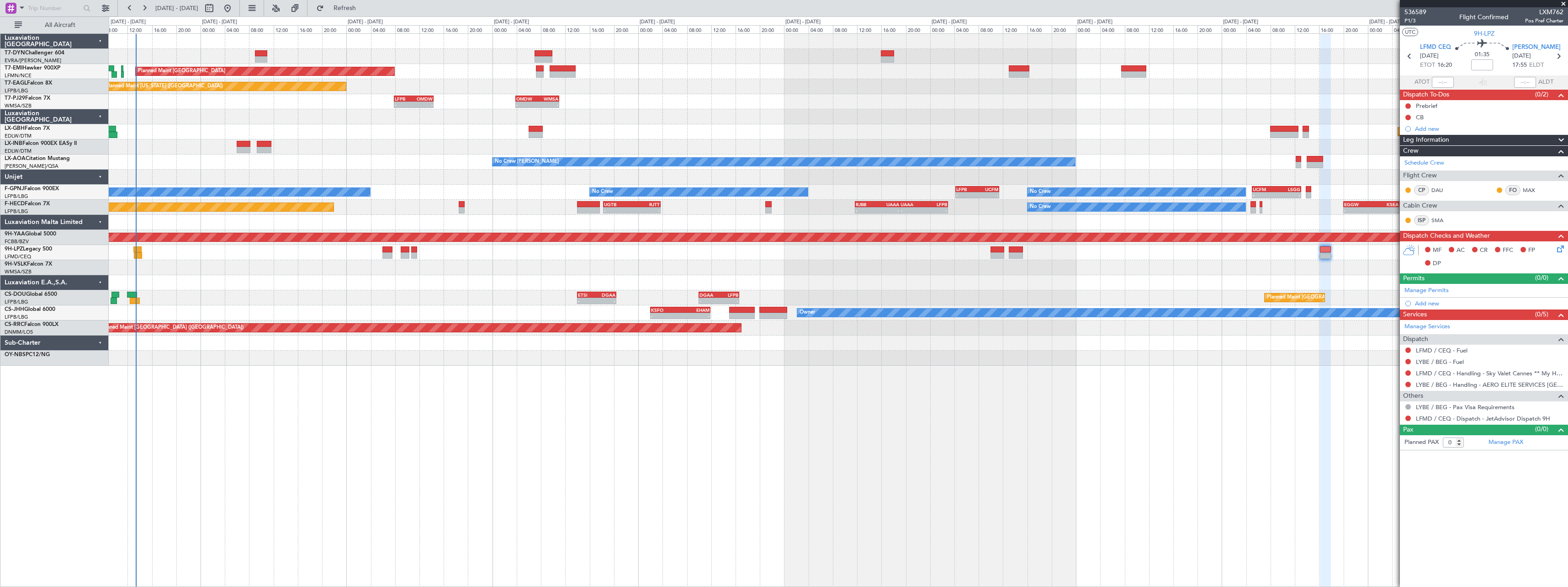
click at [232, 167] on div "Planned Maint [GEOGRAPHIC_DATA] Planned Maint [US_STATE] ([GEOGRAPHIC_DATA]) - …" at bounding box center [838, 200] width 1459 height 332
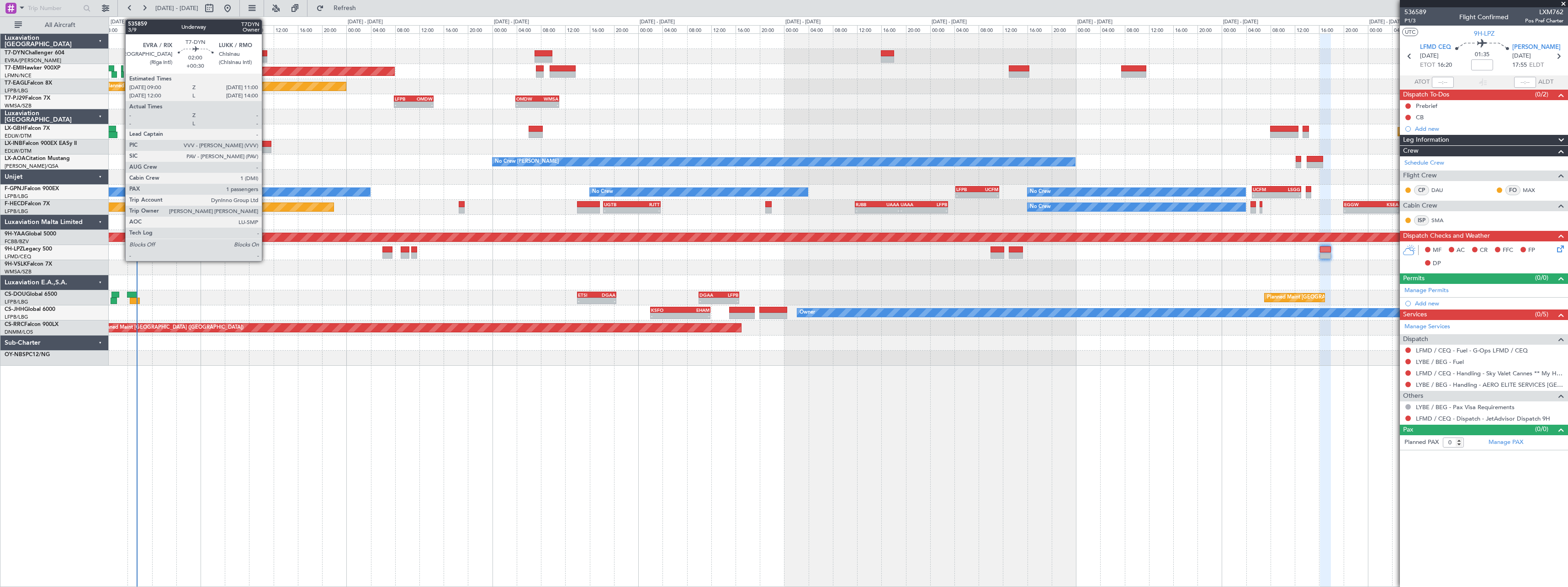
click at [266, 51] on div at bounding box center [261, 54] width 12 height 7
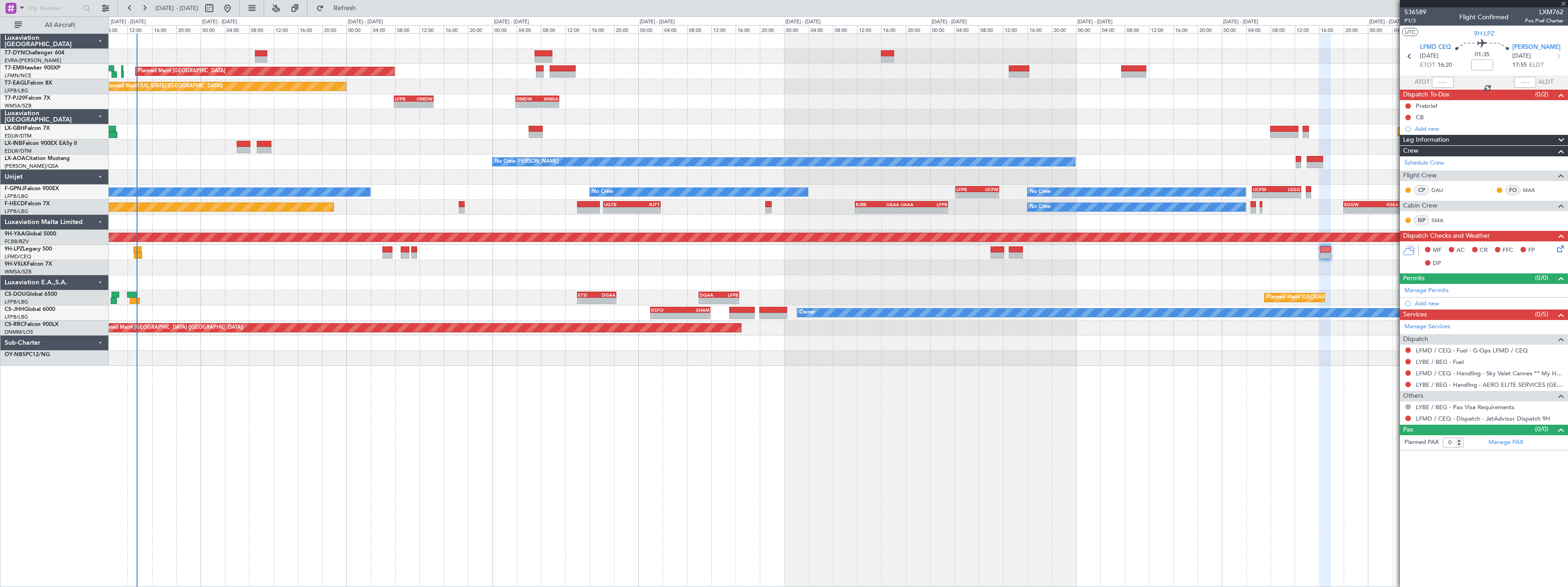
type input "+00:30"
type input "1"
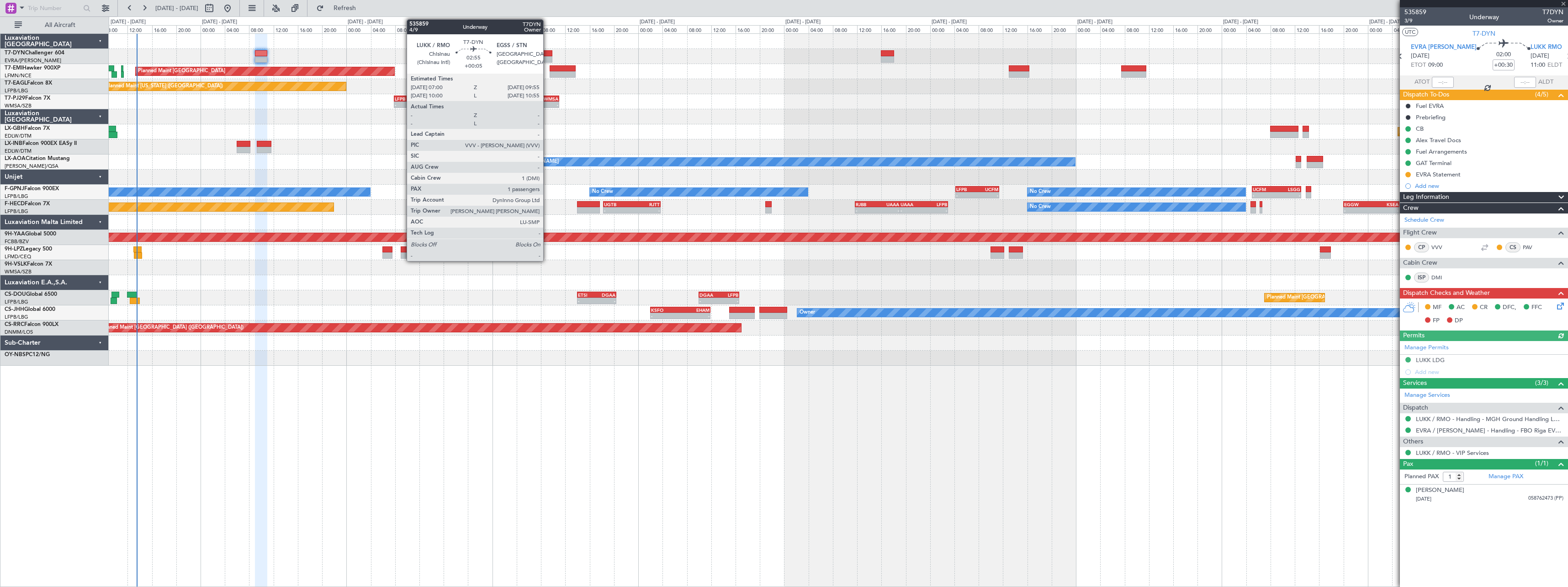
click at [547, 52] on div at bounding box center [543, 54] width 18 height 7
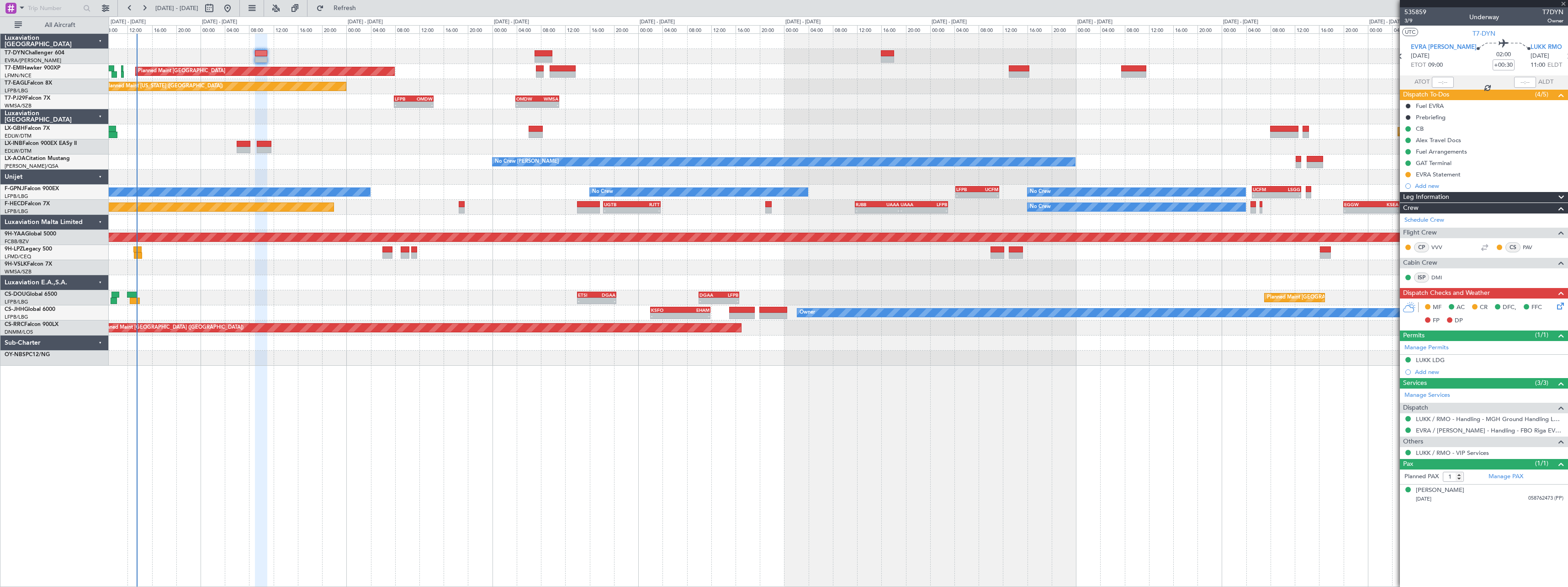
type input "+00:05"
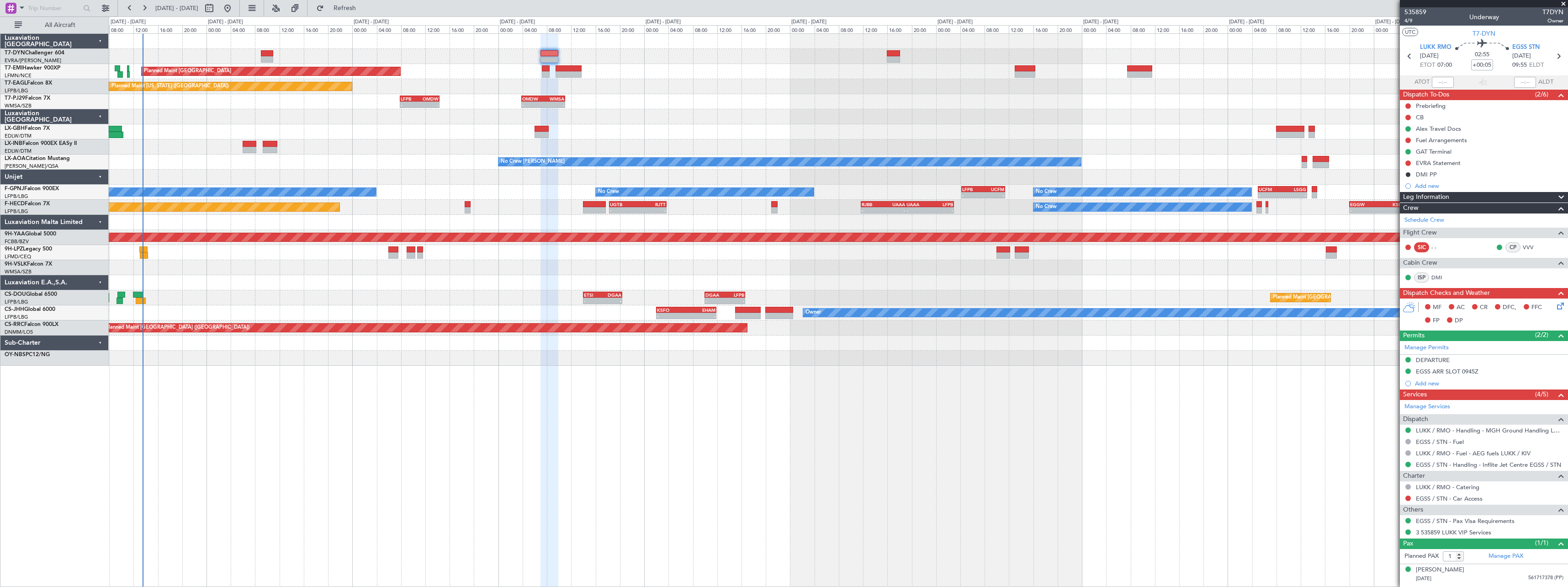
click at [641, 83] on div "Planned Maint [US_STATE] ([GEOGRAPHIC_DATA])" at bounding box center [838, 86] width 1459 height 15
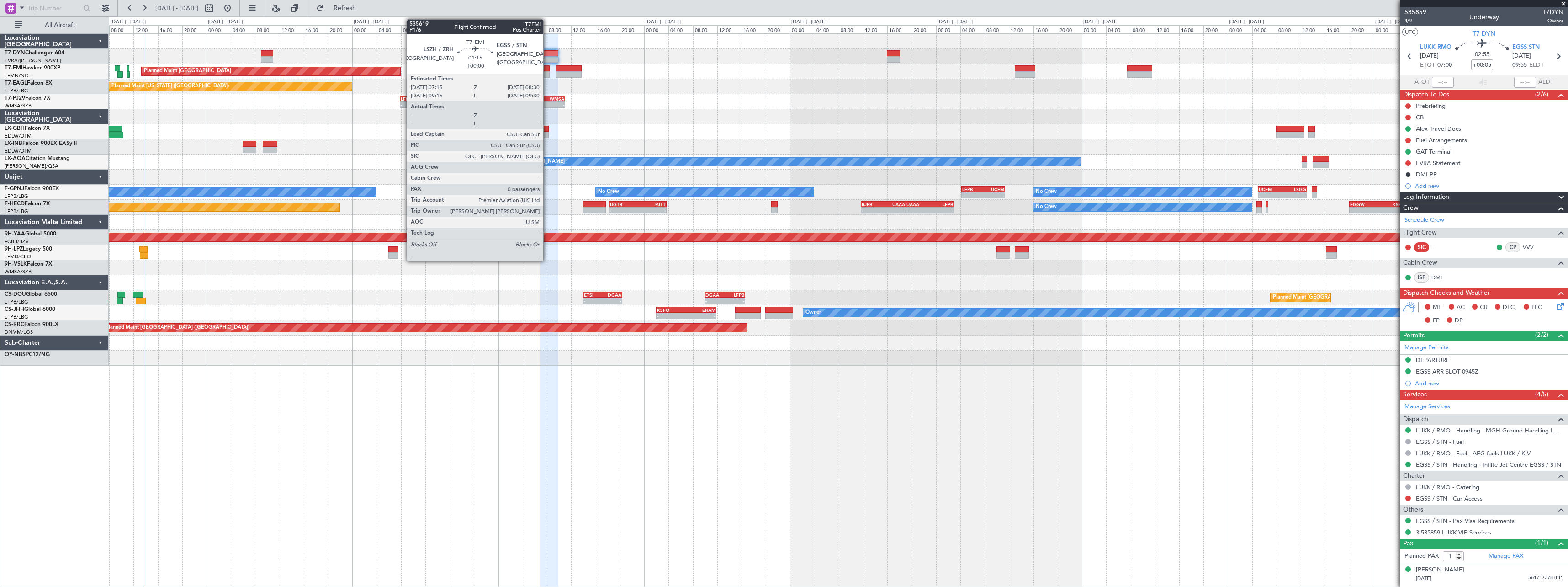
click at [547, 66] on div at bounding box center [545, 68] width 8 height 7
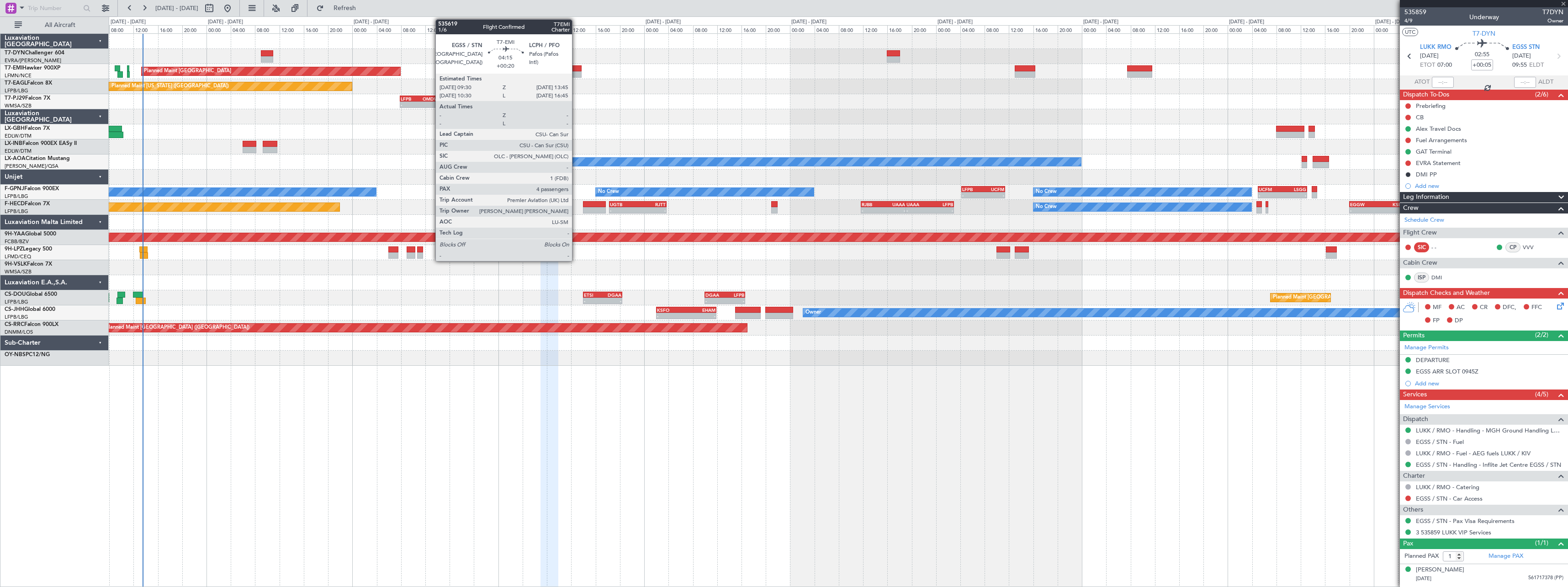
type input "0"
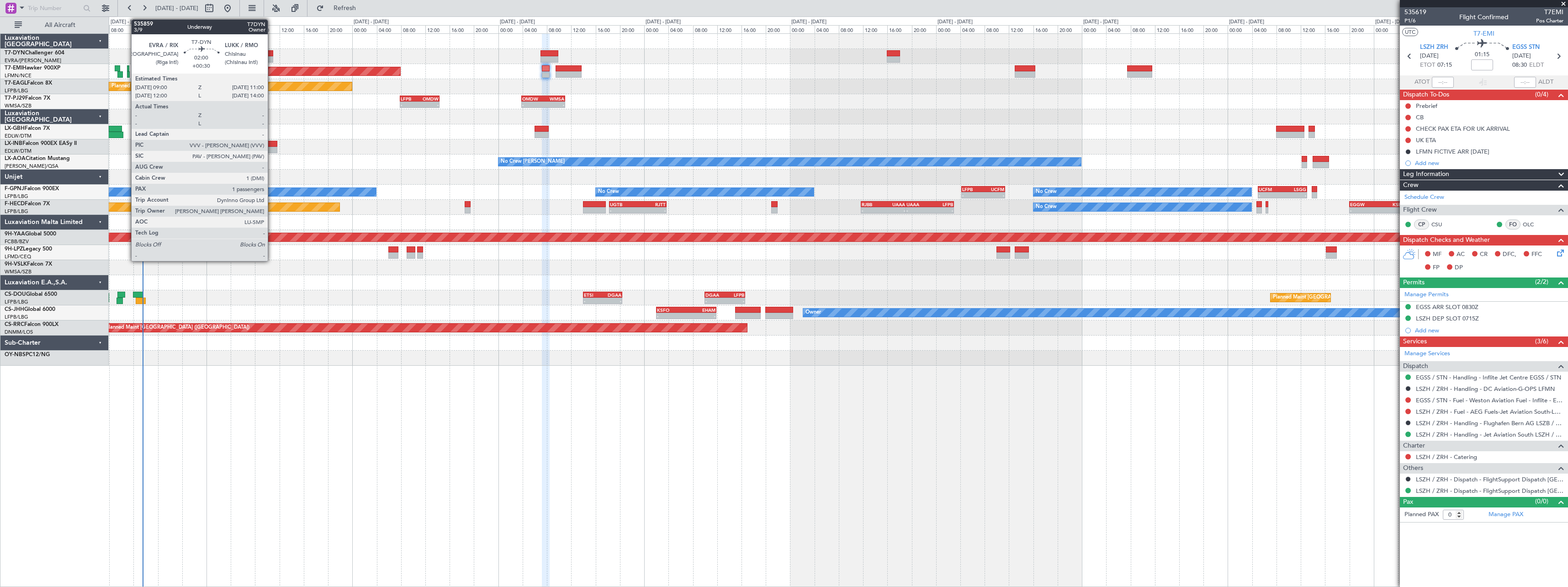
click at [272, 51] on div at bounding box center [267, 54] width 12 height 7
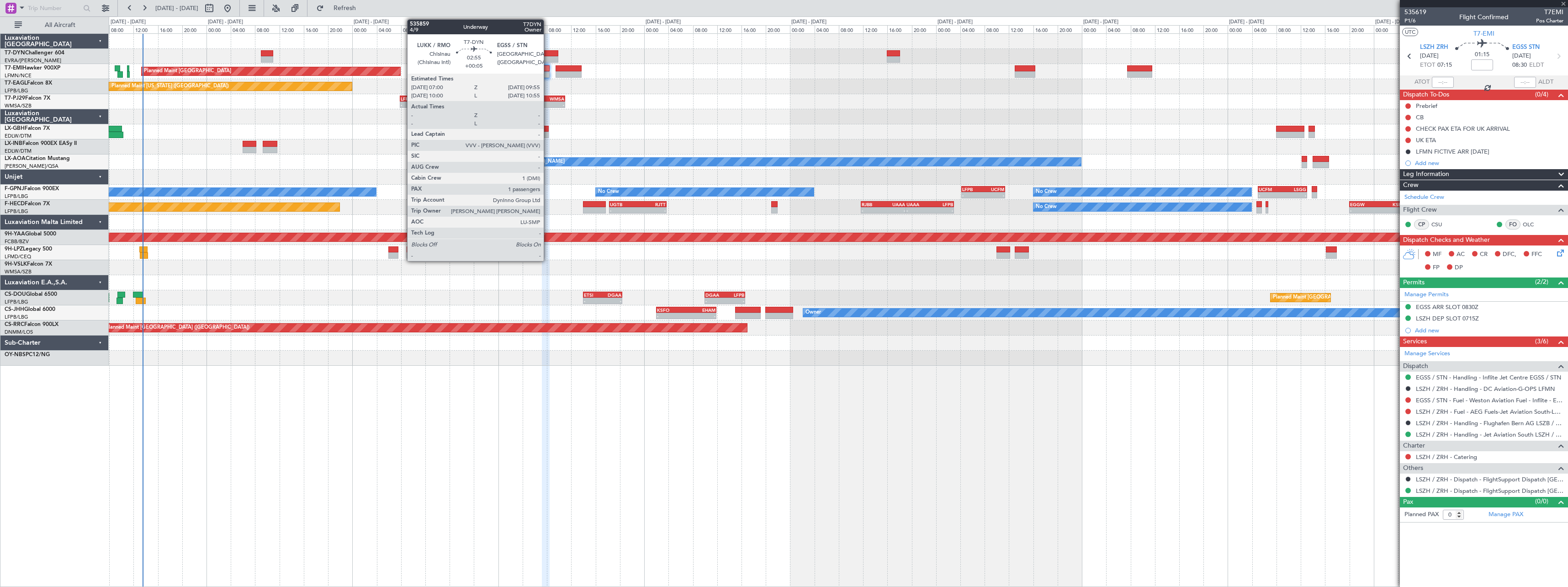
type input "+00:30"
type input "1"
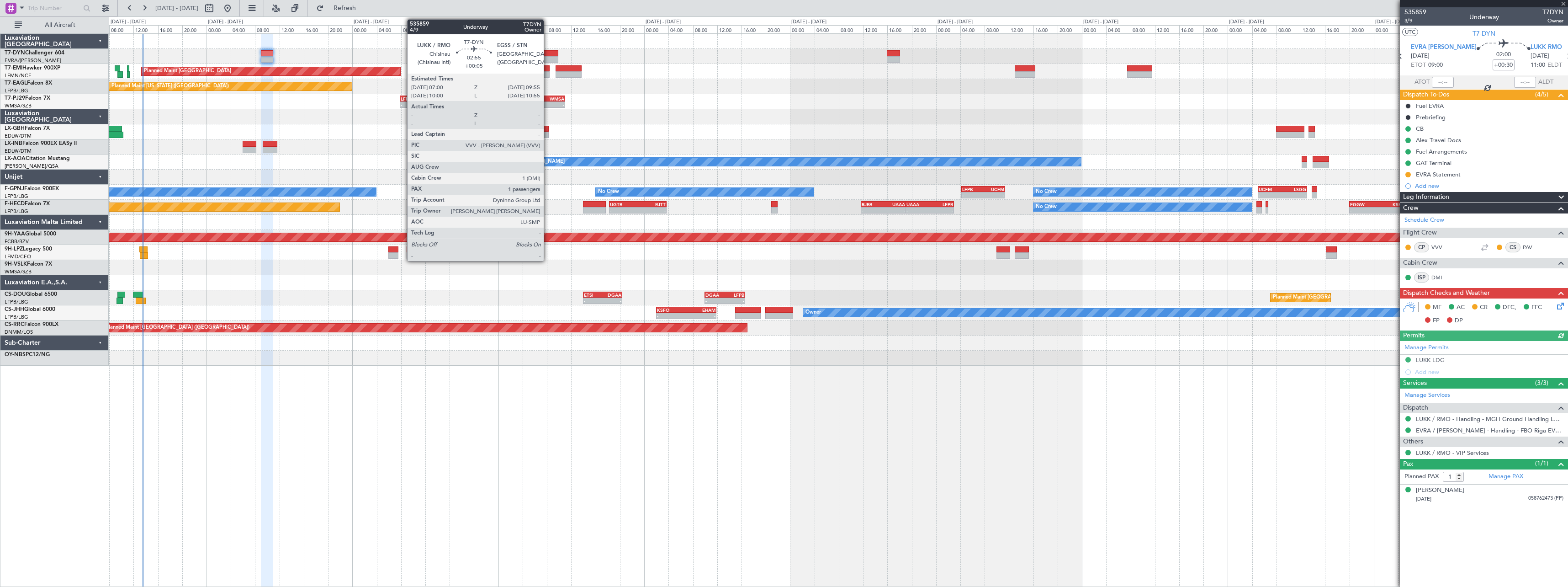
click at [548, 51] on div at bounding box center [549, 54] width 18 height 7
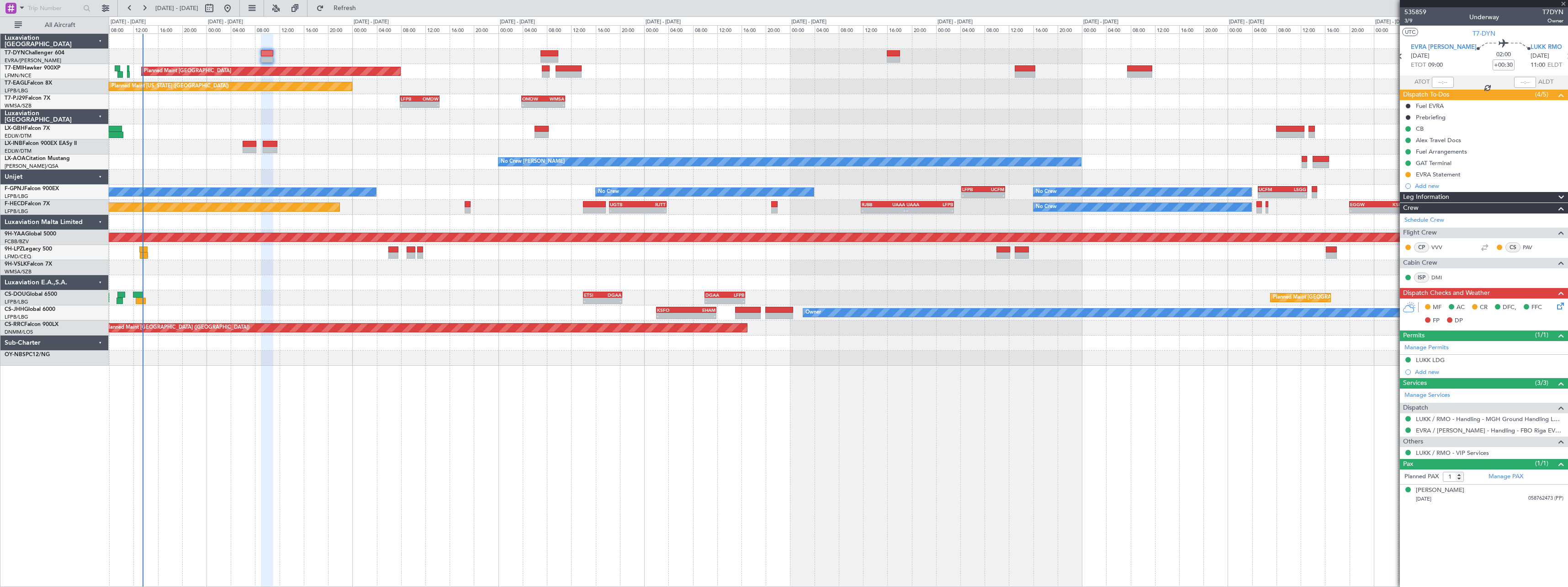
type input "+00:05"
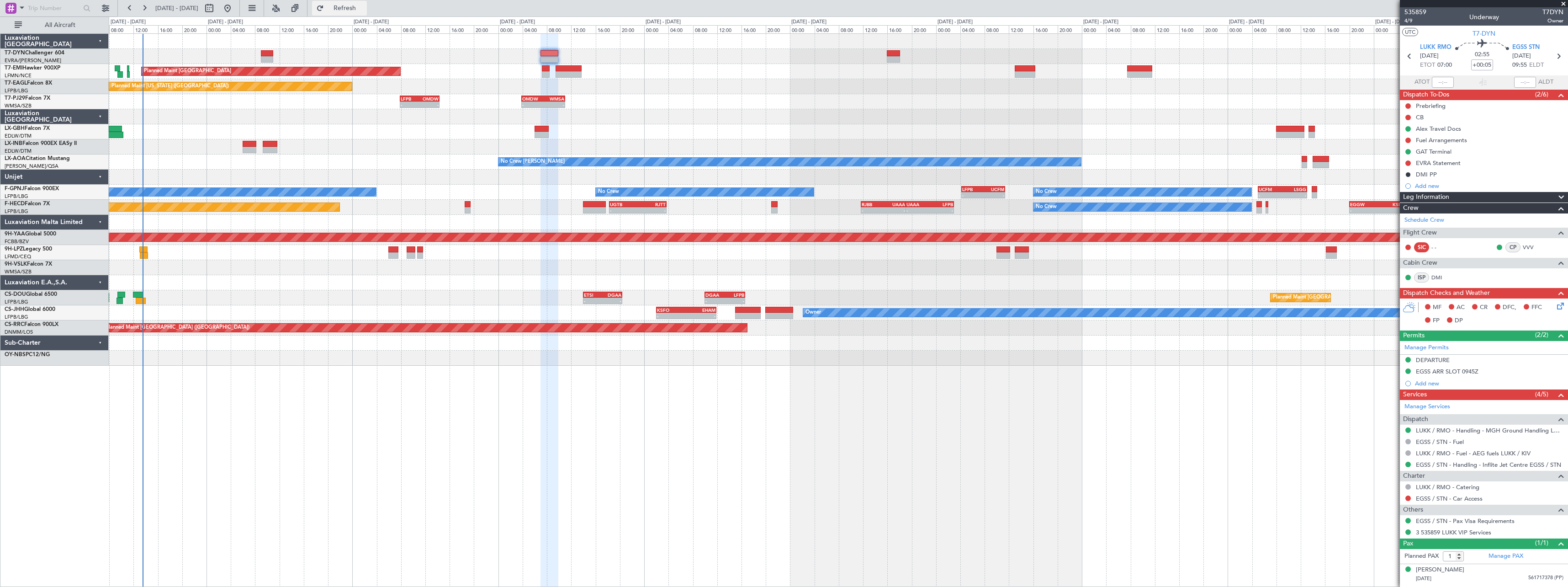
click at [349, 4] on button "Refresh" at bounding box center [340, 9] width 55 height 15
click at [364, 6] on span "Refresh" at bounding box center [345, 8] width 38 height 7
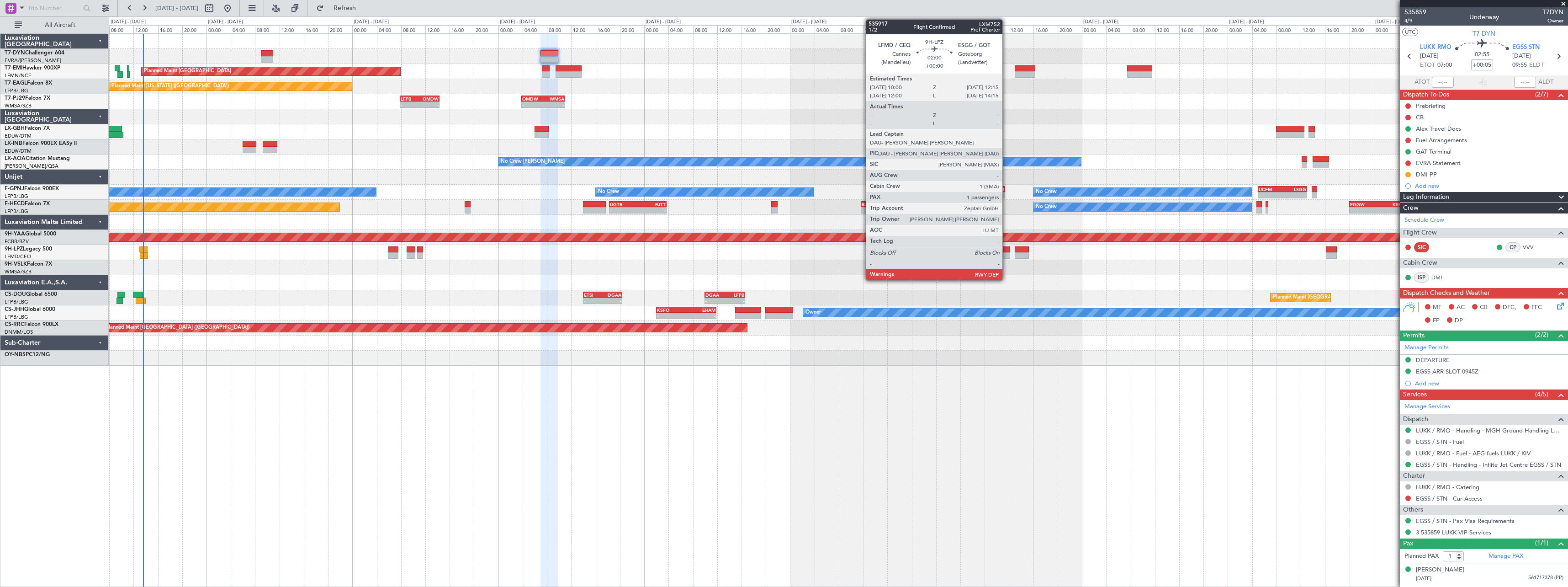
click at [1007, 252] on div at bounding box center [1003, 250] width 14 height 7
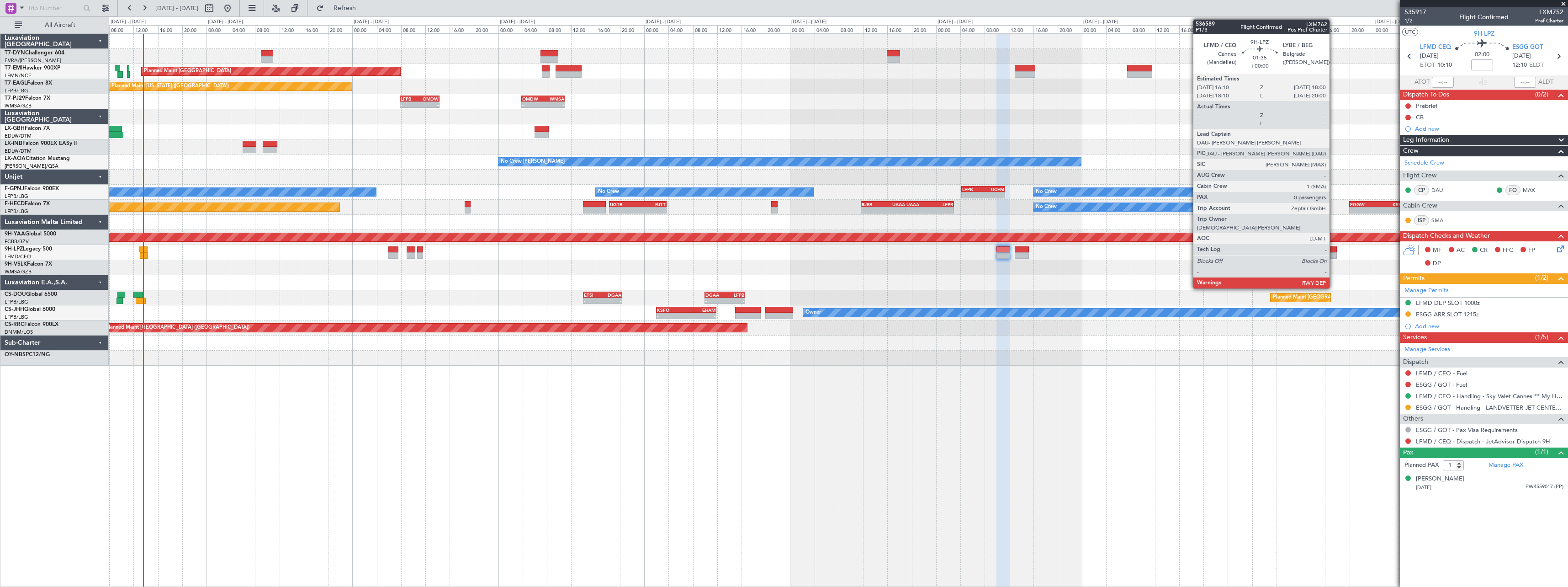
click at [1334, 252] on div at bounding box center [1331, 250] width 12 height 7
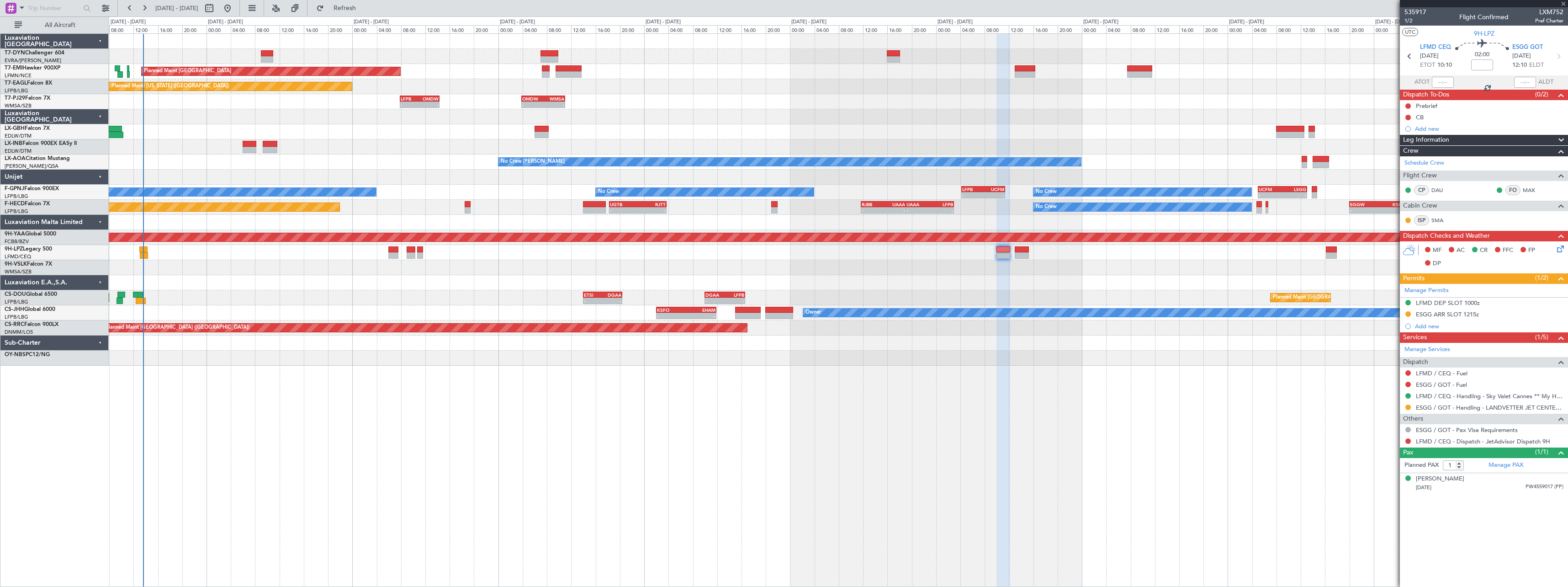
type input "0"
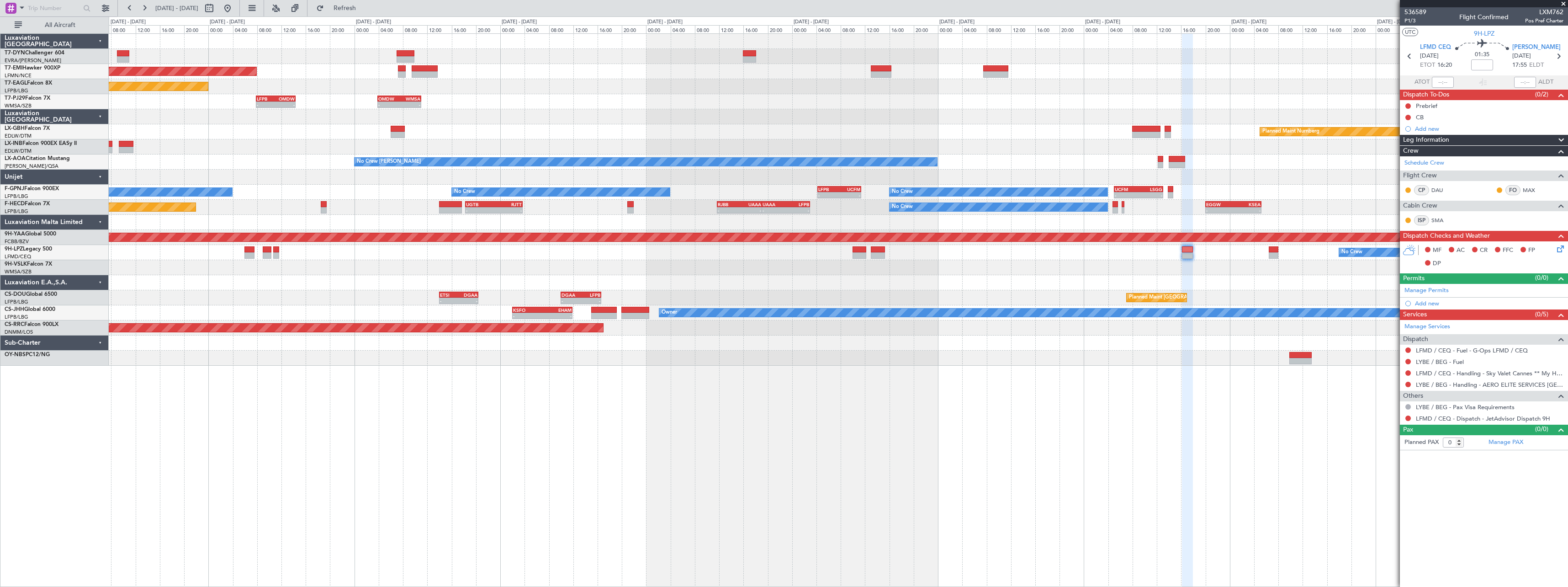
click at [1038, 96] on div "- - LFPB 07:50 Z OMDW 14:20 Z - - OMDW 03:50 Z WMSA 11:00 Z" at bounding box center [838, 102] width 1459 height 15
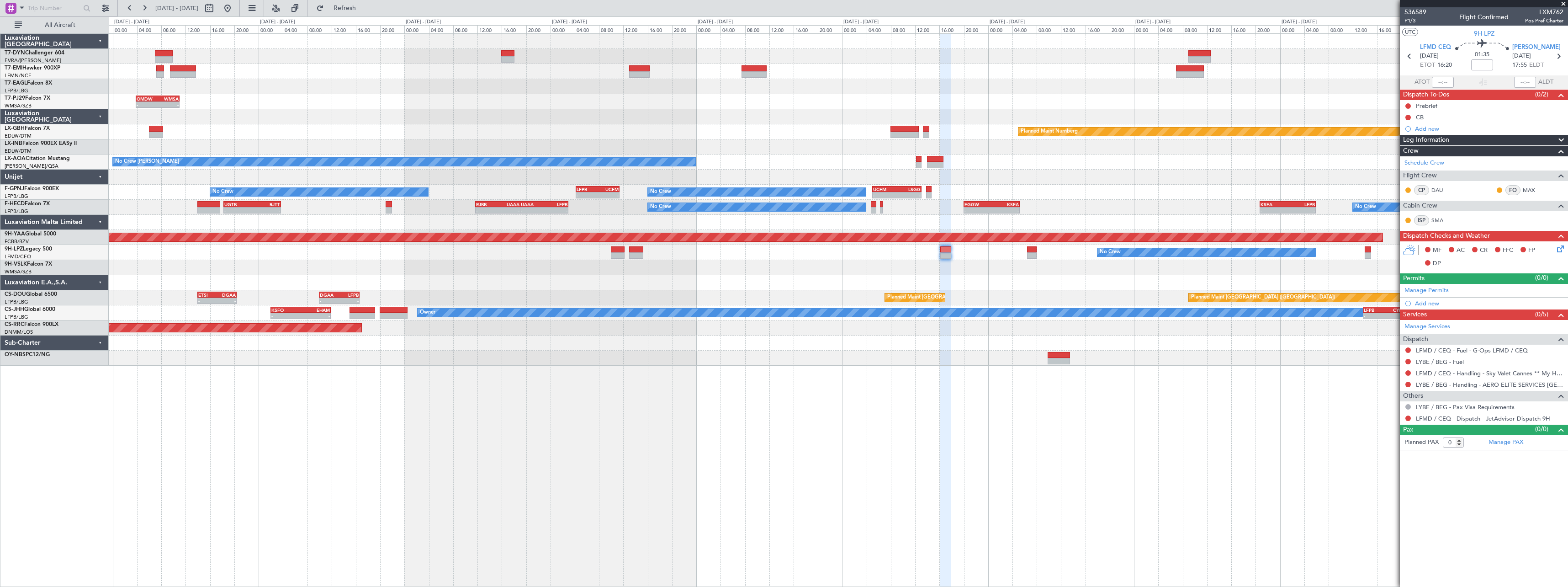
click at [965, 104] on div "Planned Maint [GEOGRAPHIC_DATA] Planned Maint [US_STATE] ([GEOGRAPHIC_DATA]) - …" at bounding box center [838, 200] width 1459 height 332
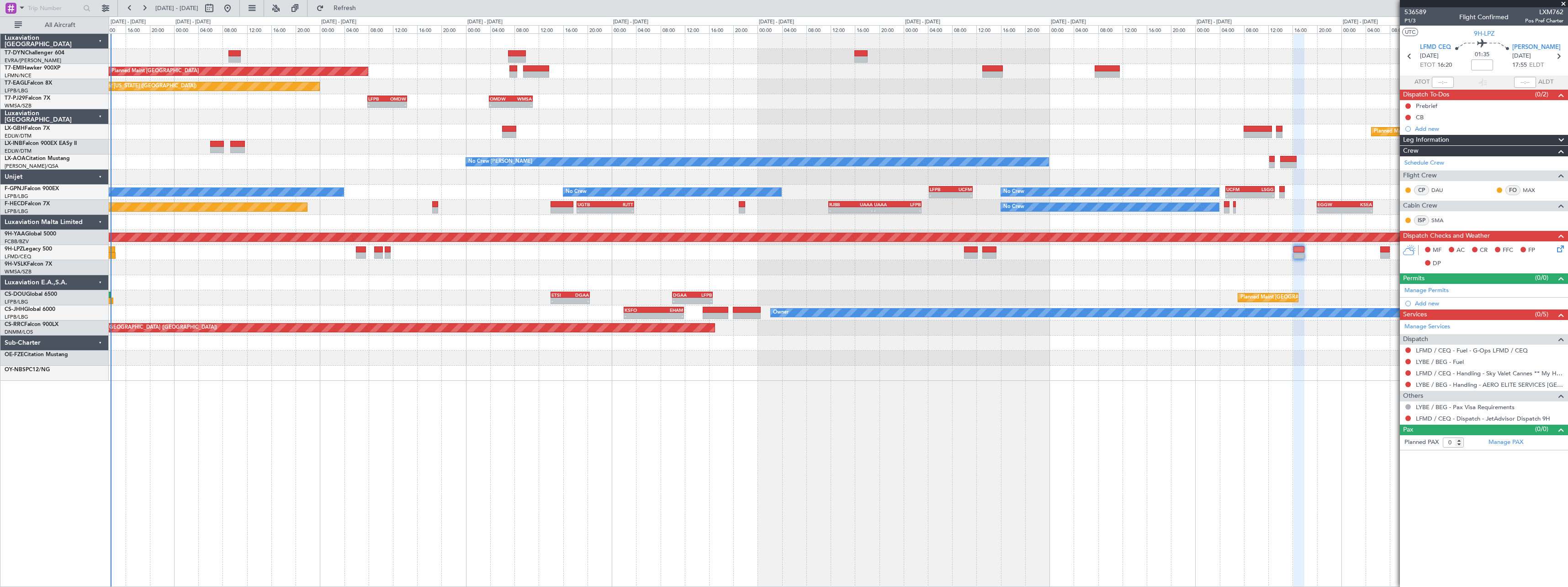
click at [909, 132] on div "Planned Maint [GEOGRAPHIC_DATA] Planned Maint [US_STATE] ([GEOGRAPHIC_DATA]) - …" at bounding box center [838, 208] width 1459 height 347
click at [356, 13] on button "Refresh" at bounding box center [340, 9] width 55 height 15
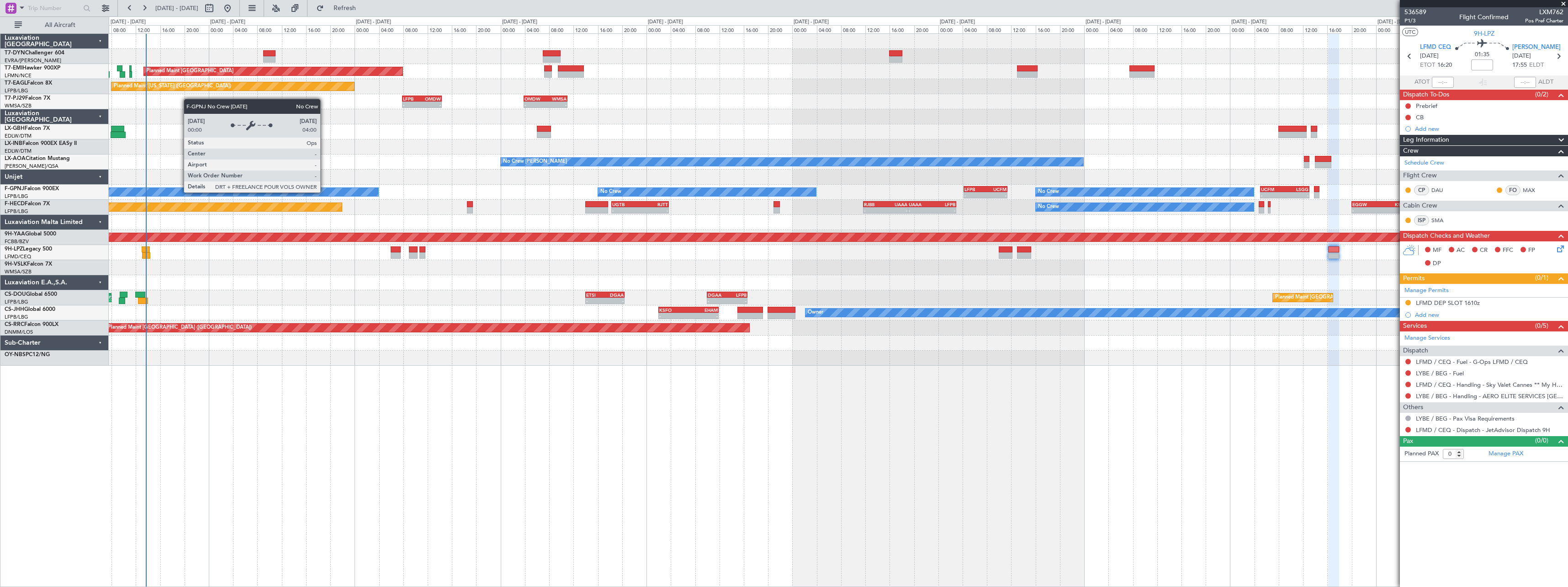
click at [359, 192] on div "No Crew" at bounding box center [2, 192] width 753 height 9
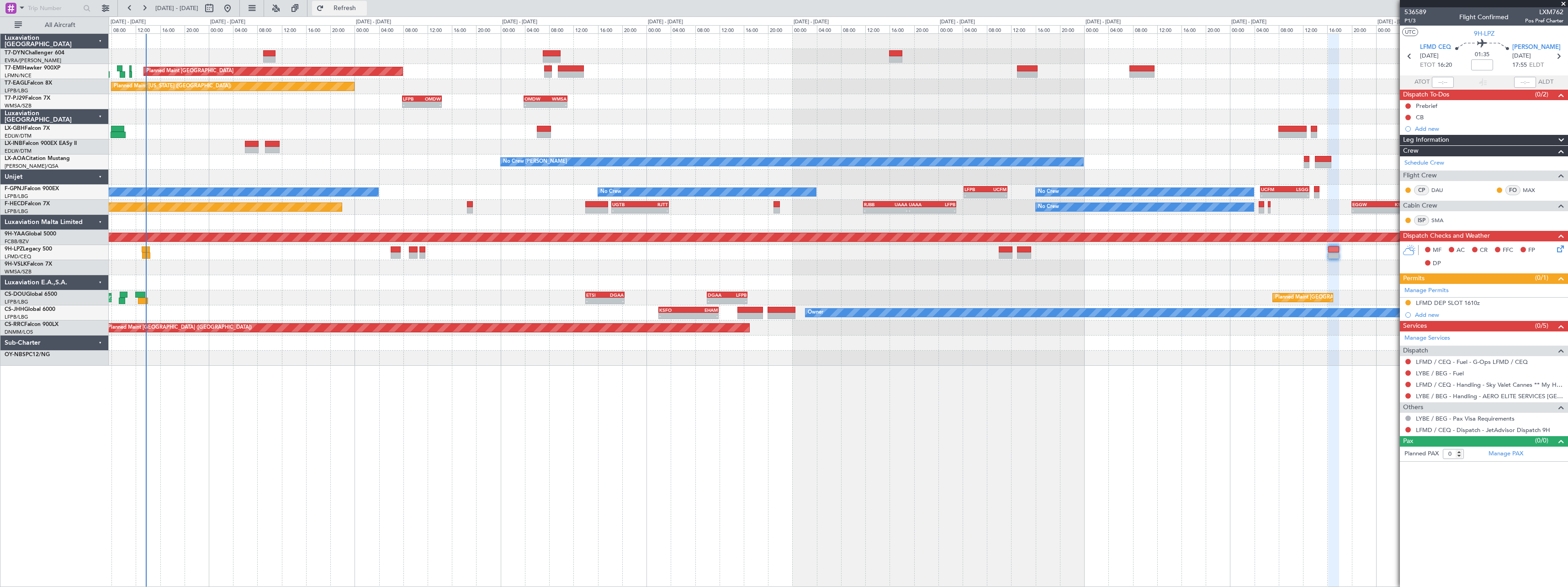
click at [356, 1] on button "Refresh" at bounding box center [340, 9] width 55 height 15
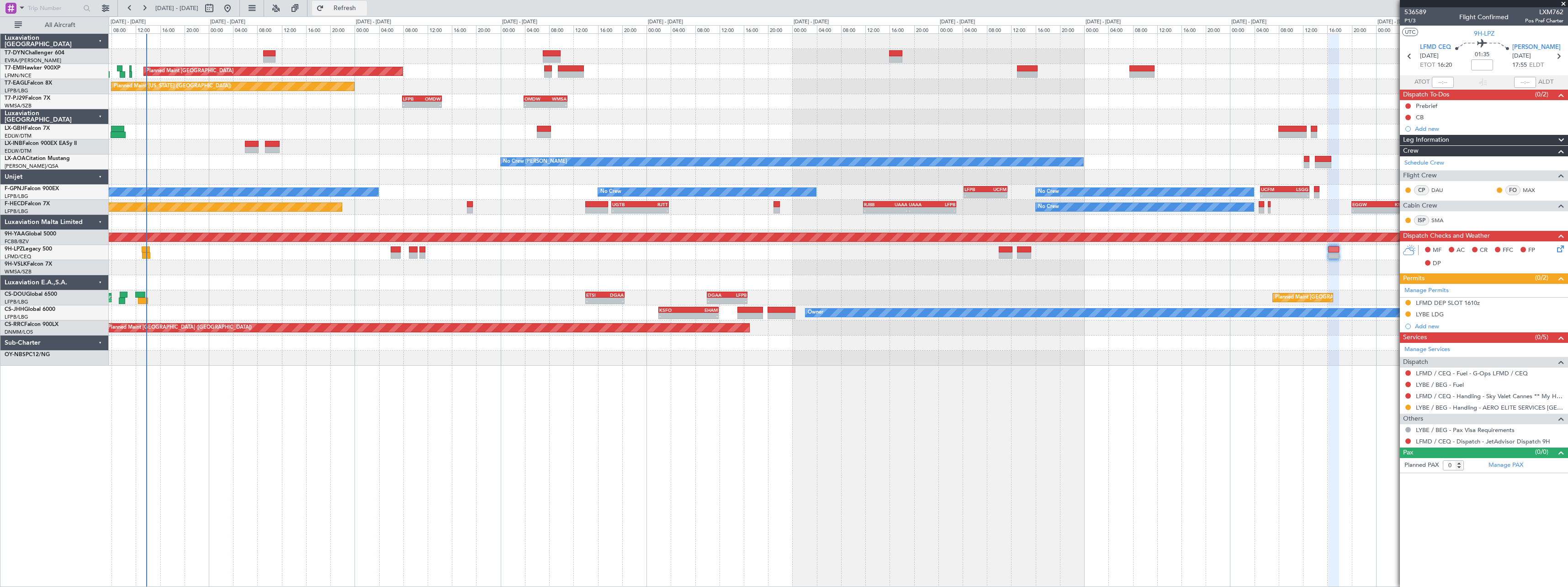
click at [364, 8] on span "Refresh" at bounding box center [345, 8] width 38 height 7
click at [364, 7] on span "Refresh" at bounding box center [345, 8] width 38 height 7
click at [364, 7] on span "Refresh" at bounding box center [345, 8] width 38 height 7
click at [364, 9] on span "Refresh" at bounding box center [345, 8] width 38 height 7
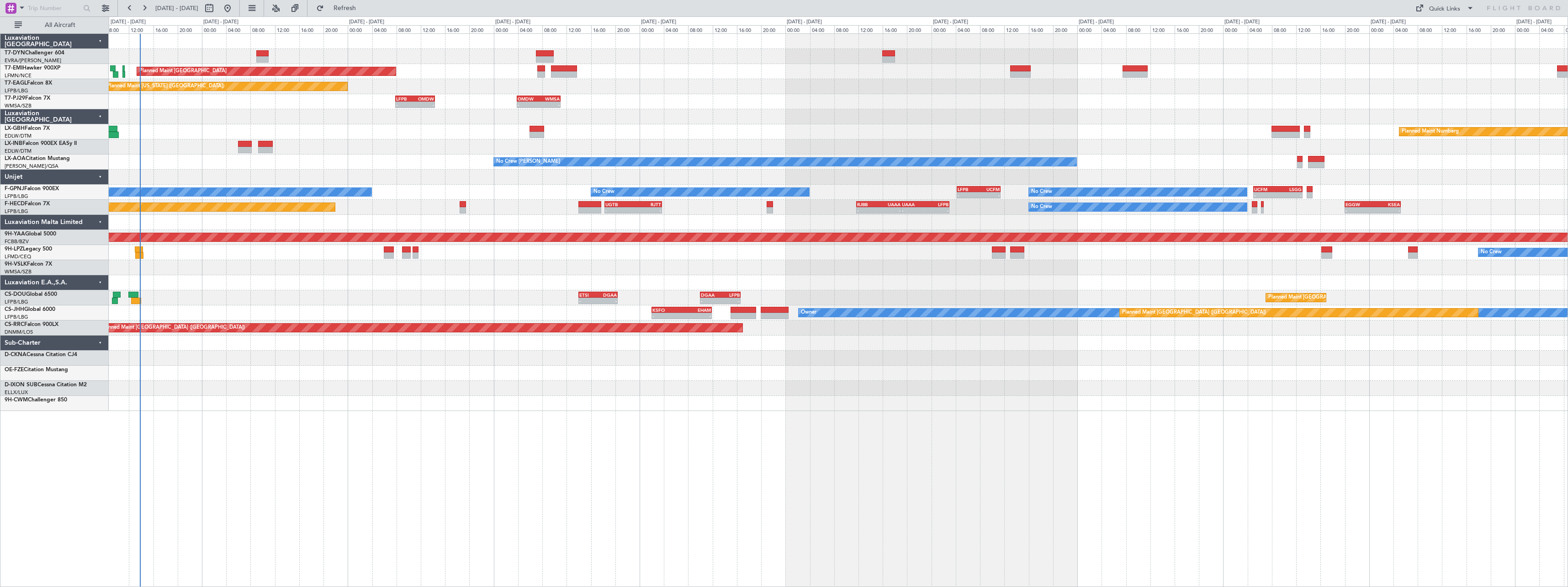
click at [317, 166] on div "Planned Maint [GEOGRAPHIC_DATA] Planned Maint [US_STATE] ([GEOGRAPHIC_DATA]) - …" at bounding box center [838, 222] width 1459 height 377
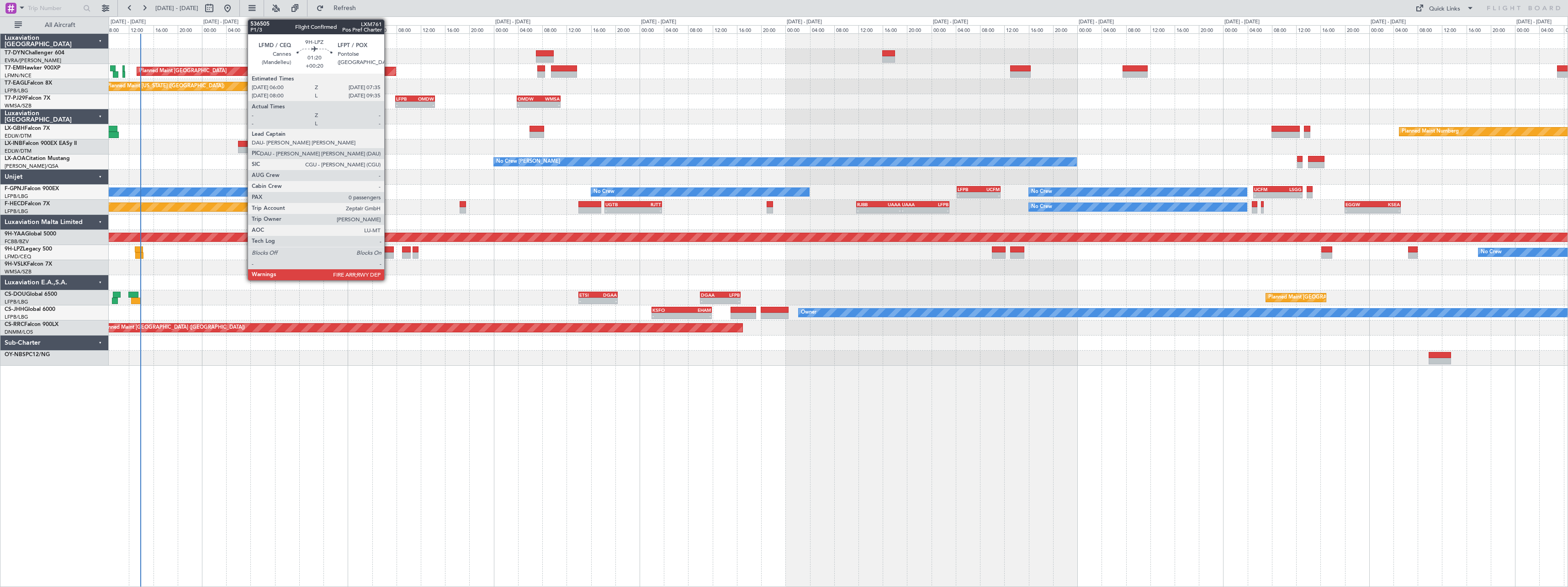
click at [388, 253] on div at bounding box center [388, 255] width 10 height 7
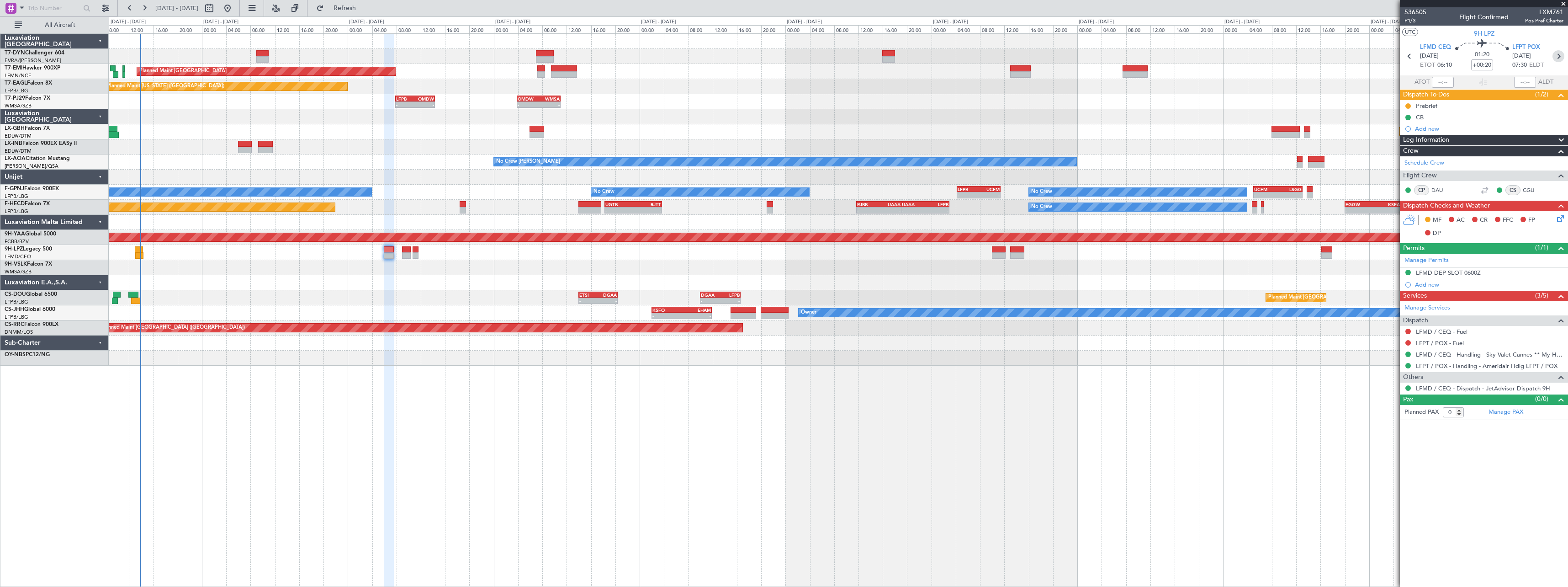
click at [1556, 55] on icon at bounding box center [1558, 57] width 12 height 12
type input "5"
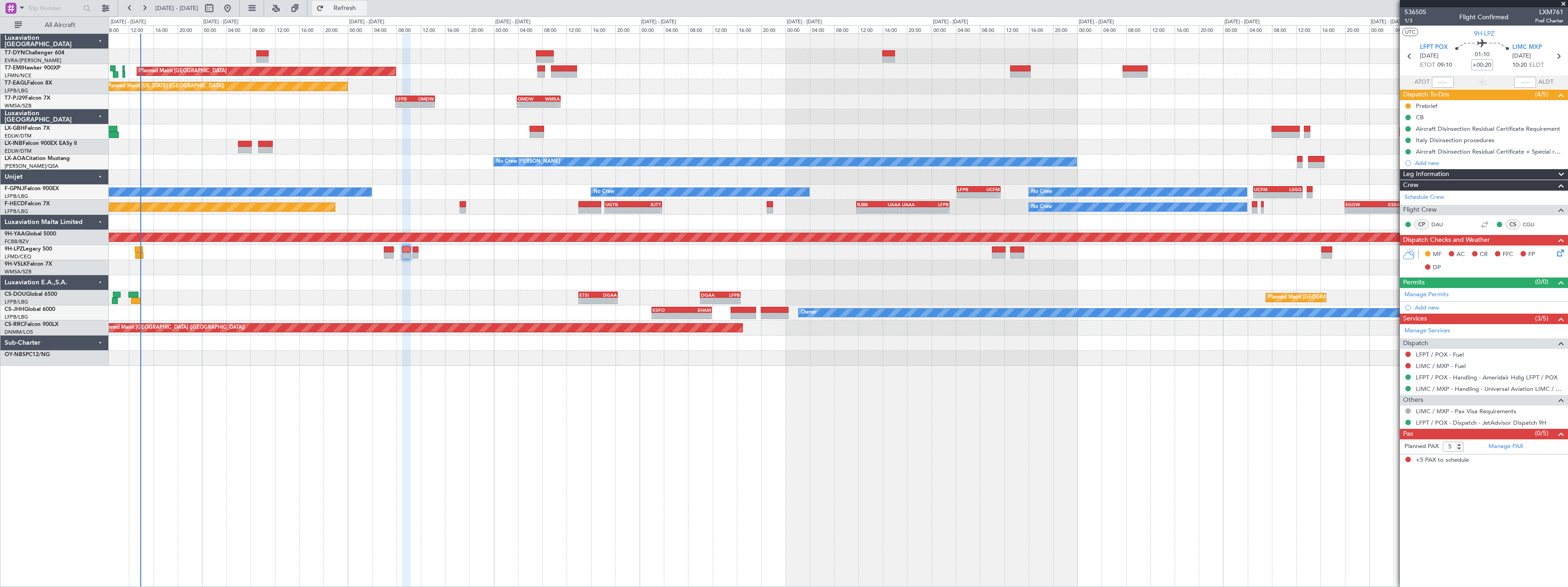
click at [357, 7] on span "Refresh" at bounding box center [345, 8] width 38 height 7
click at [364, 7] on span "Refresh" at bounding box center [345, 8] width 38 height 7
